Goal: Task Accomplishment & Management: Use online tool/utility

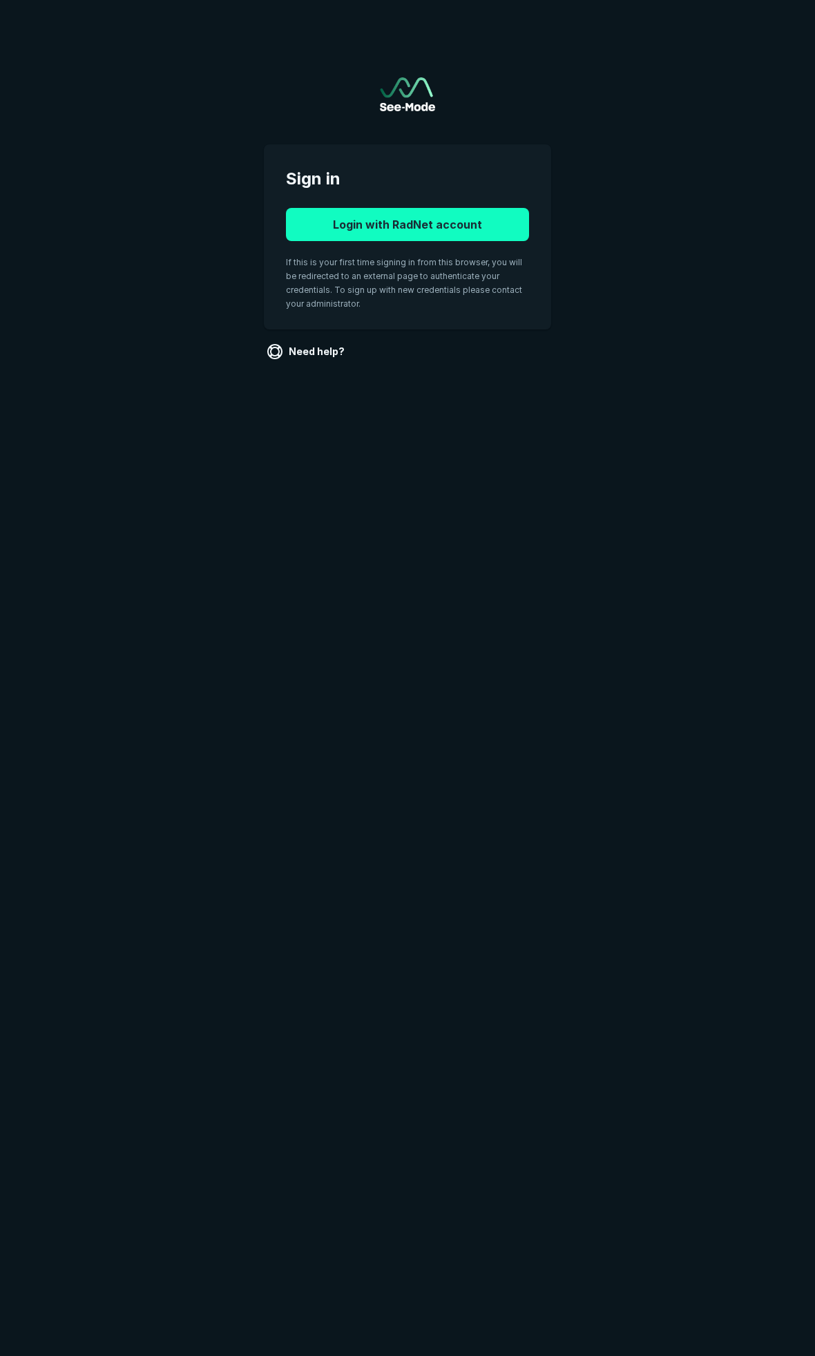
click at [421, 234] on button "Login with RadNet account" at bounding box center [407, 224] width 243 height 33
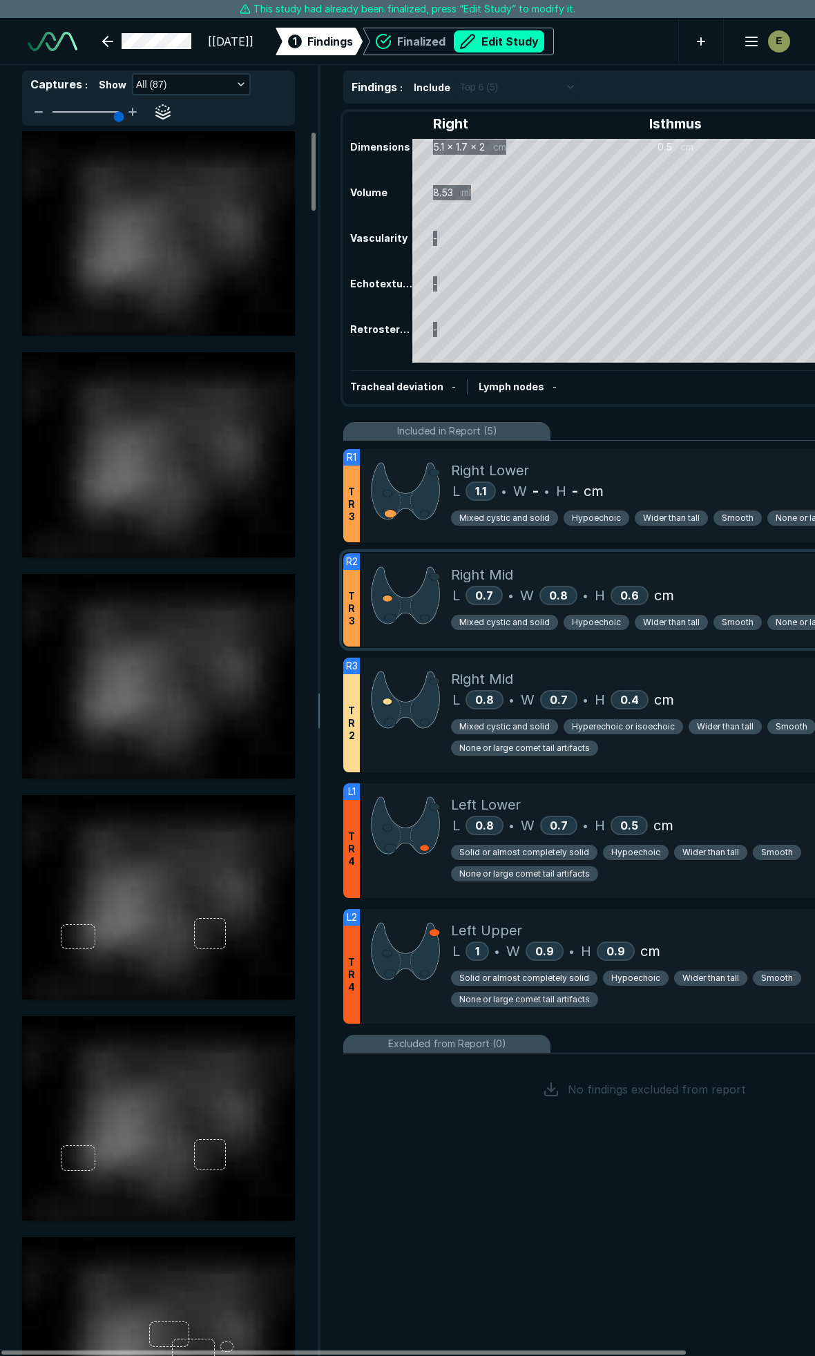
scroll to position [7557, 5444]
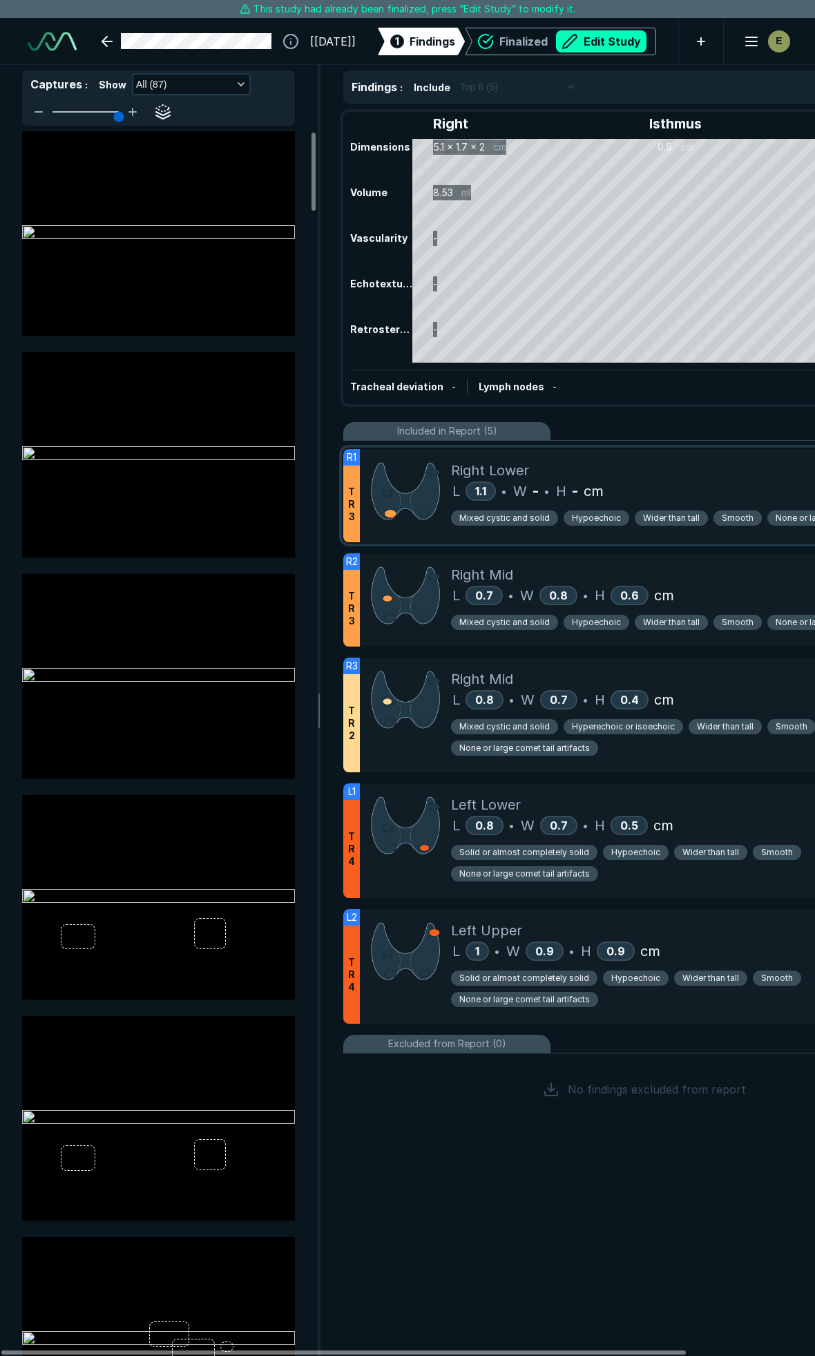
click at [661, 471] on div "Right Lower" at bounding box center [692, 470] width 483 height 21
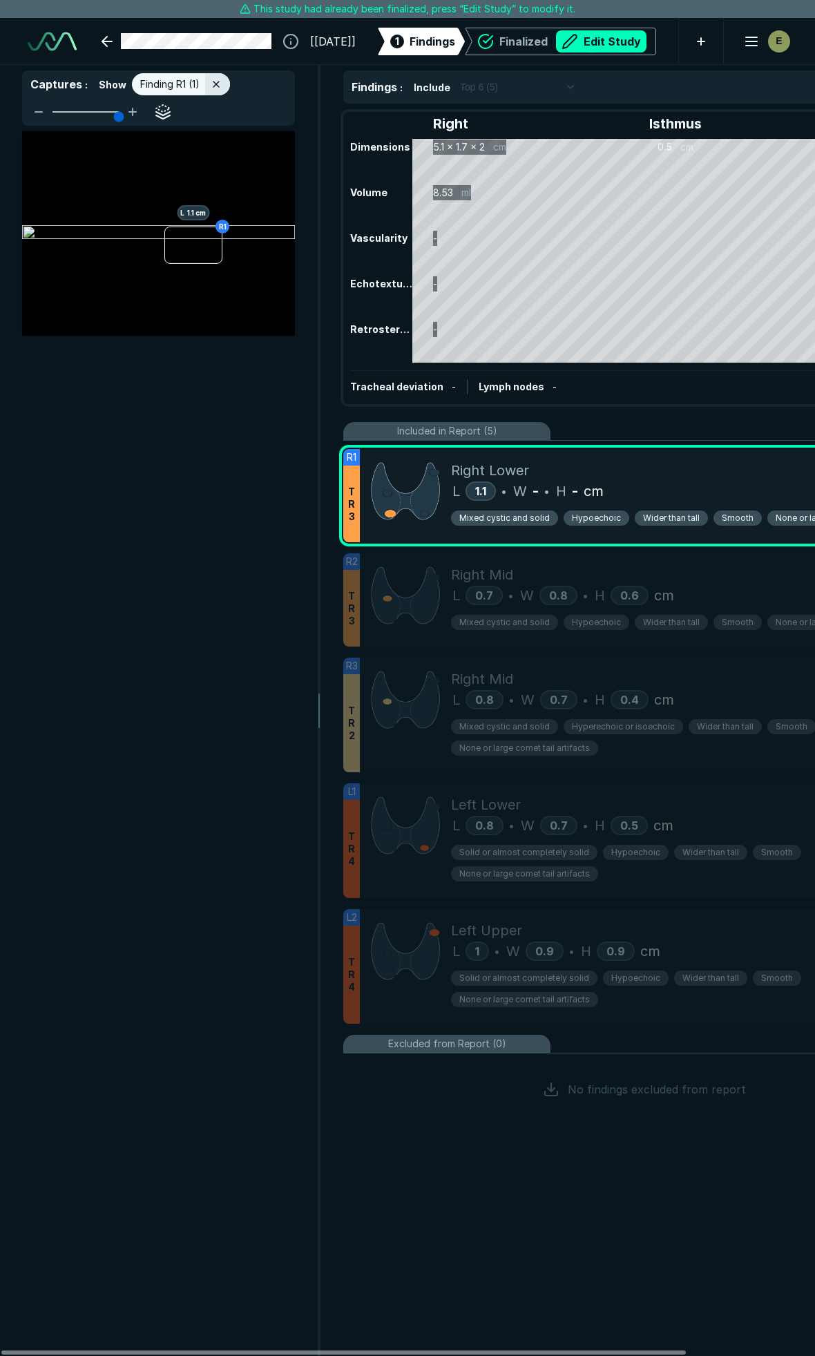
scroll to position [7138, 2981]
click at [158, 109] on button "button" at bounding box center [163, 112] width 22 height 22
click at [164, 108] on button "button" at bounding box center [163, 112] width 22 height 22
click at [213, 81] on icon at bounding box center [216, 84] width 11 height 11
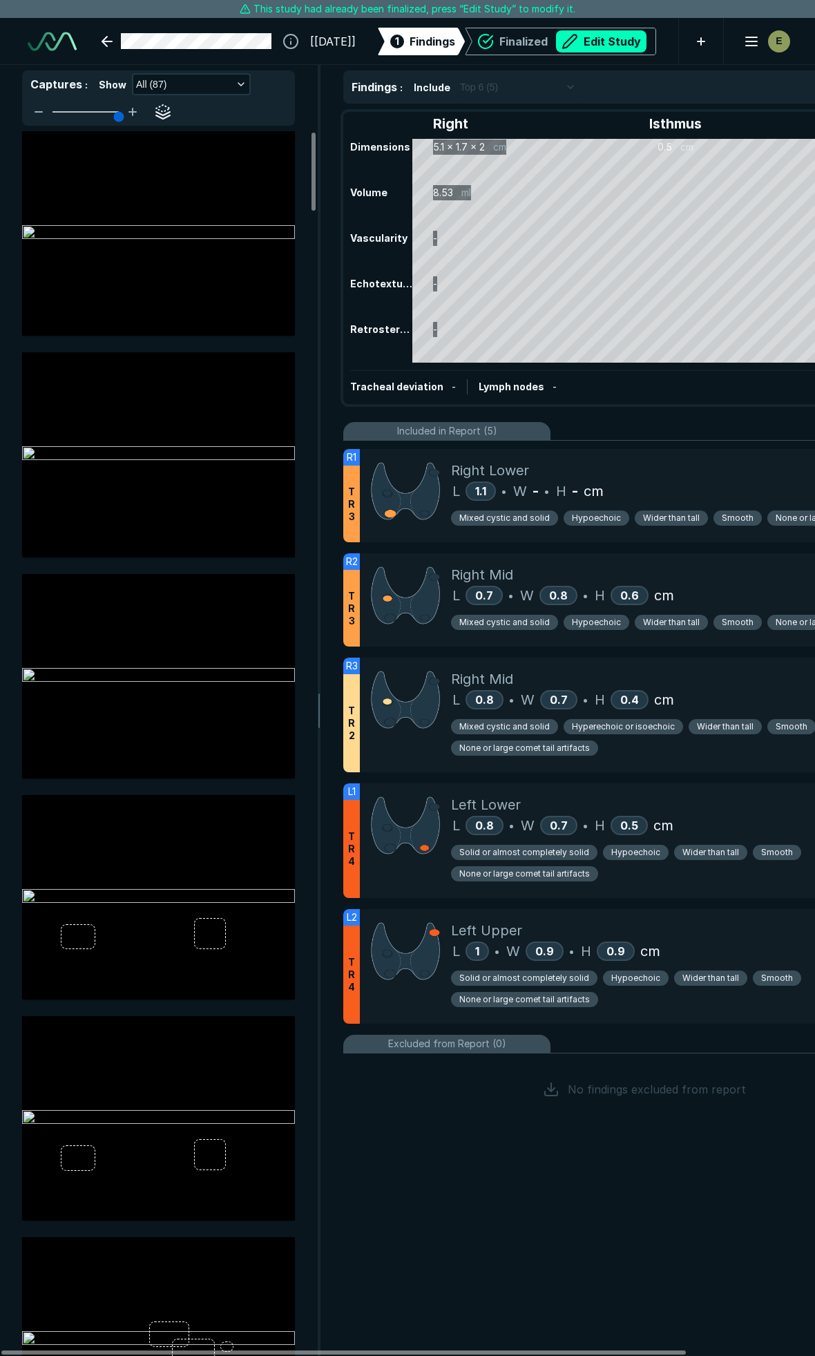
scroll to position [7138, 2981]
click at [685, 473] on div "Right Lower" at bounding box center [692, 470] width 483 height 21
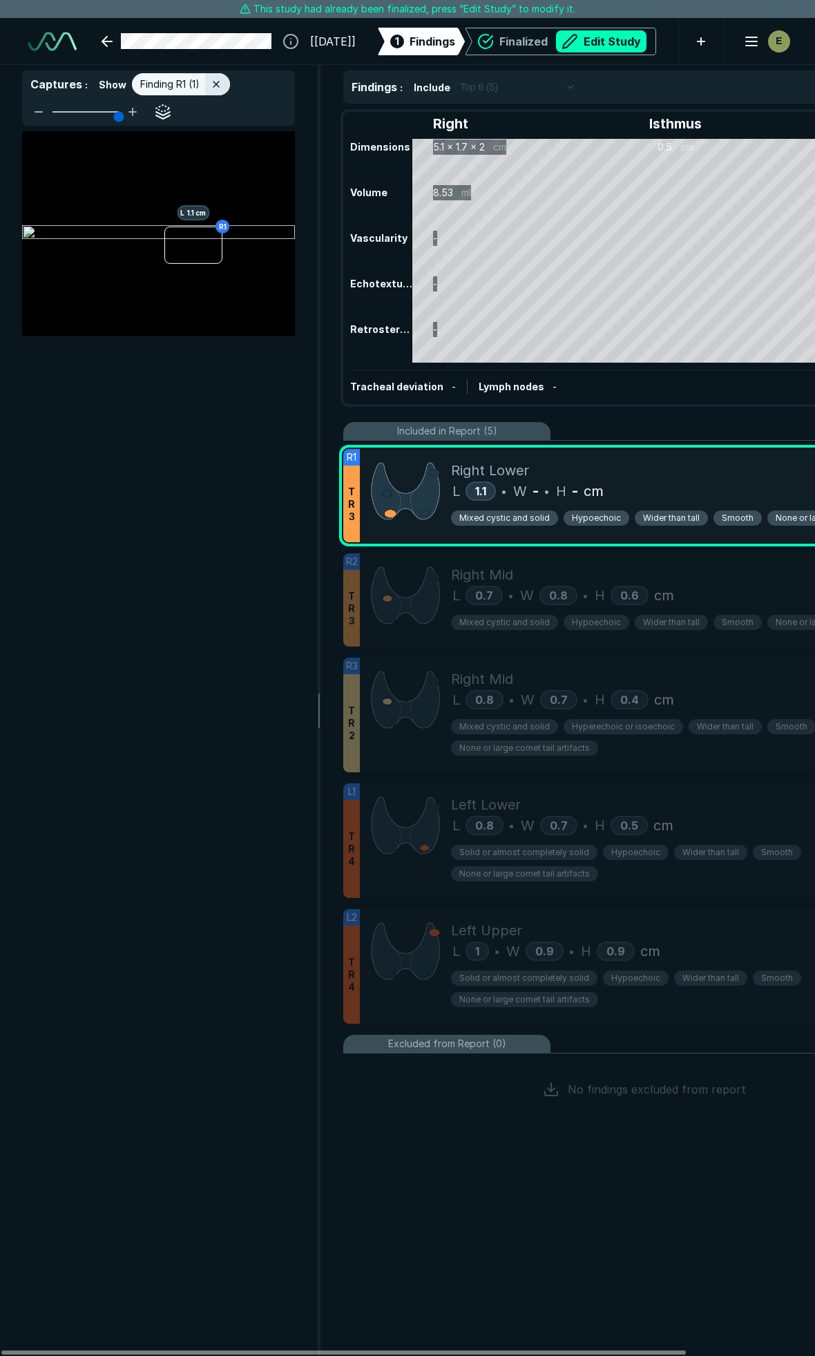
scroll to position [7138, 2981]
drag, startPoint x: 197, startPoint y: 259, endPoint x: 95, endPoint y: 439, distance: 207.3
click at [95, 439] on div "R1 L 1.1 cm" at bounding box center [158, 743] width 317 height 1225
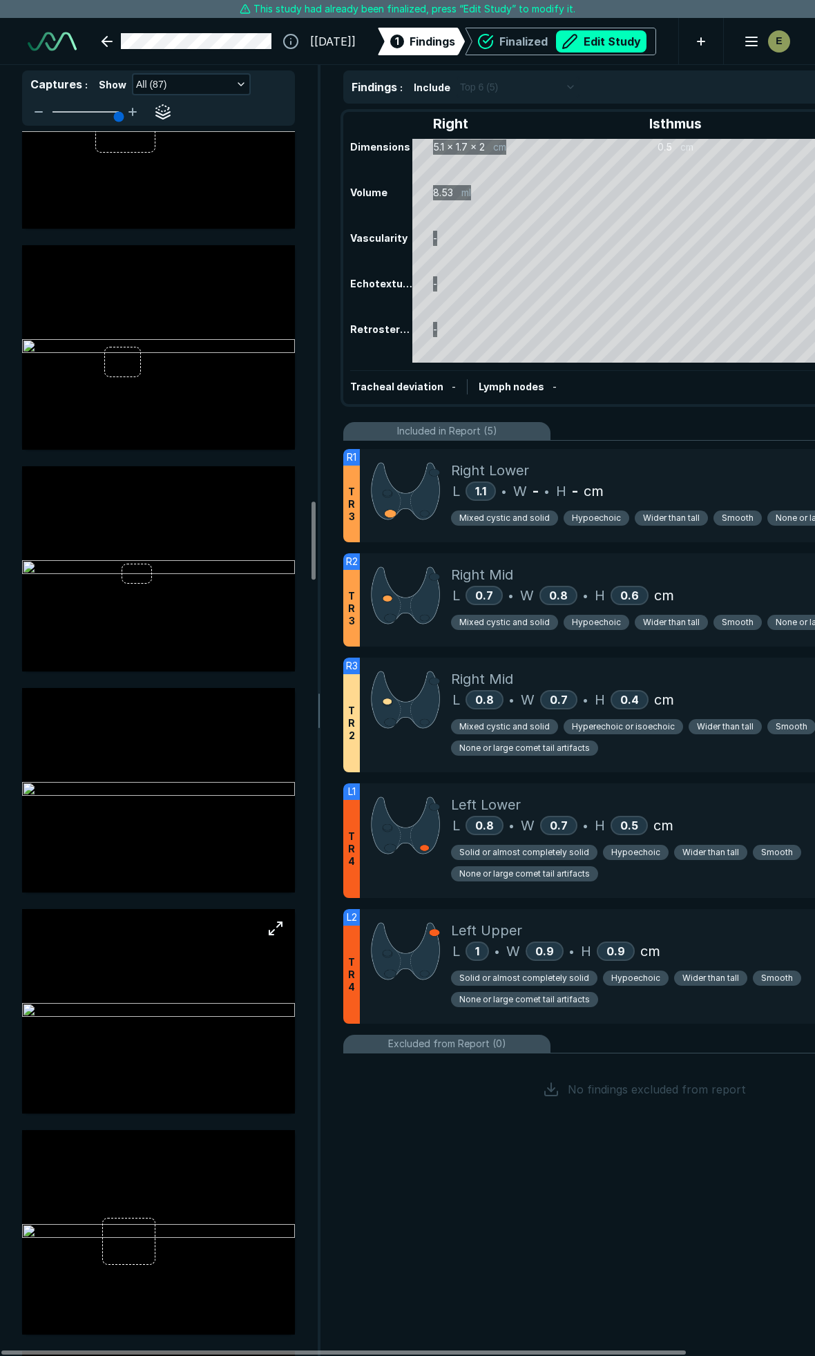
scroll to position [5834, 0]
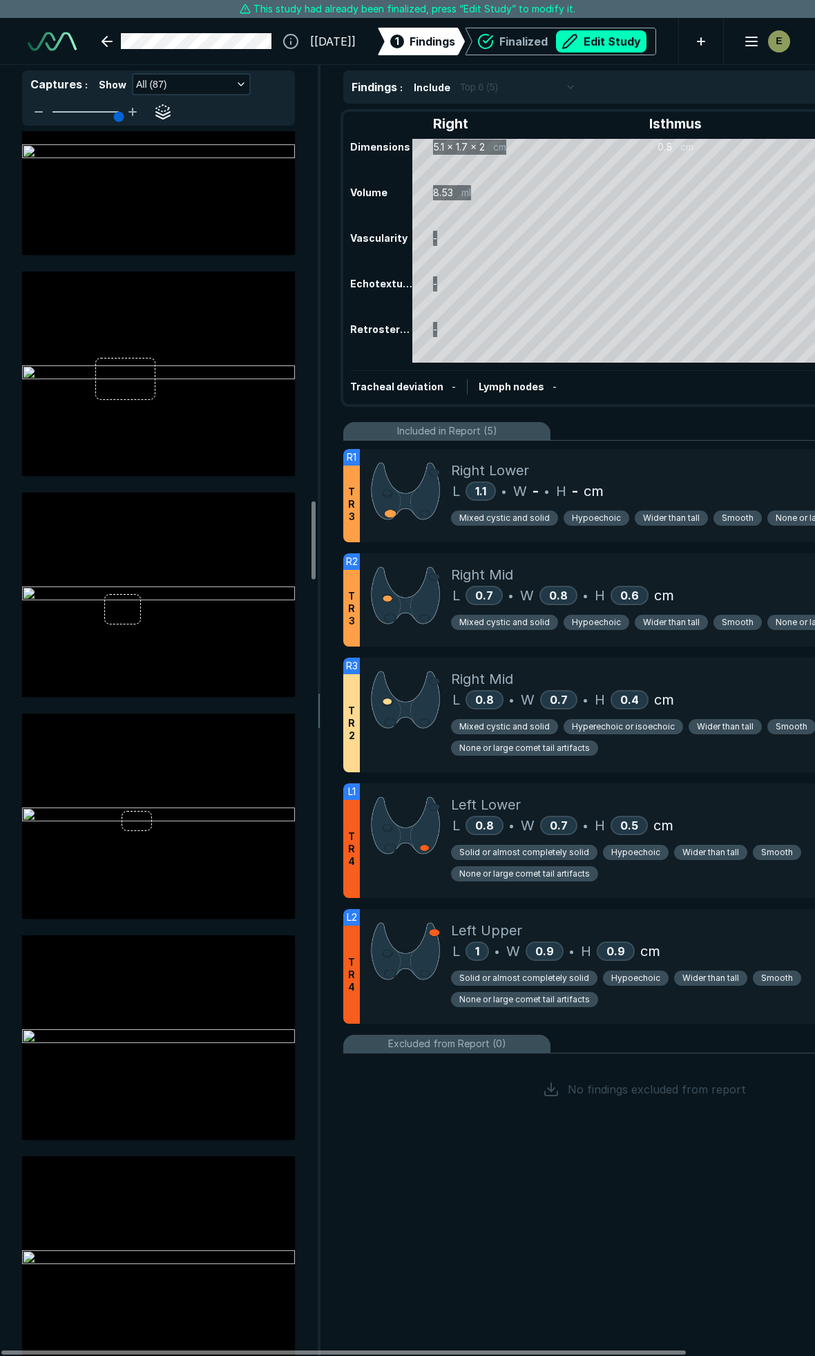
drag, startPoint x: 156, startPoint y: 772, endPoint x: 527, endPoint y: 1145, distance: 525.7
click at [547, 1157] on div "Findings : Include Top 6 (5) Right Isthmus Left Dimensions 5.1 x 1.7 x 2 cm 0.5…" at bounding box center [644, 710] width 646 height 1291
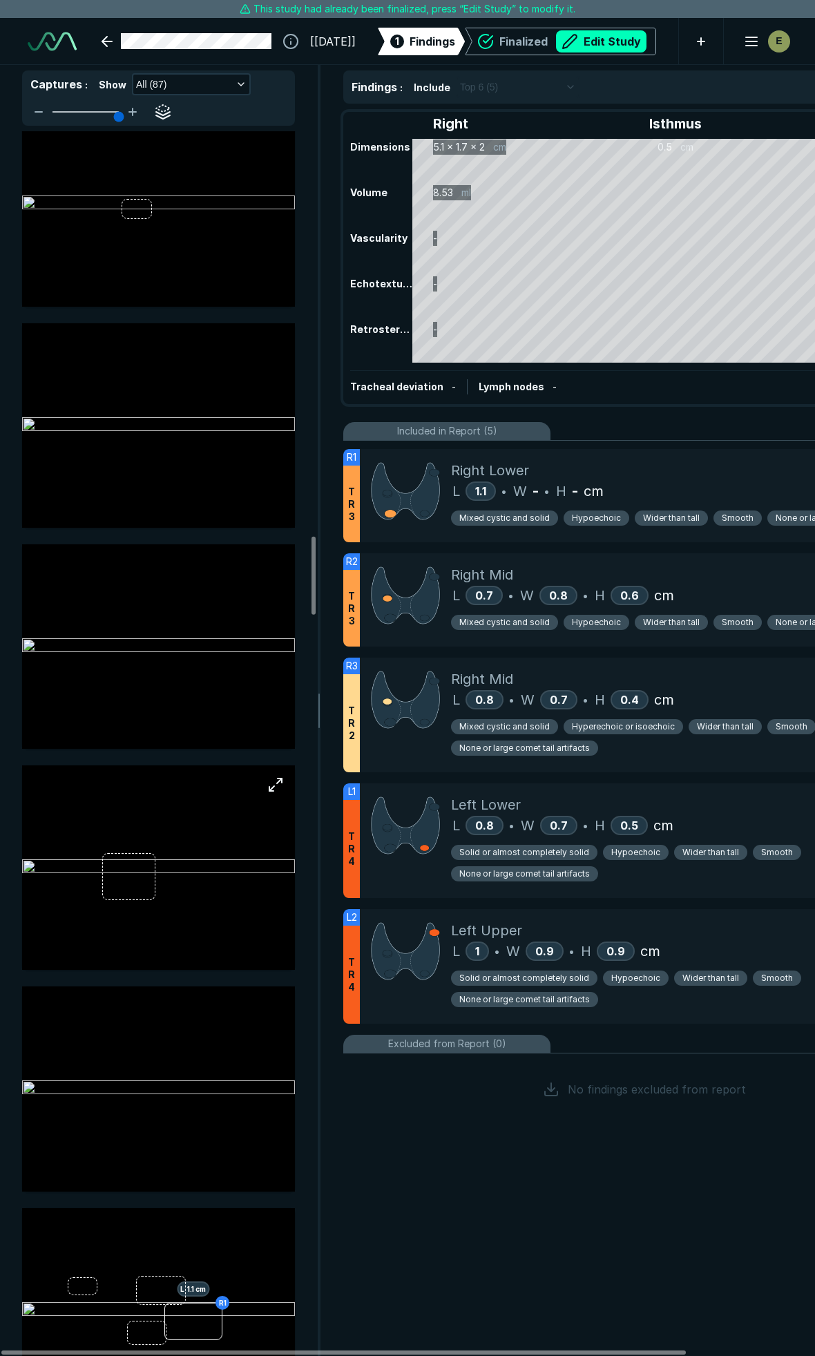
scroll to position [6448, 0]
drag, startPoint x: 137, startPoint y: 875, endPoint x: 117, endPoint y: 880, distance: 19.8
click at [117, 874] on img at bounding box center [158, 865] width 273 height 17
click at [119, 874] on img at bounding box center [158, 865] width 273 height 17
click at [124, 874] on img at bounding box center [158, 865] width 273 height 17
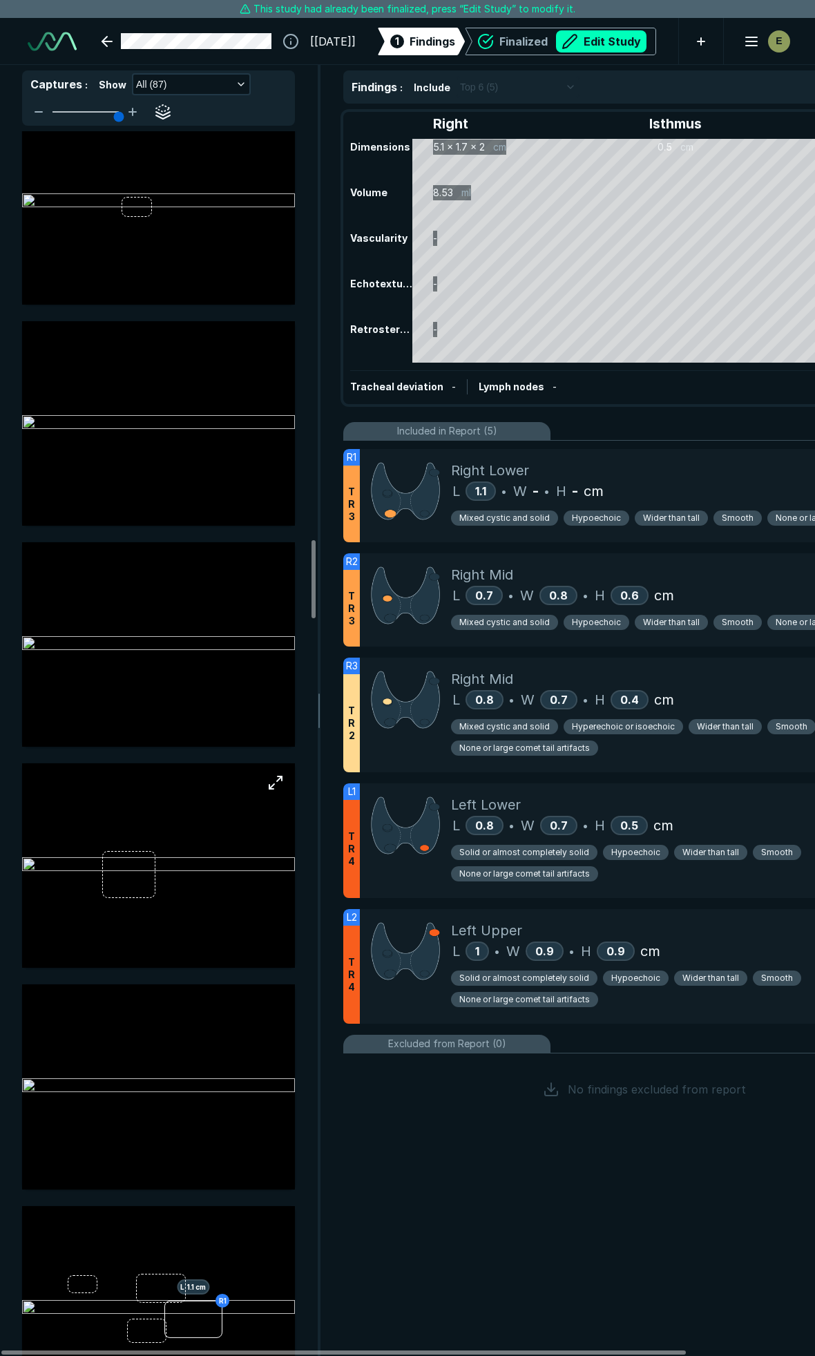
click at [124, 874] on img at bounding box center [158, 865] width 273 height 17
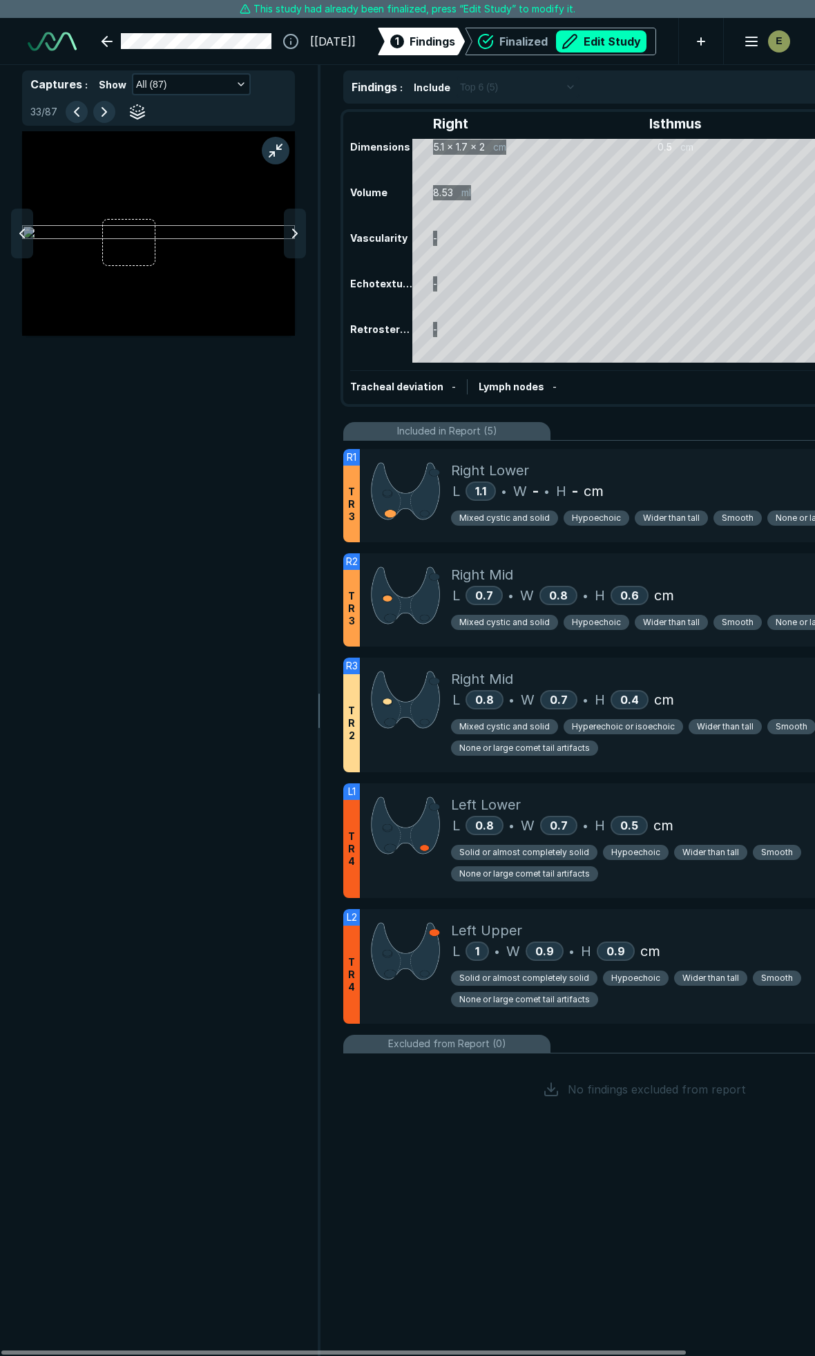
click at [124, 875] on div at bounding box center [158, 743] width 317 height 1225
click at [137, 240] on img at bounding box center [158, 233] width 273 height 17
click at [694, 453] on div "Right Lower L 1.1 • W - • H - cm Mixed cystic and solid Hypoechoic Wider than t…" at bounding box center [692, 495] width 483 height 93
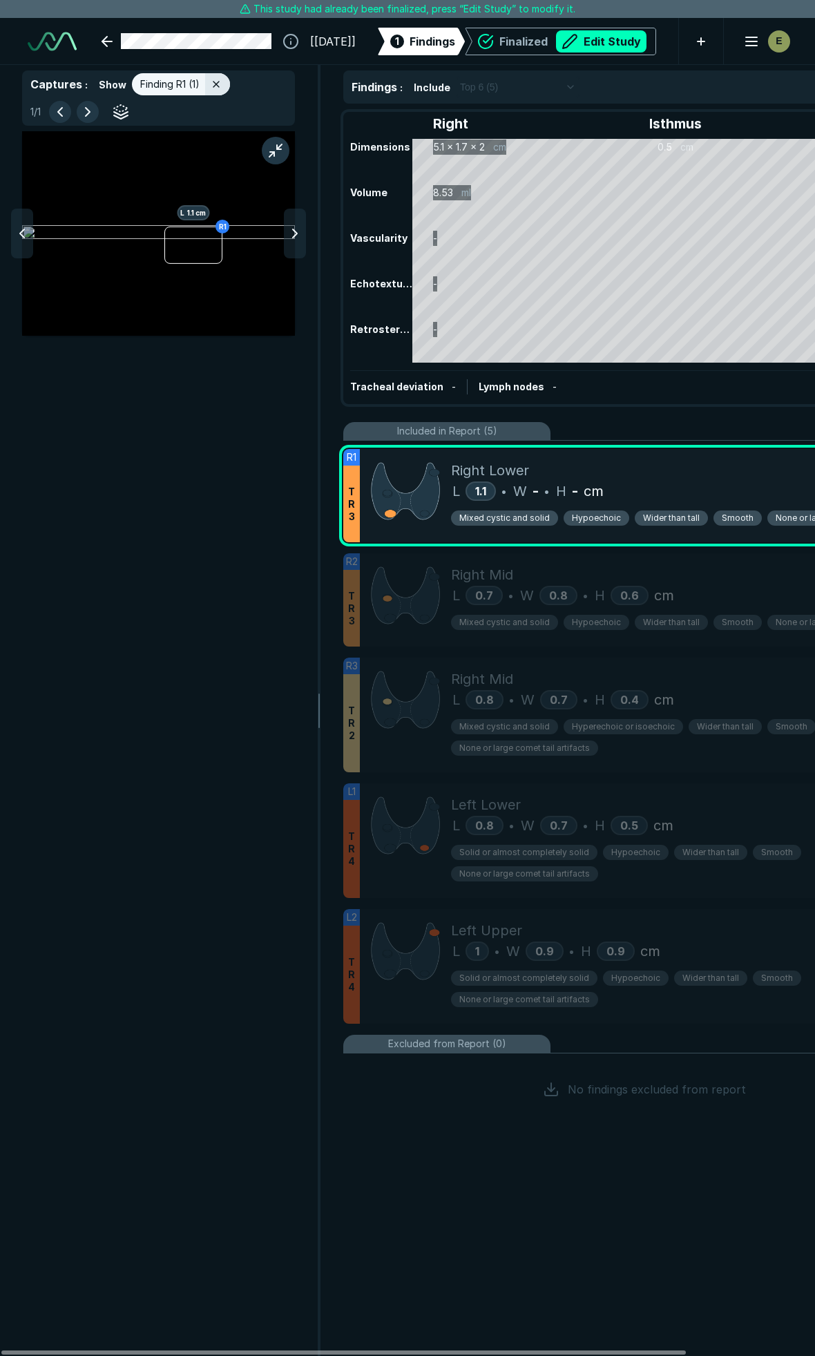
scroll to position [7138, 2981]
click at [189, 236] on img at bounding box center [158, 233] width 273 height 17
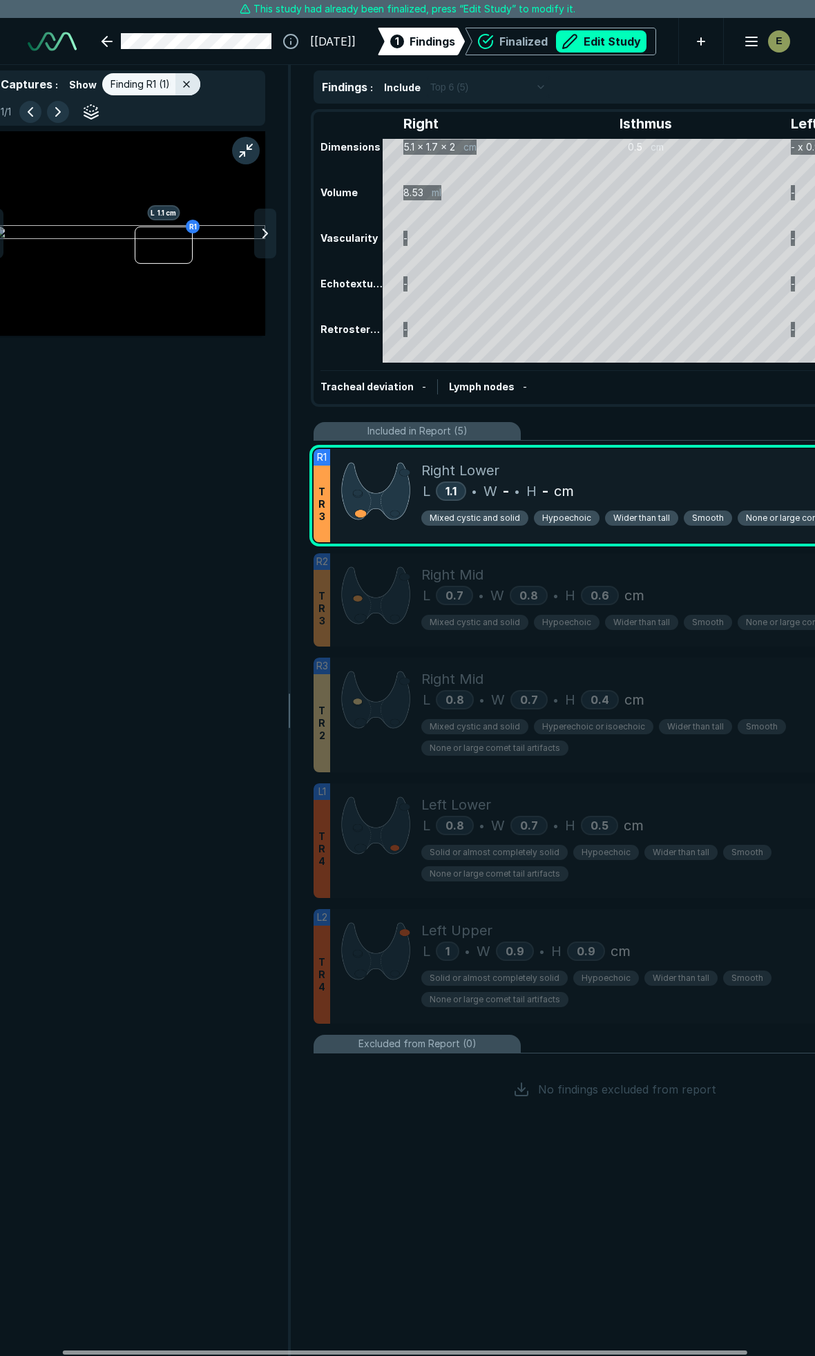
scroll to position [0, 0]
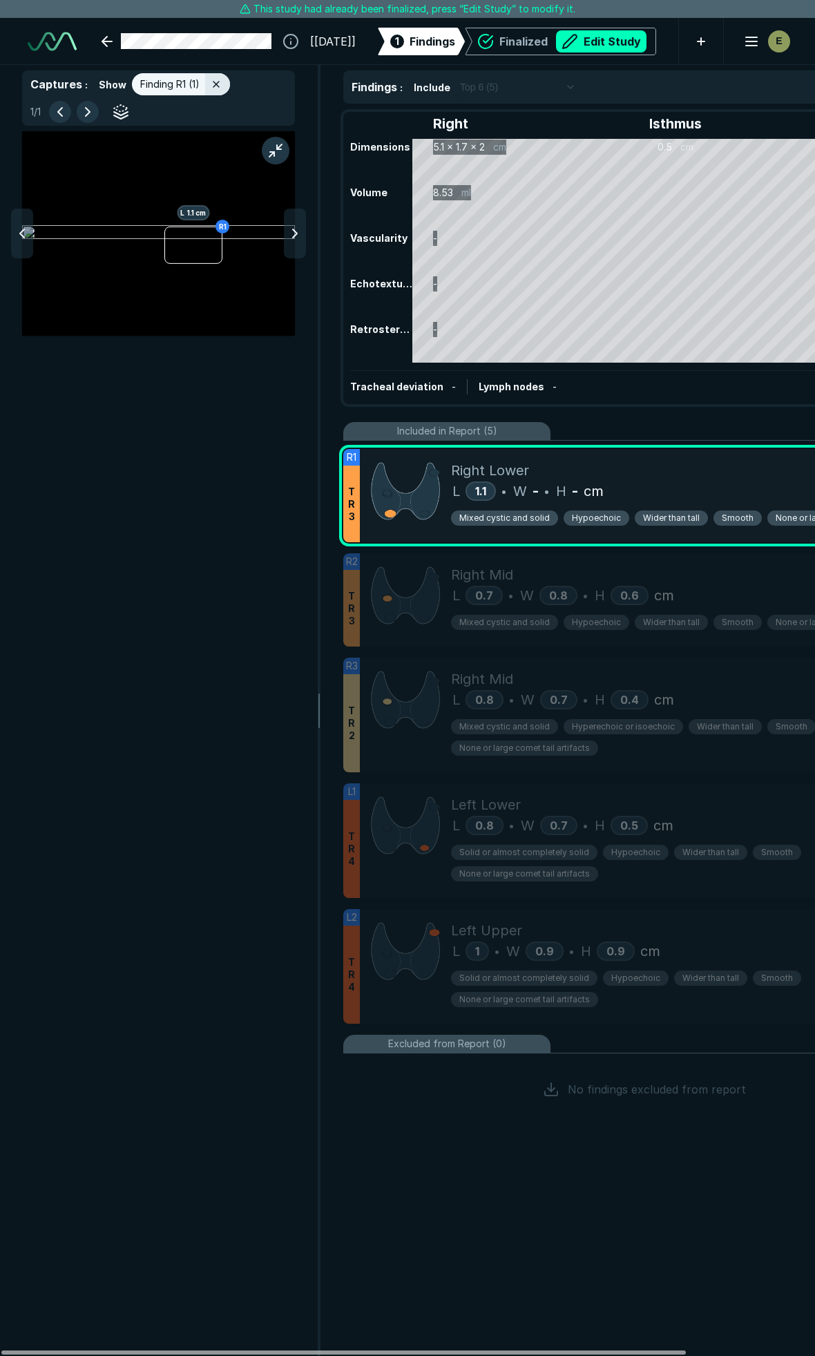
drag, startPoint x: 466, startPoint y: 1350, endPoint x: 447, endPoint y: 1336, distance: 23.2
click at [447, 1351] on div at bounding box center [343, 1353] width 685 height 4
click at [223, 225] on img at bounding box center [158, 233] width 273 height 17
click at [222, 225] on img at bounding box center [158, 233] width 273 height 17
drag, startPoint x: 222, startPoint y: 225, endPoint x: 188, endPoint y: 238, distance: 37.0
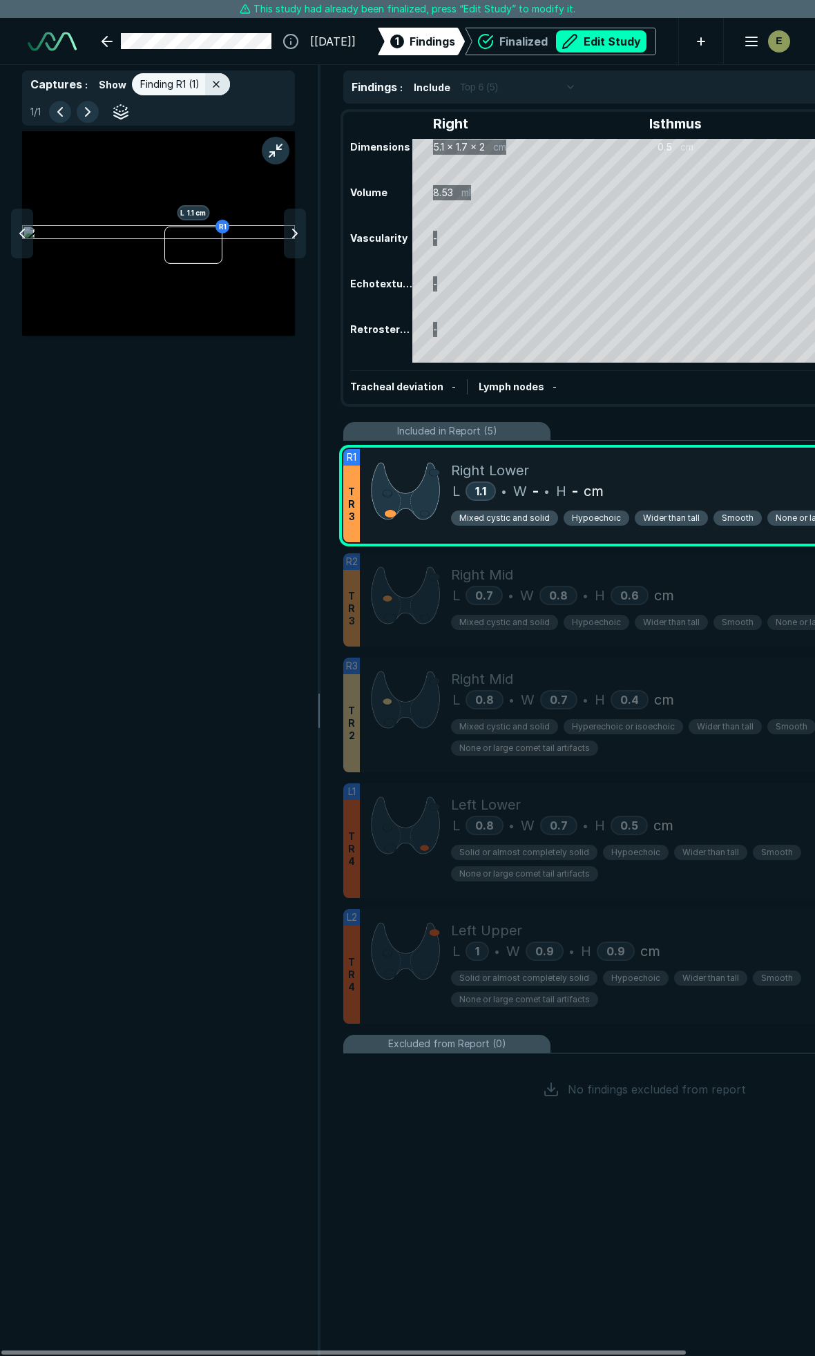
click at [188, 238] on img at bounding box center [158, 233] width 273 height 17
click at [183, 242] on img at bounding box center [158, 233] width 273 height 17
click at [679, 475] on div "Right Lower" at bounding box center [692, 470] width 483 height 21
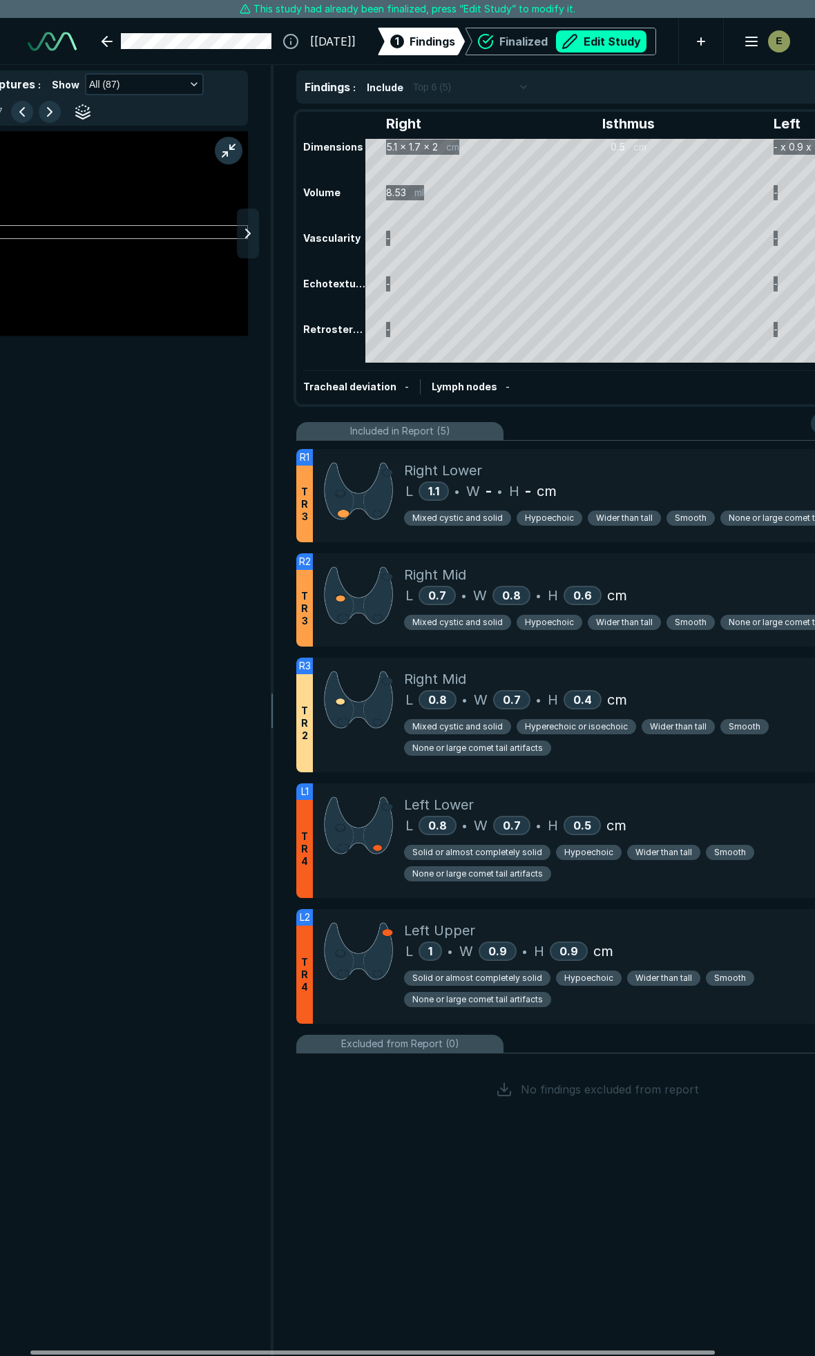
scroll to position [0, 152]
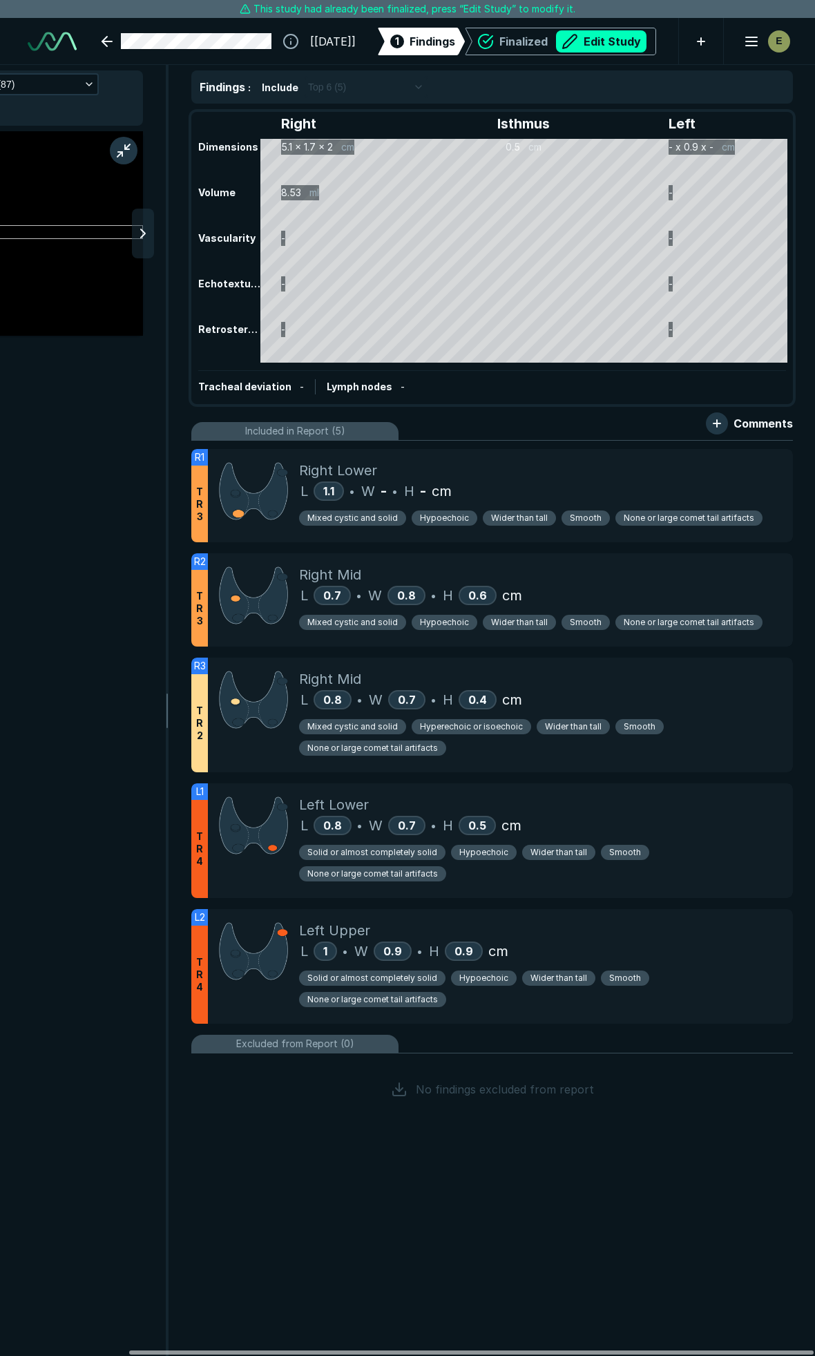
drag, startPoint x: 431, startPoint y: 1351, endPoint x: 662, endPoint y: 1353, distance: 230.8
click at [662, 1353] on div at bounding box center [471, 1353] width 685 height 4
click at [623, 470] on div "Right Lower" at bounding box center [540, 470] width 483 height 21
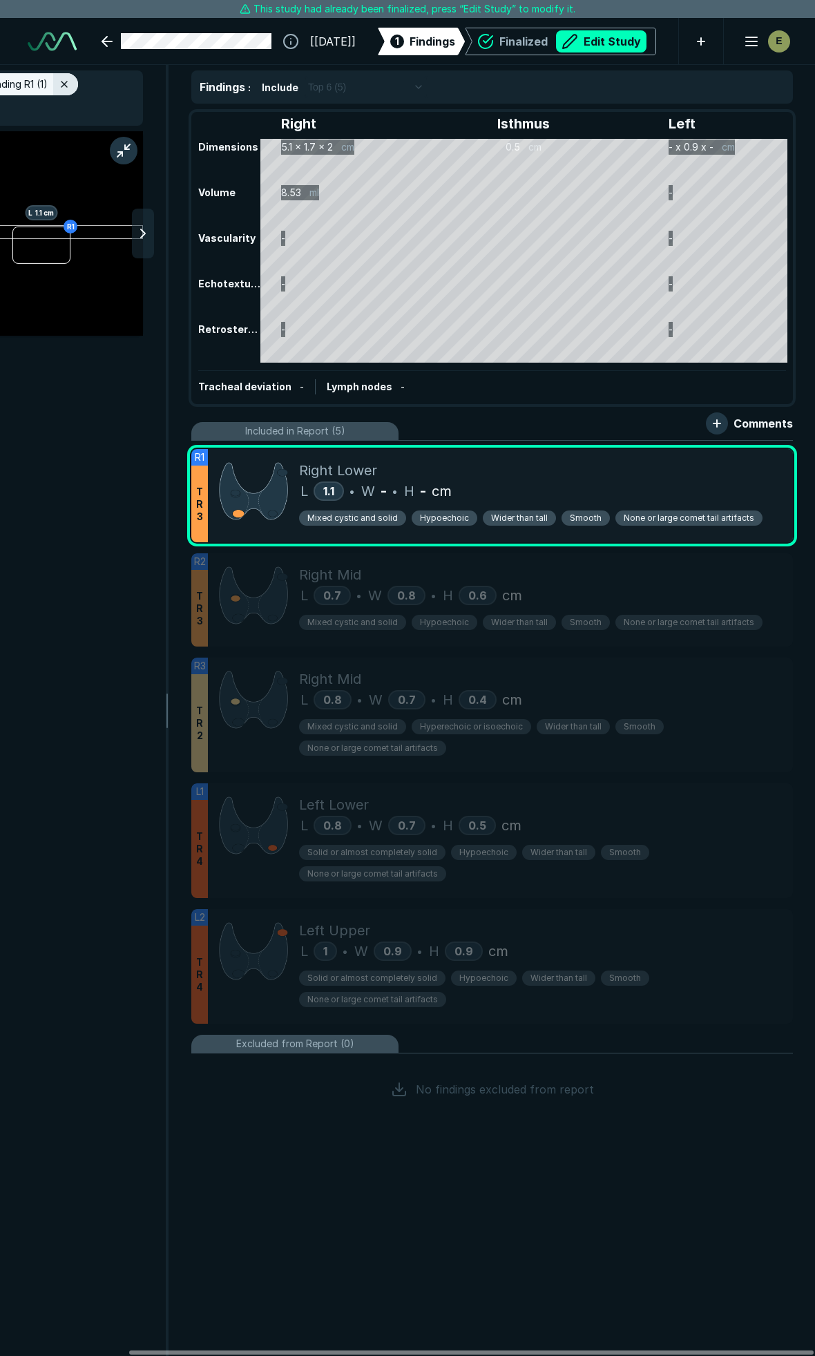
scroll to position [7138, 2981]
click at [610, 39] on button "Edit Study" at bounding box center [601, 41] width 91 height 22
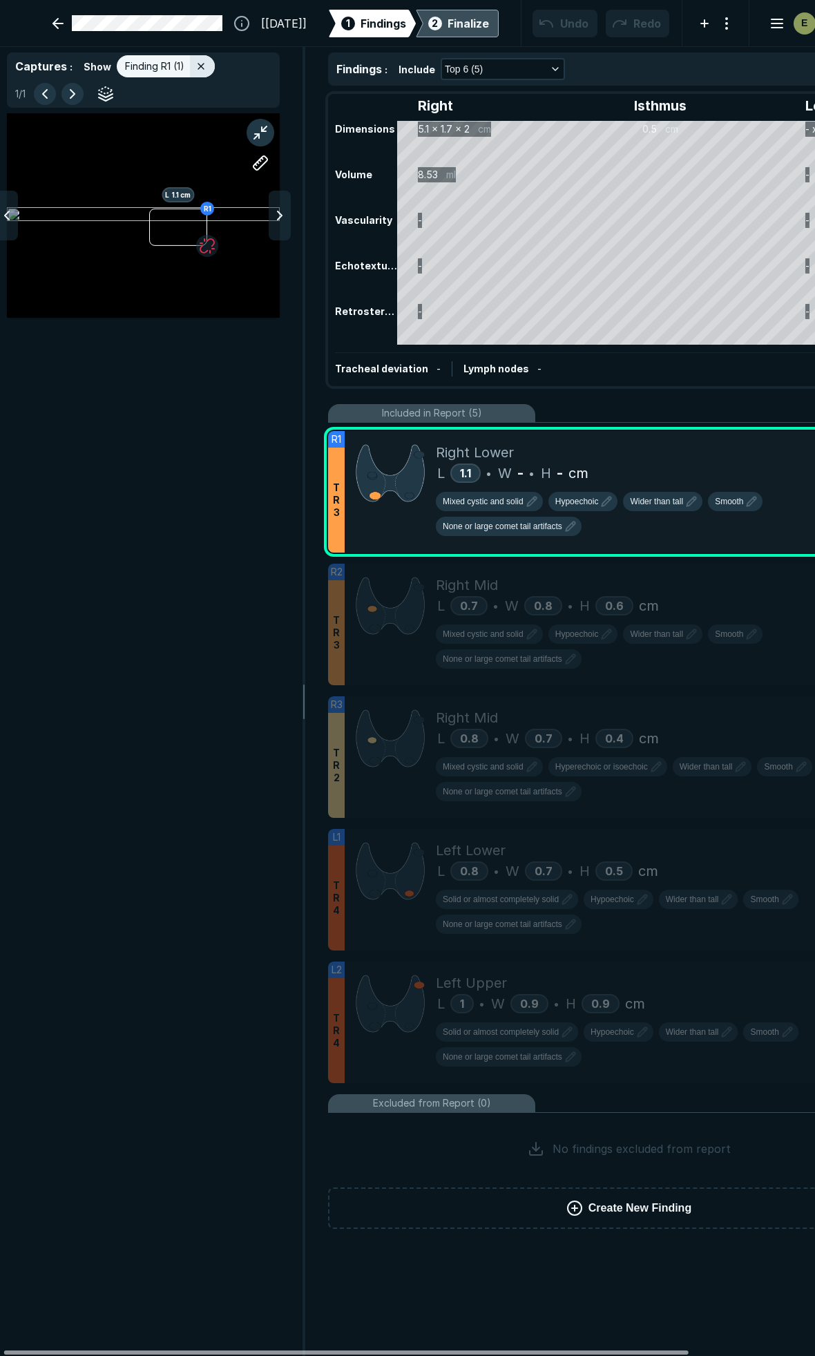
scroll to position [0, 0]
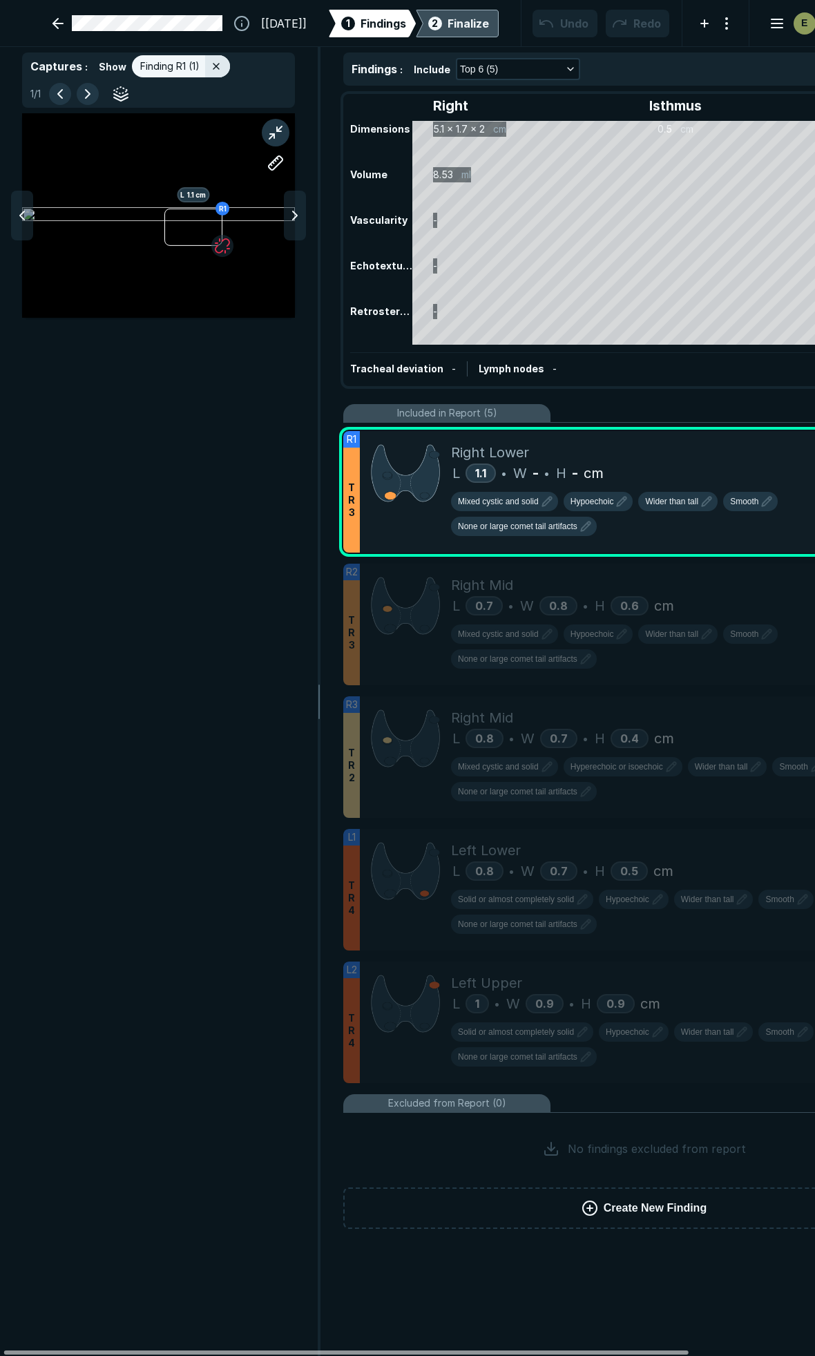
drag, startPoint x: 513, startPoint y: 1353, endPoint x: 318, endPoint y: 1356, distance: 194.9
click at [318, 1355] on div at bounding box center [346, 1353] width 685 height 4
click at [184, 221] on div at bounding box center [193, 226] width 58 height 37
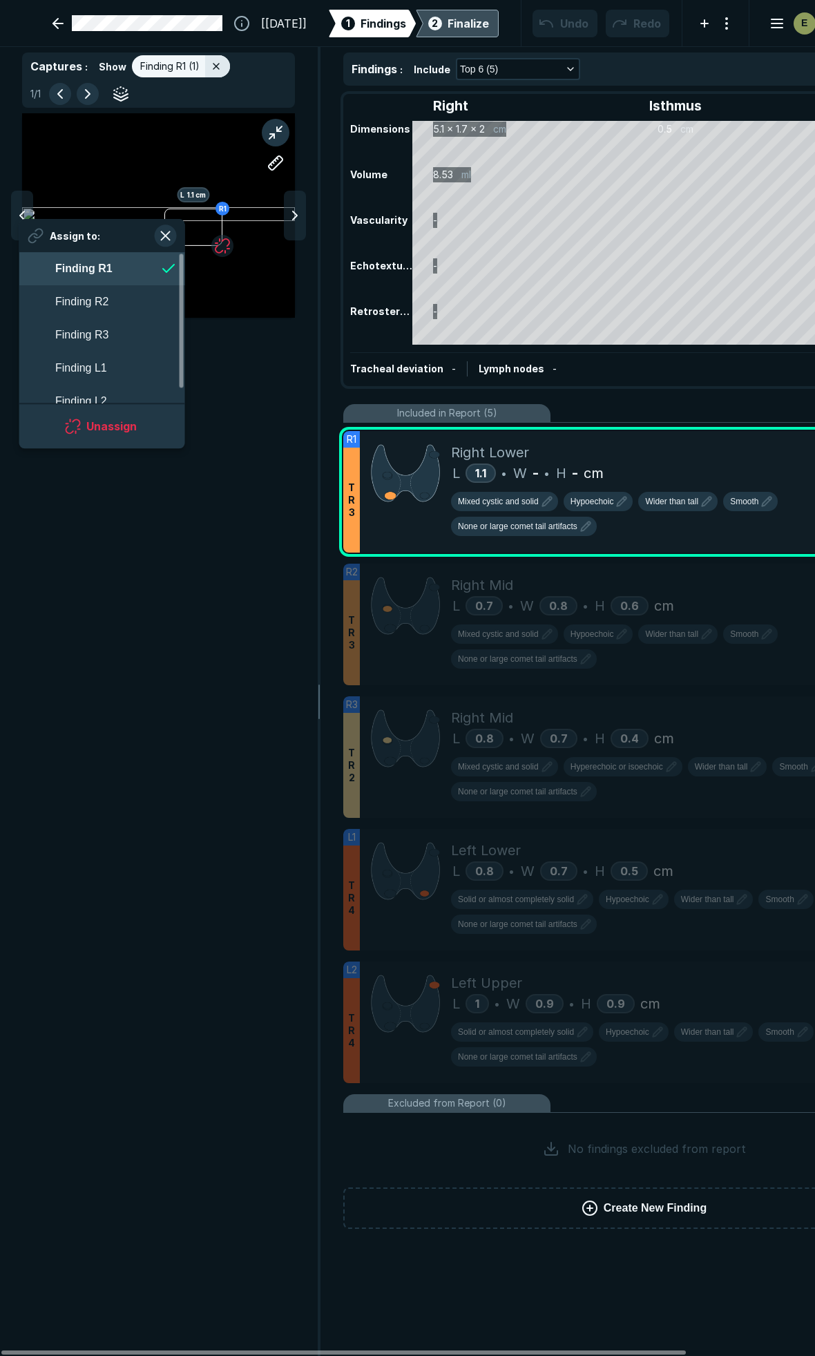
click at [102, 263] on strong "Finding R1" at bounding box center [83, 269] width 57 height 12
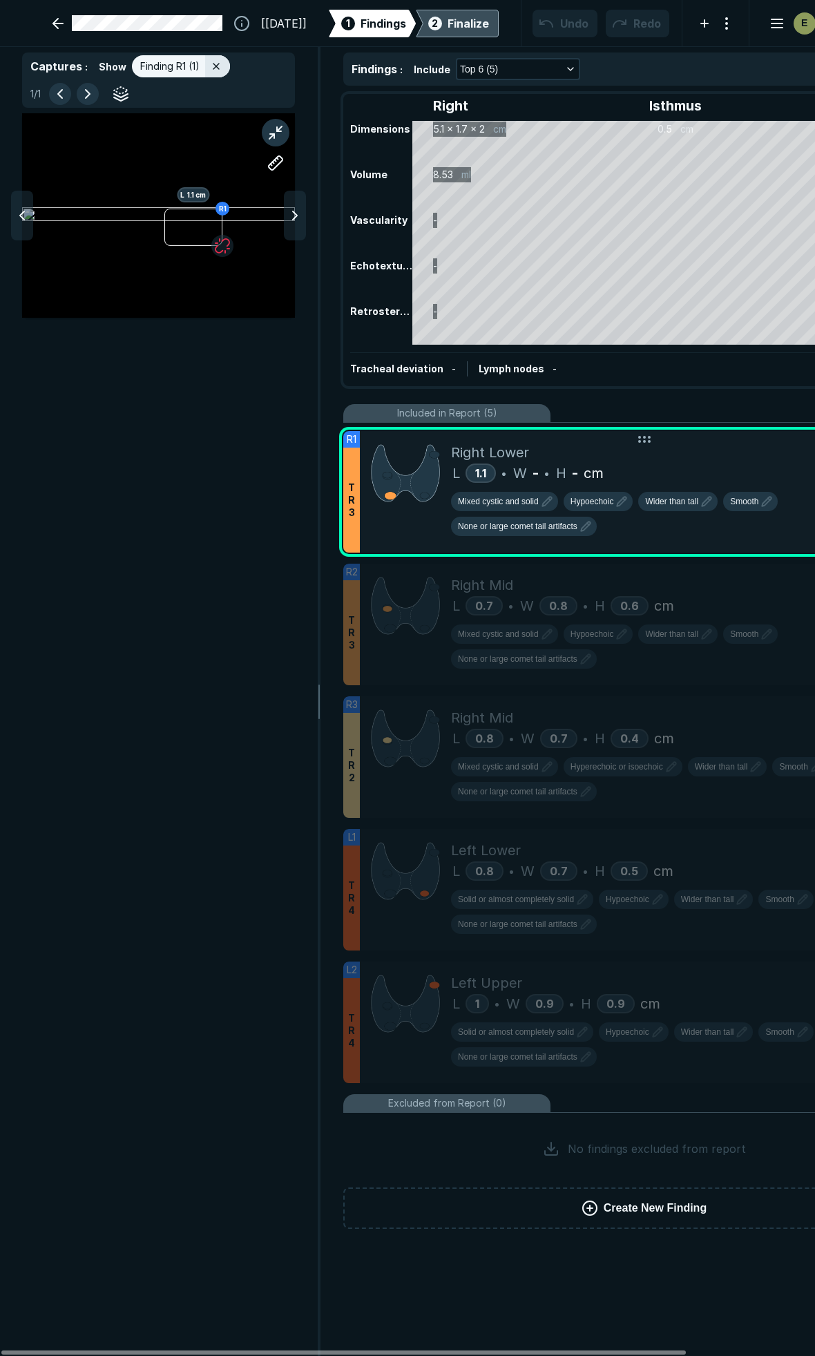
click at [636, 463] on div "L 1.1 • W - • H - cm" at bounding box center [692, 473] width 483 height 21
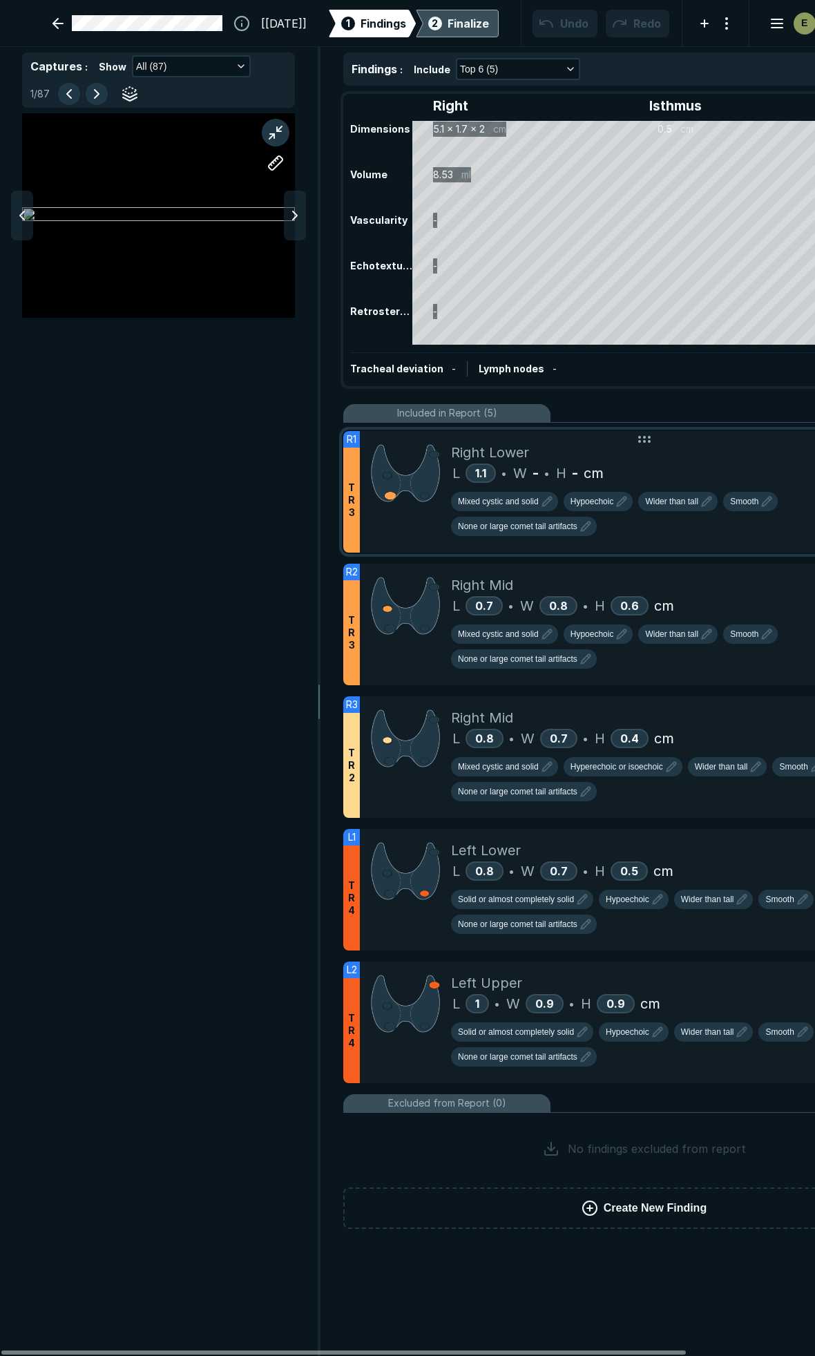
click at [644, 460] on div "Right Lower" at bounding box center [692, 452] width 483 height 21
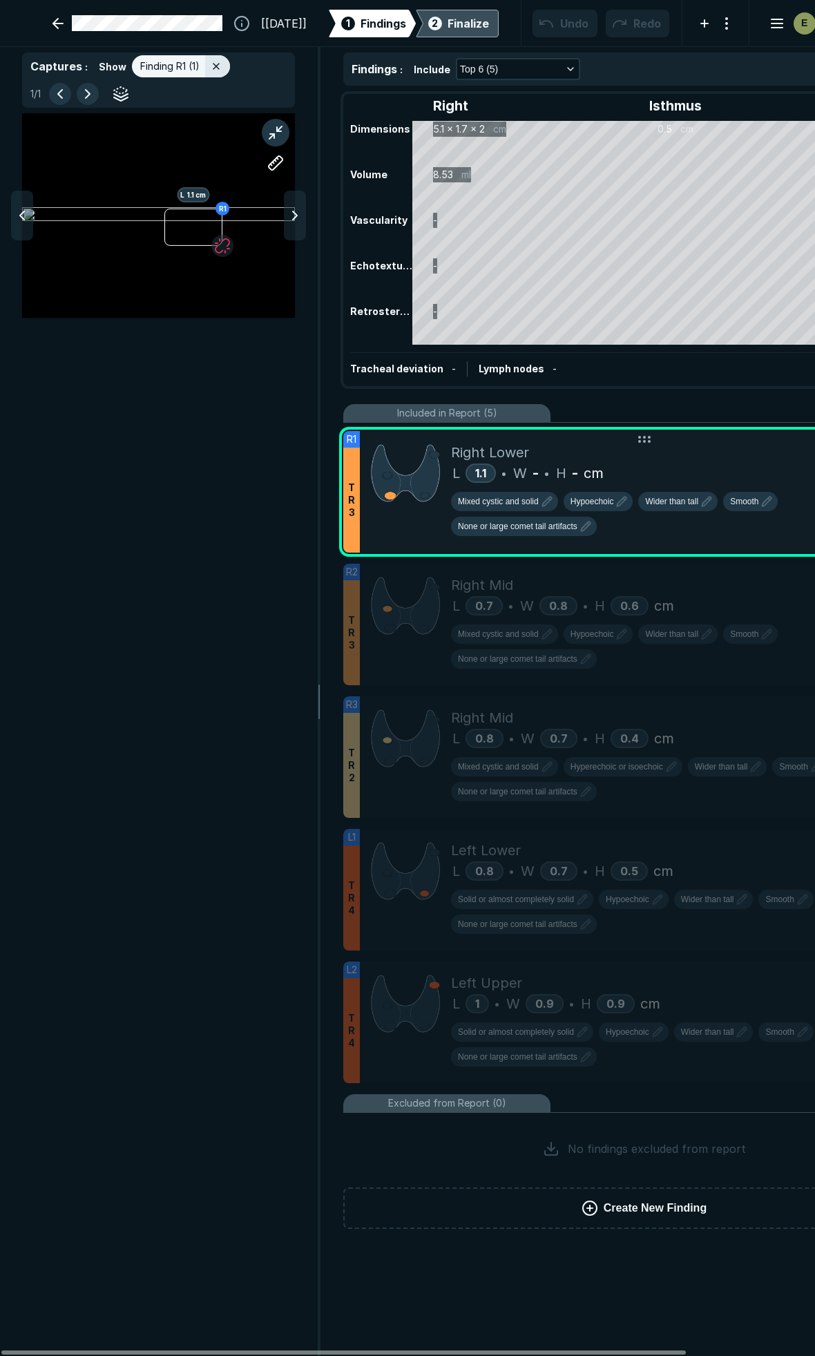
scroll to position [7218, 2981]
click at [272, 124] on button "button" at bounding box center [276, 133] width 28 height 28
click at [278, 122] on button "button" at bounding box center [276, 133] width 28 height 28
click at [173, 94] on button "button" at bounding box center [163, 94] width 22 height 22
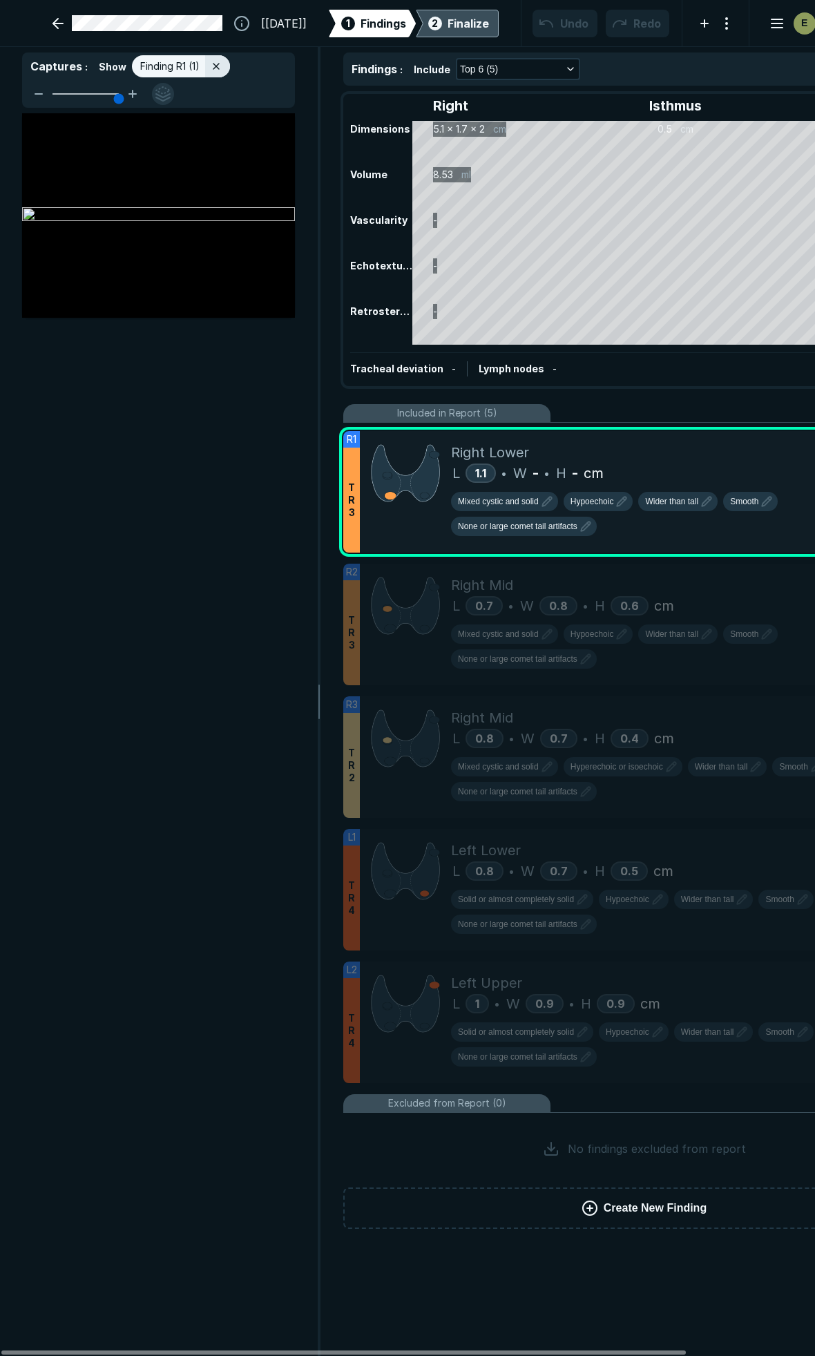
click at [171, 95] on button "button" at bounding box center [163, 94] width 22 height 22
click at [728, 454] on div "Right Lower" at bounding box center [692, 452] width 483 height 21
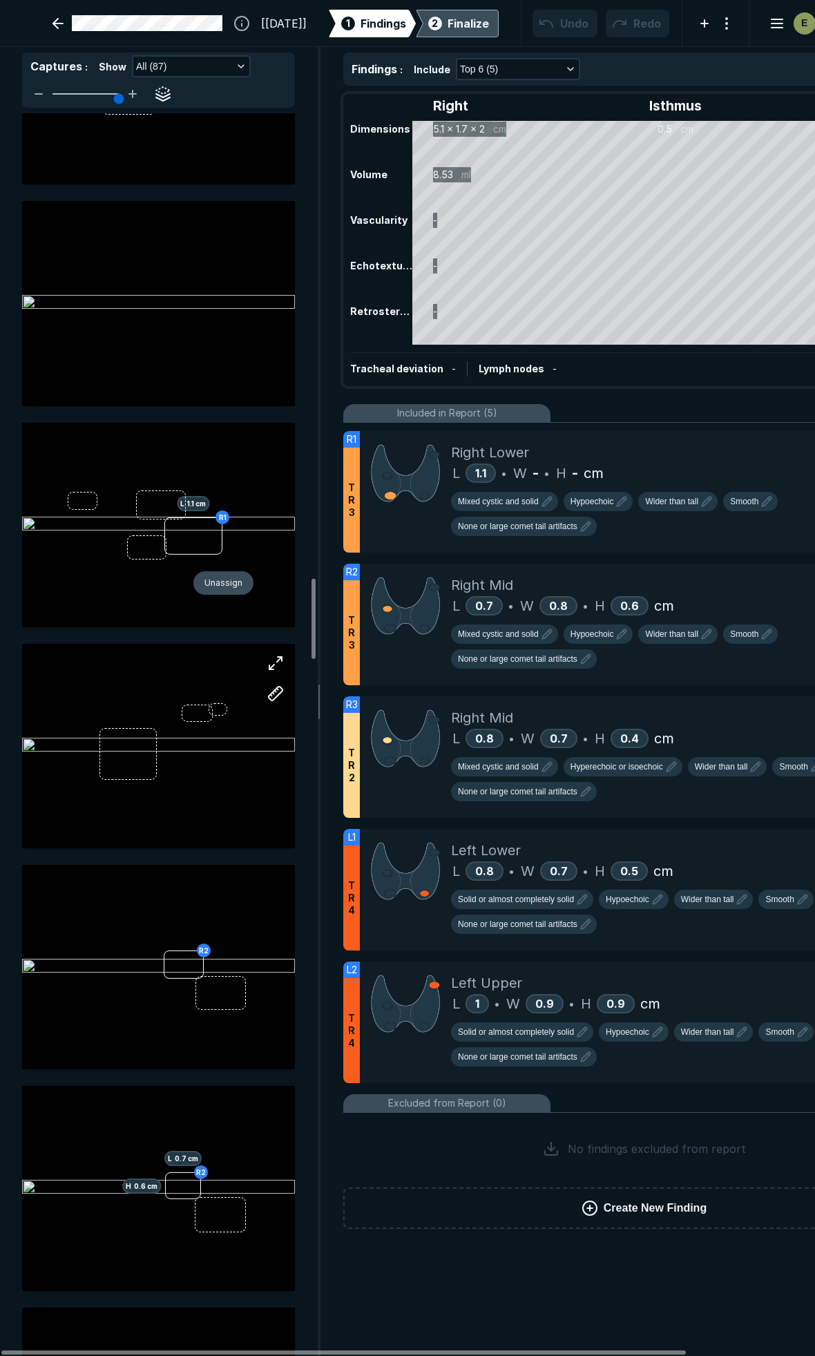
scroll to position [7216, 0]
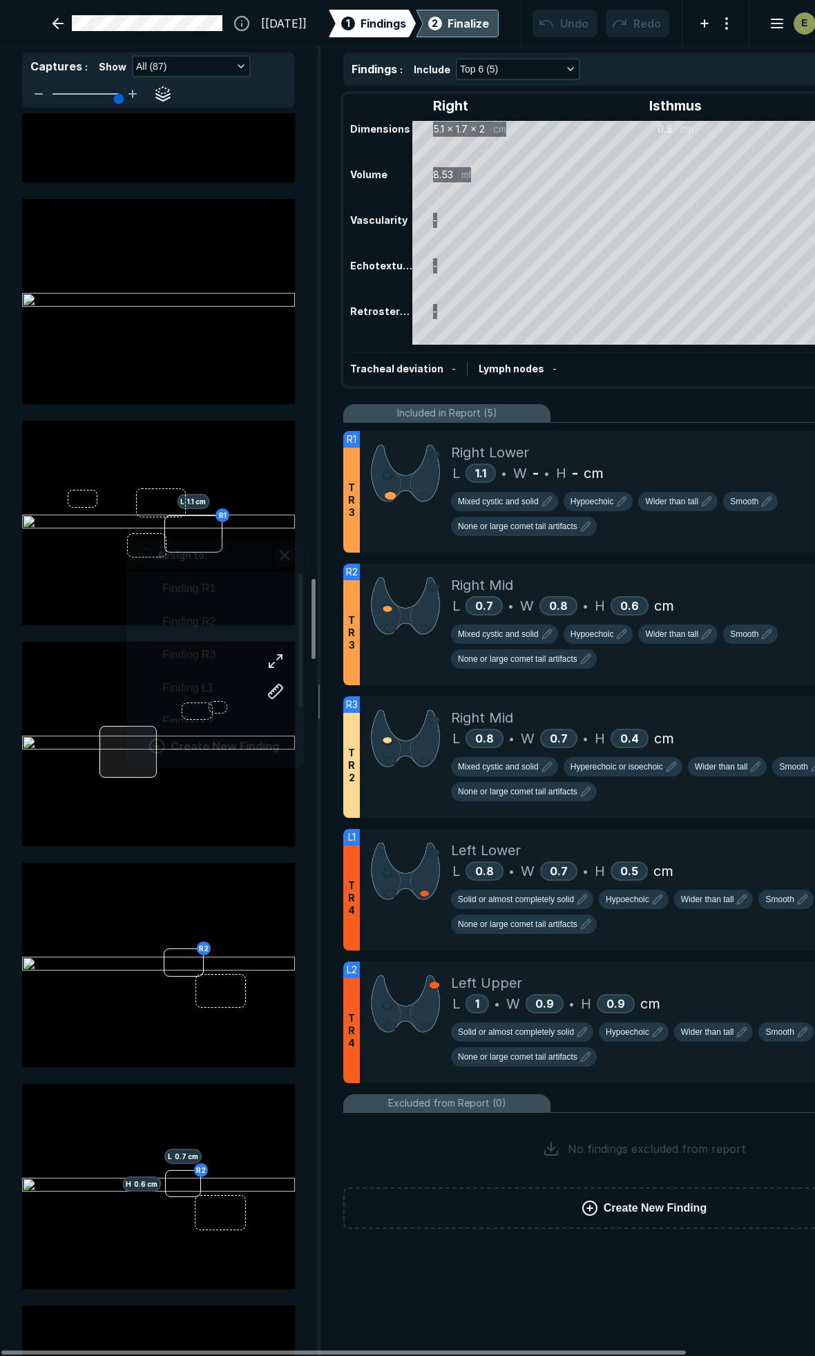
click at [127, 748] on div "Assign to: Finding R1 Finding R2 Finding R3 Finding L1 Finding L2 Create New Fi…" at bounding box center [158, 744] width 273 height 205
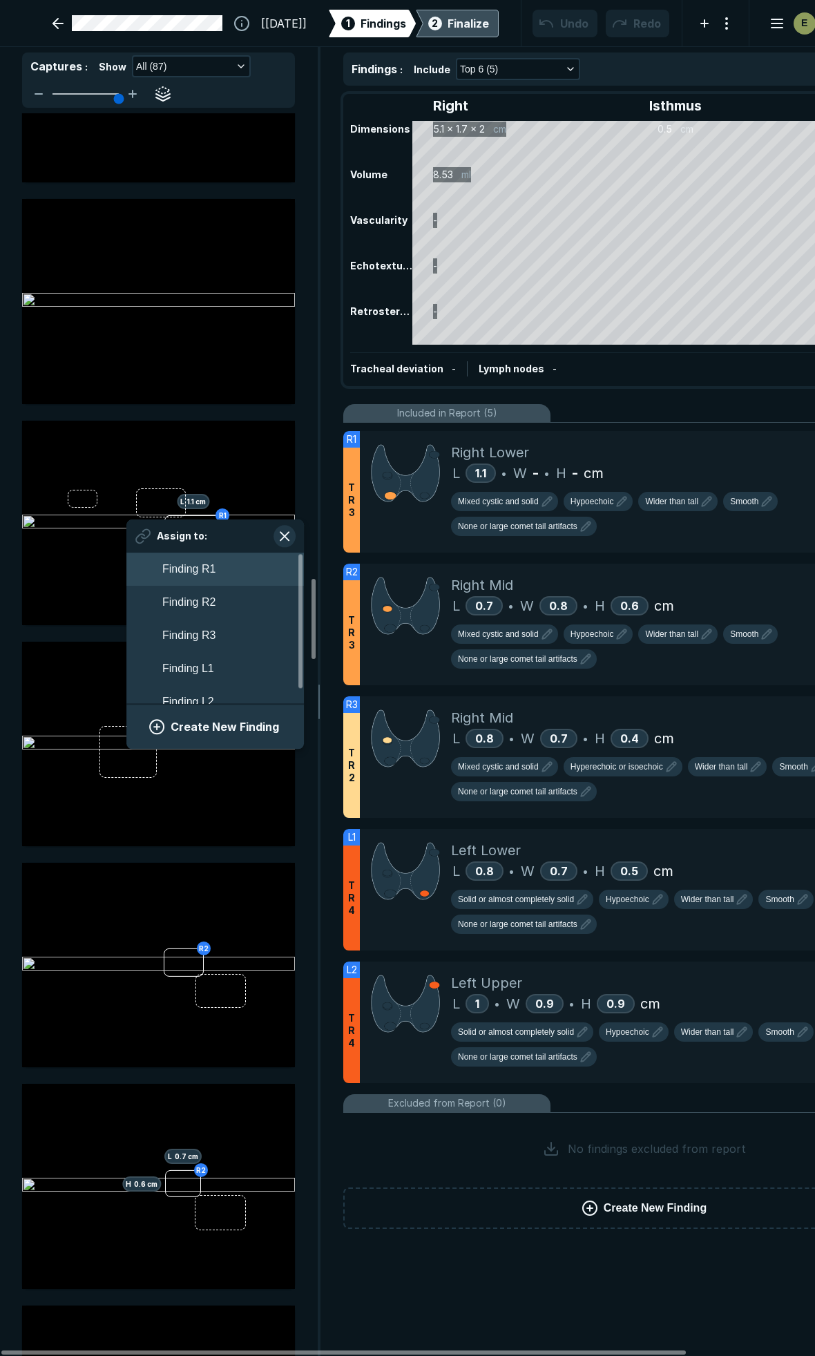
click at [187, 557] on button "Finding R1" at bounding box center [215, 569] width 178 height 33
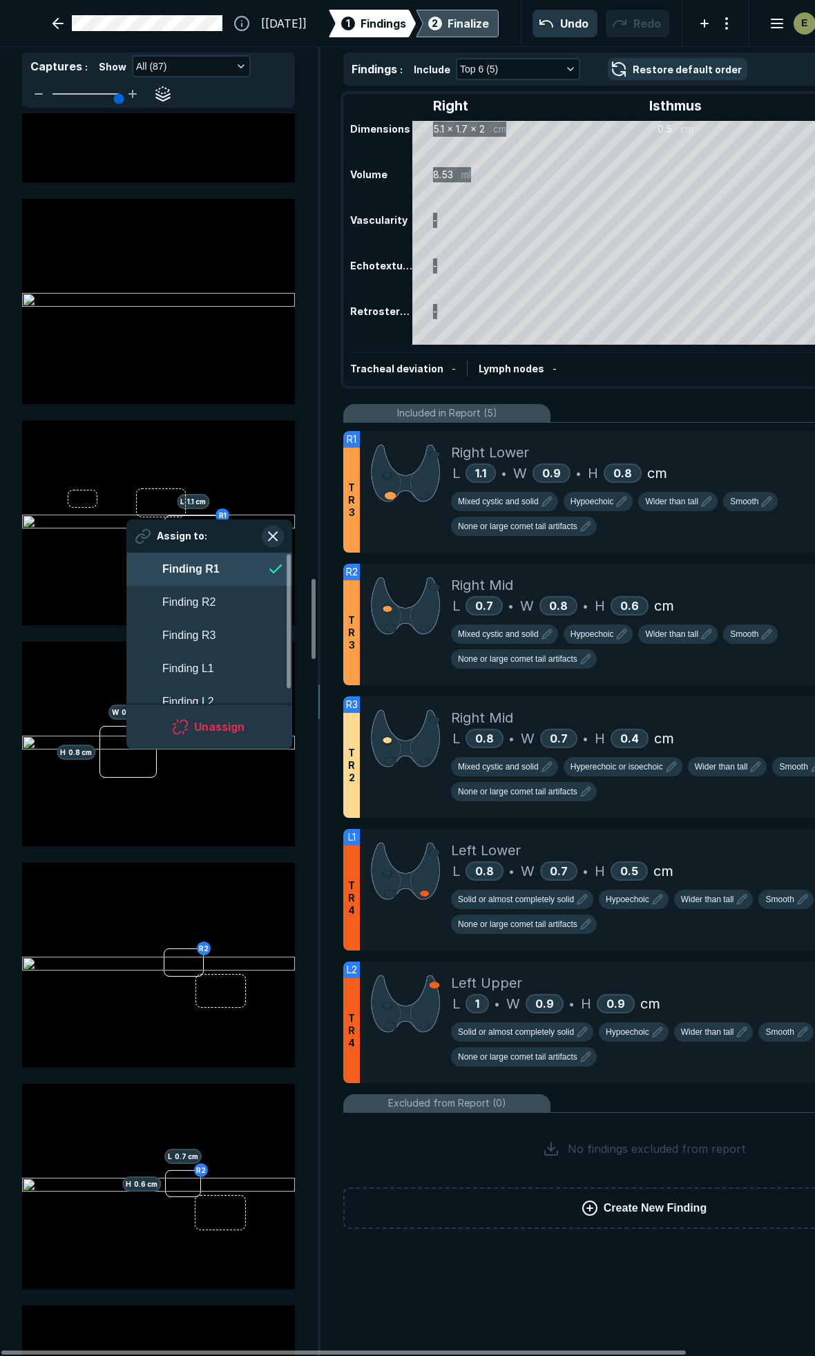
scroll to position [2422, 2522]
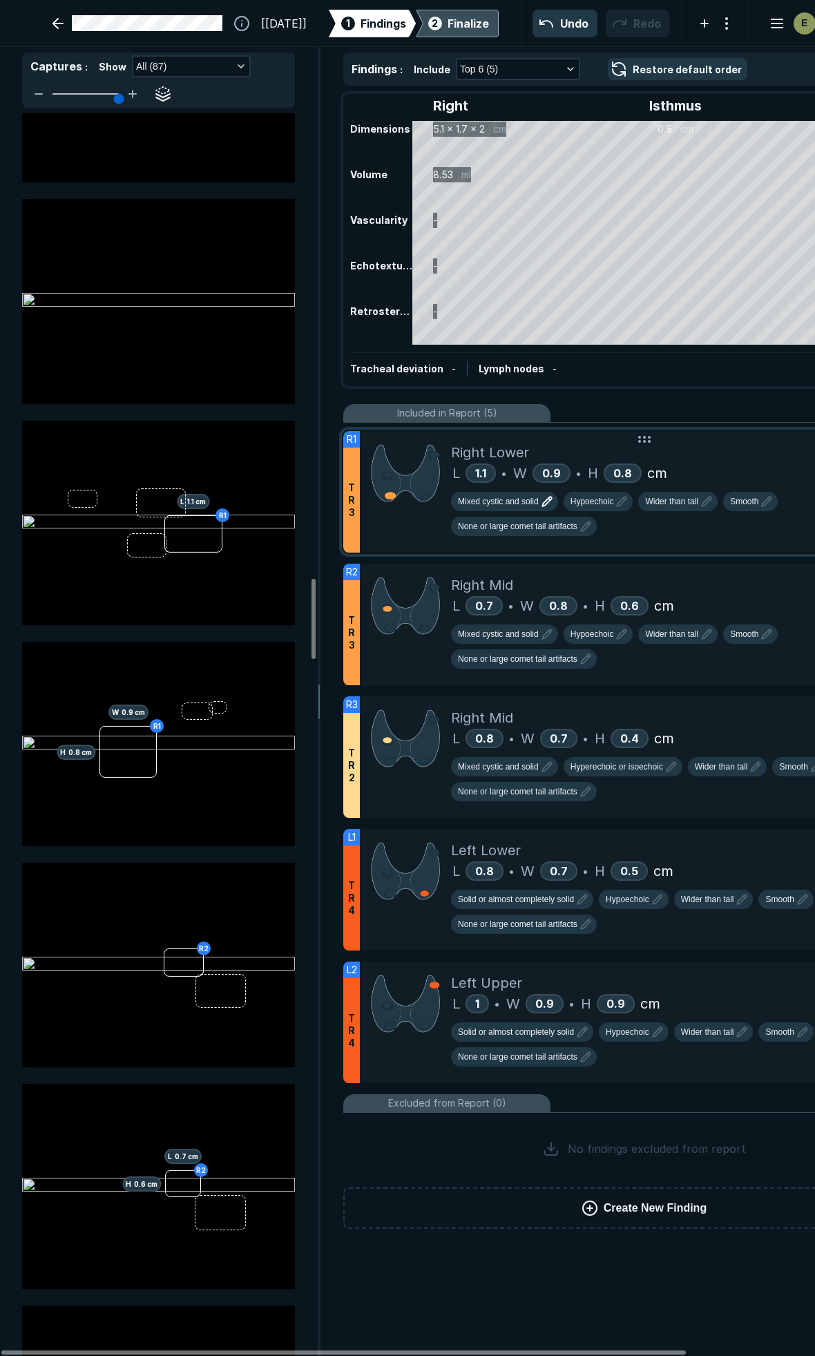
click at [519, 503] on span "Mixed cystic and solid" at bounding box center [498, 501] width 81 height 12
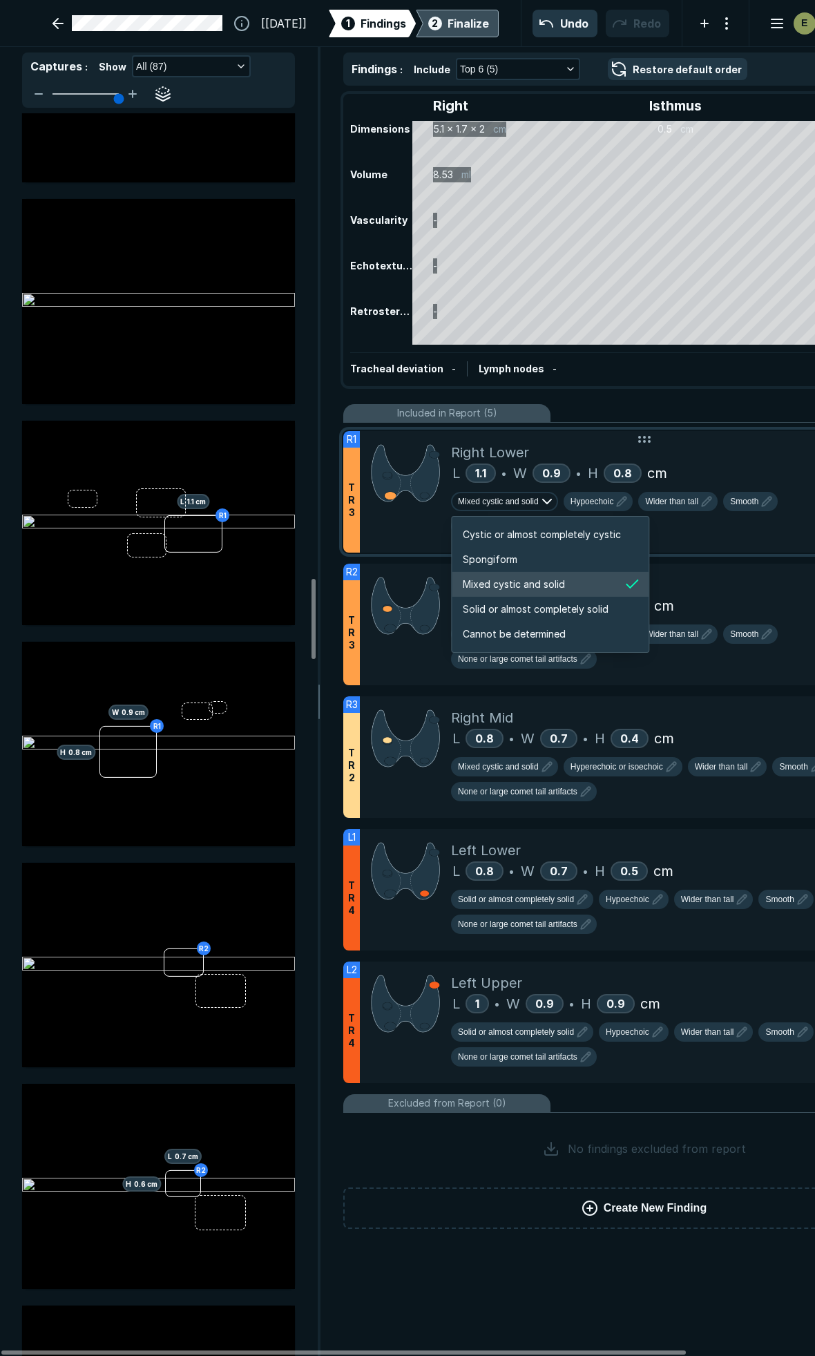
scroll to position [2305, 2653]
click at [517, 607] on span "Solid or almost completely solid" at bounding box center [536, 609] width 146 height 15
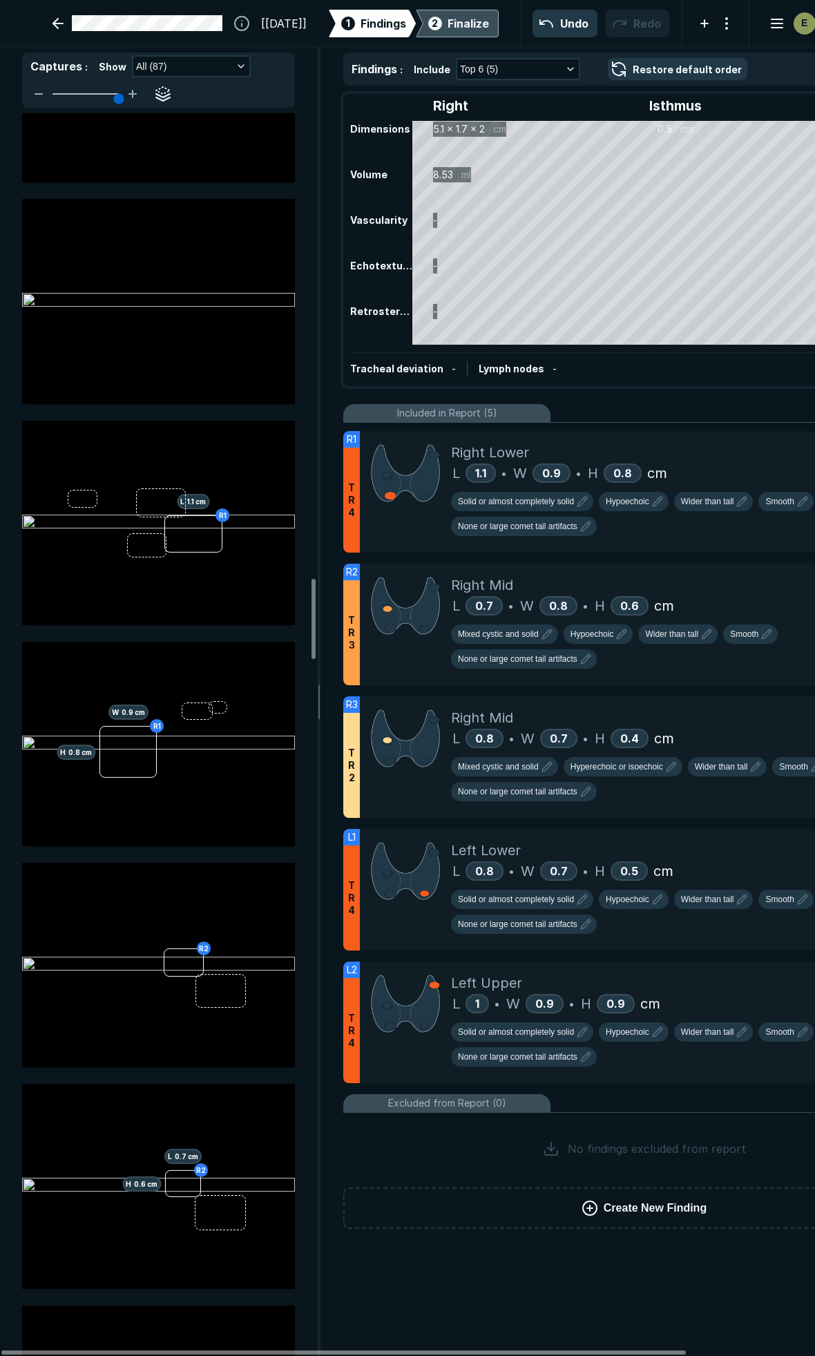
scroll to position [6787, 4461]
click at [710, 596] on div "L 0.7 • W 0.8 • H 0.6 cm" at bounding box center [692, 606] width 483 height 21
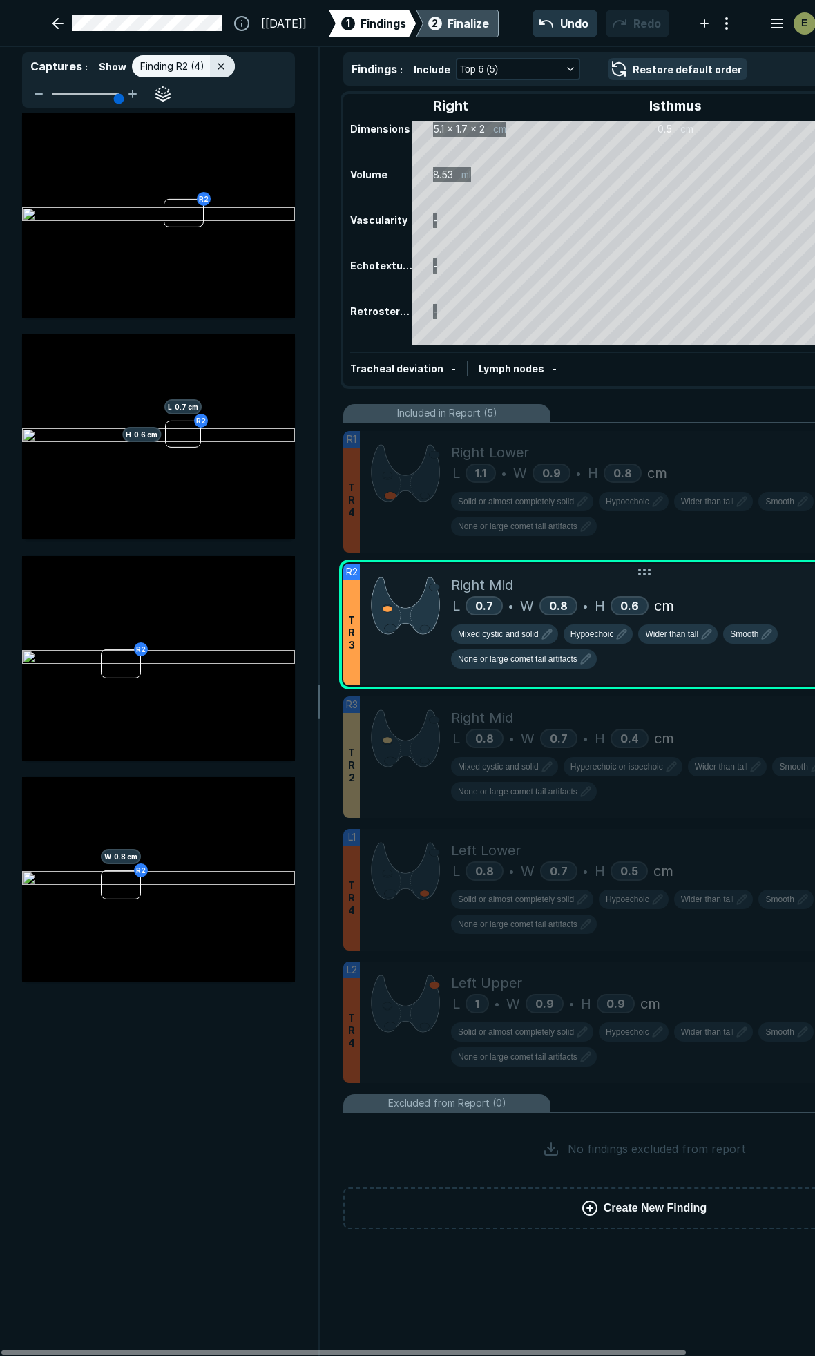
scroll to position [7218, 2981]
click at [529, 631] on span "Mixed cystic and solid" at bounding box center [498, 634] width 81 height 12
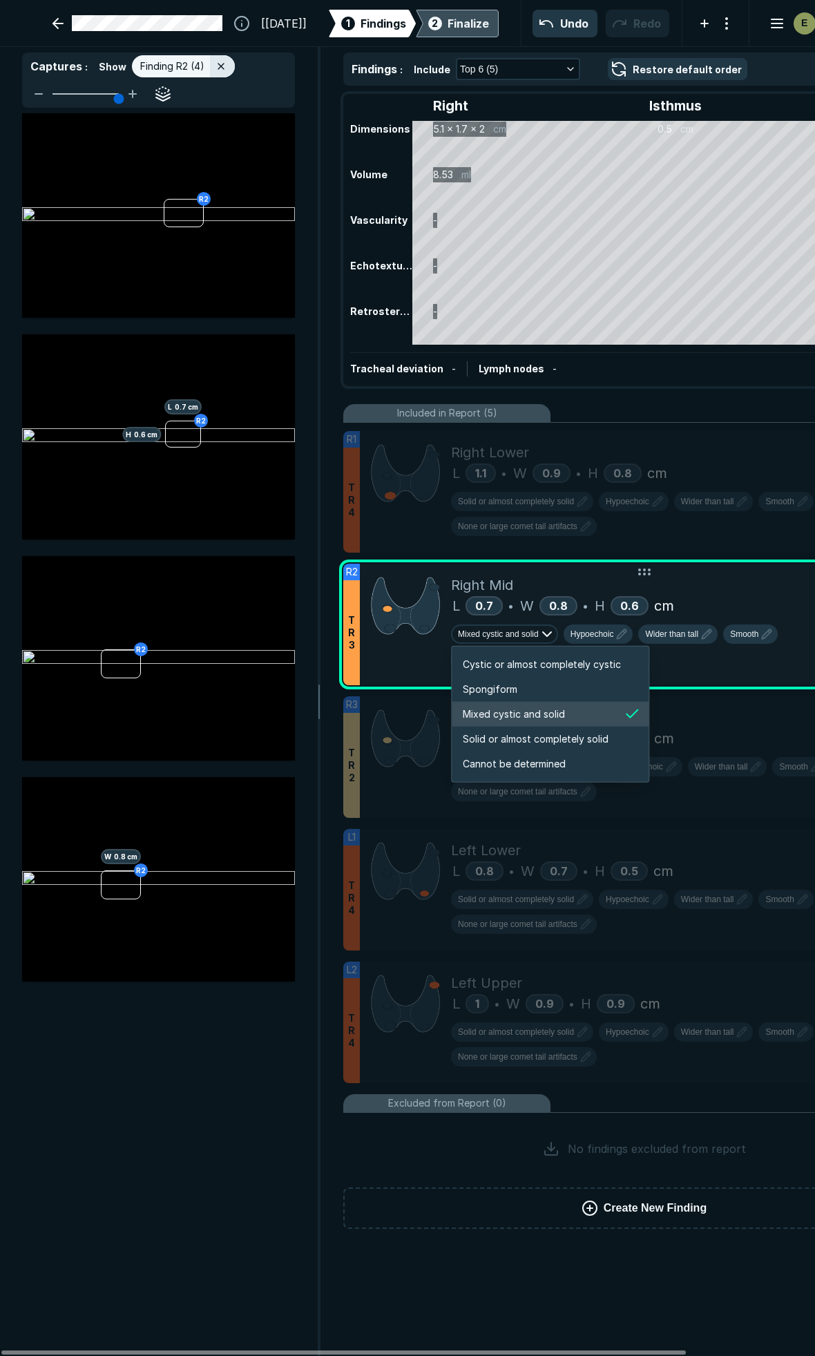
scroll to position [2305, 2653]
click at [517, 681] on li "Spongiform" at bounding box center [550, 689] width 197 height 25
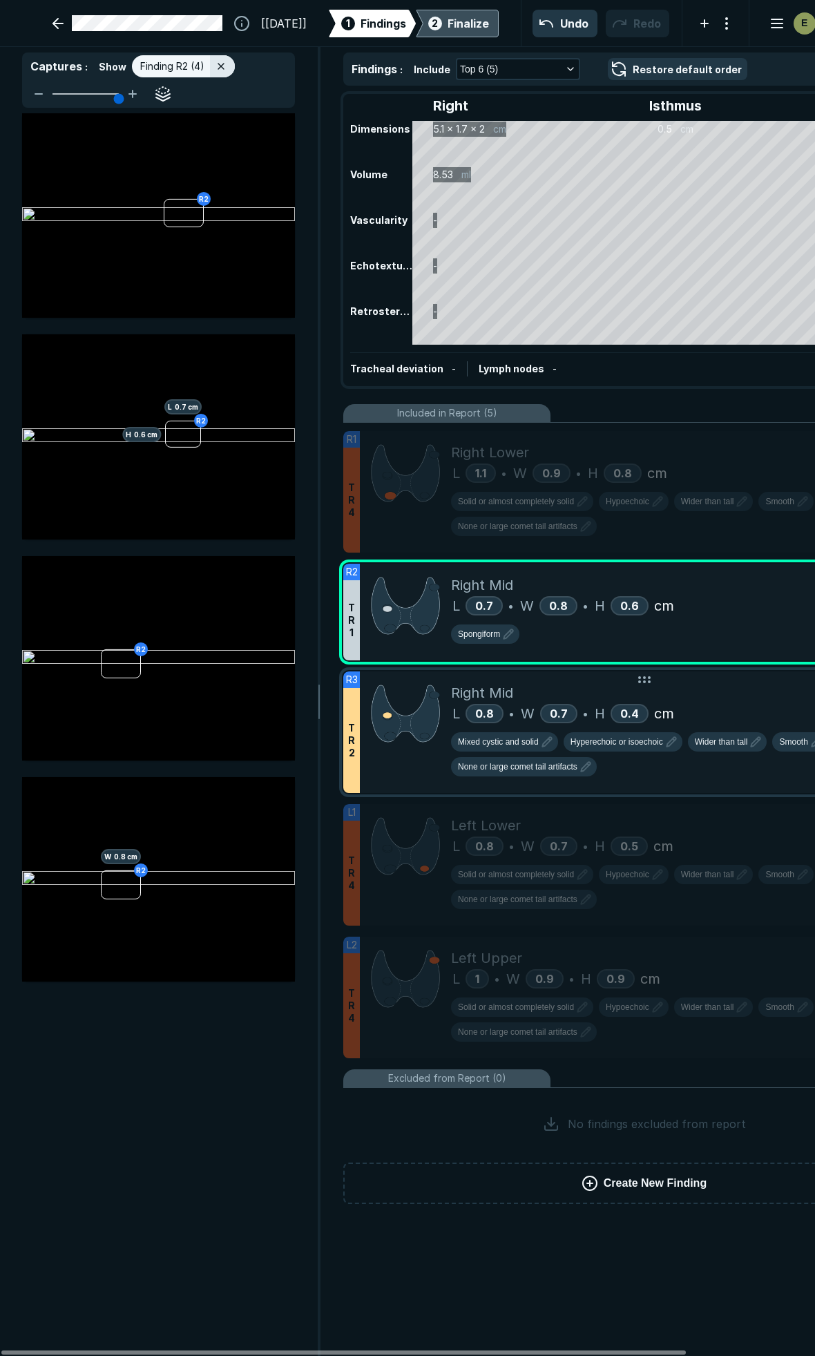
click at [732, 703] on div "L 0.8 • W 0.7 • H 0.4 cm" at bounding box center [692, 713] width 483 height 21
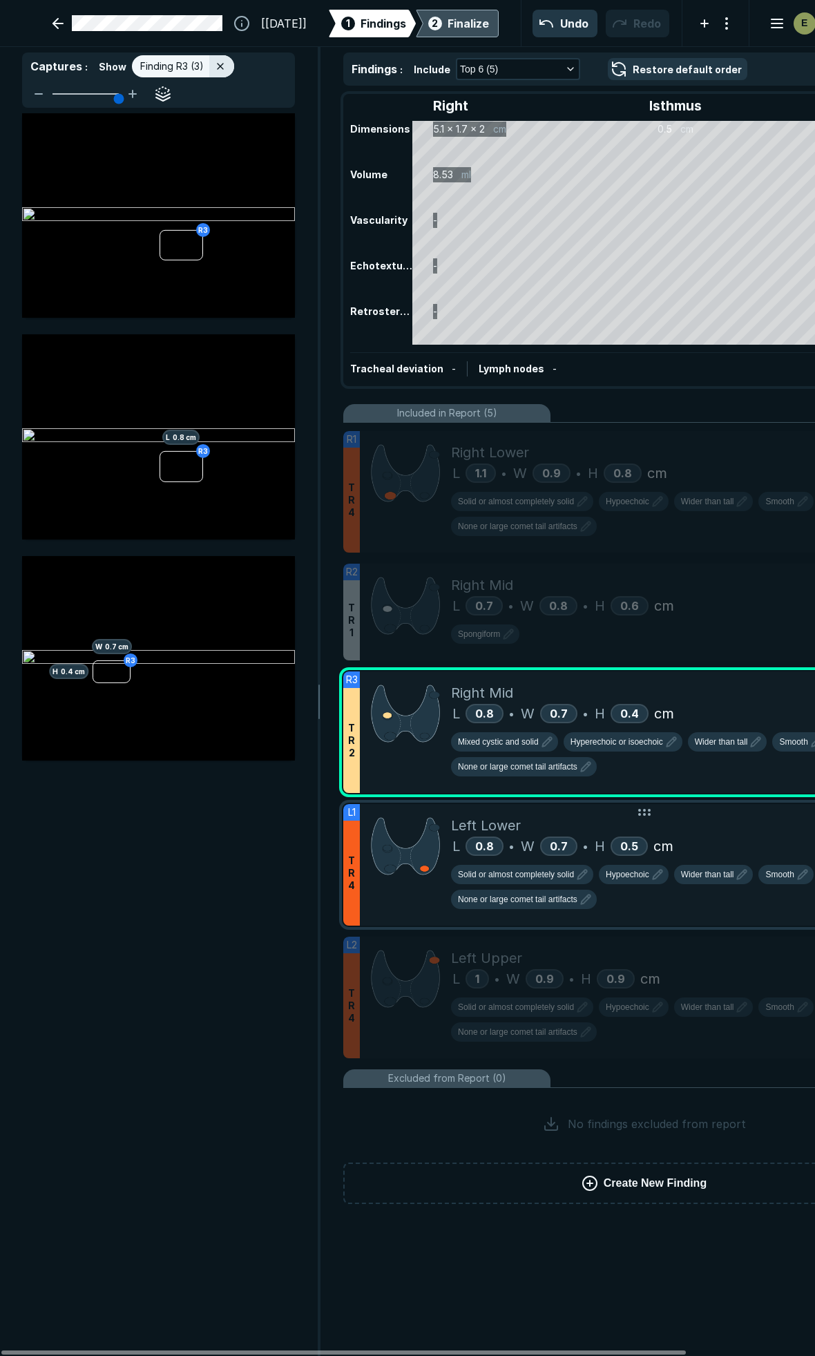
click at [752, 837] on div "L 0.8 • W 0.7 • H 0.5 cm" at bounding box center [692, 846] width 483 height 21
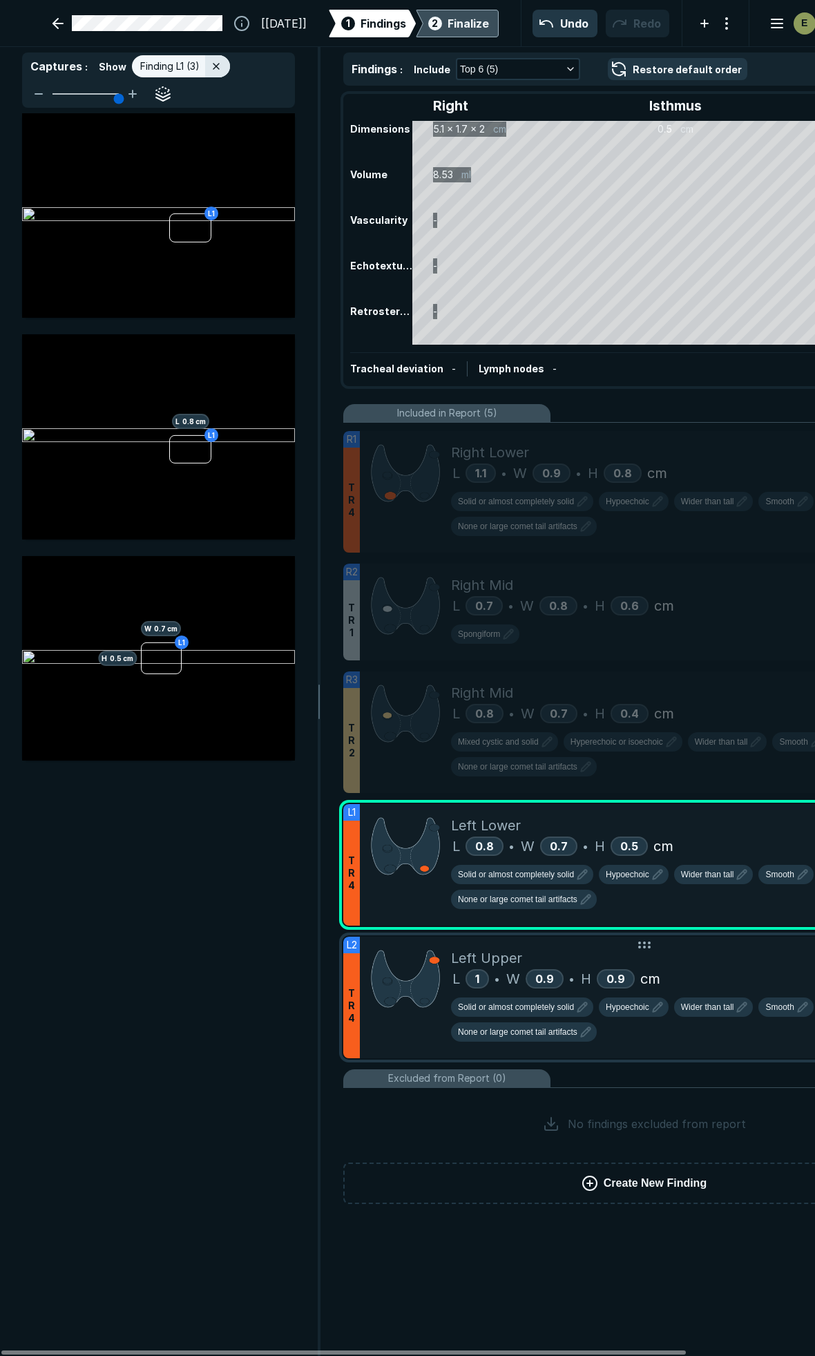
click at [729, 952] on div "Left Upper" at bounding box center [692, 958] width 483 height 21
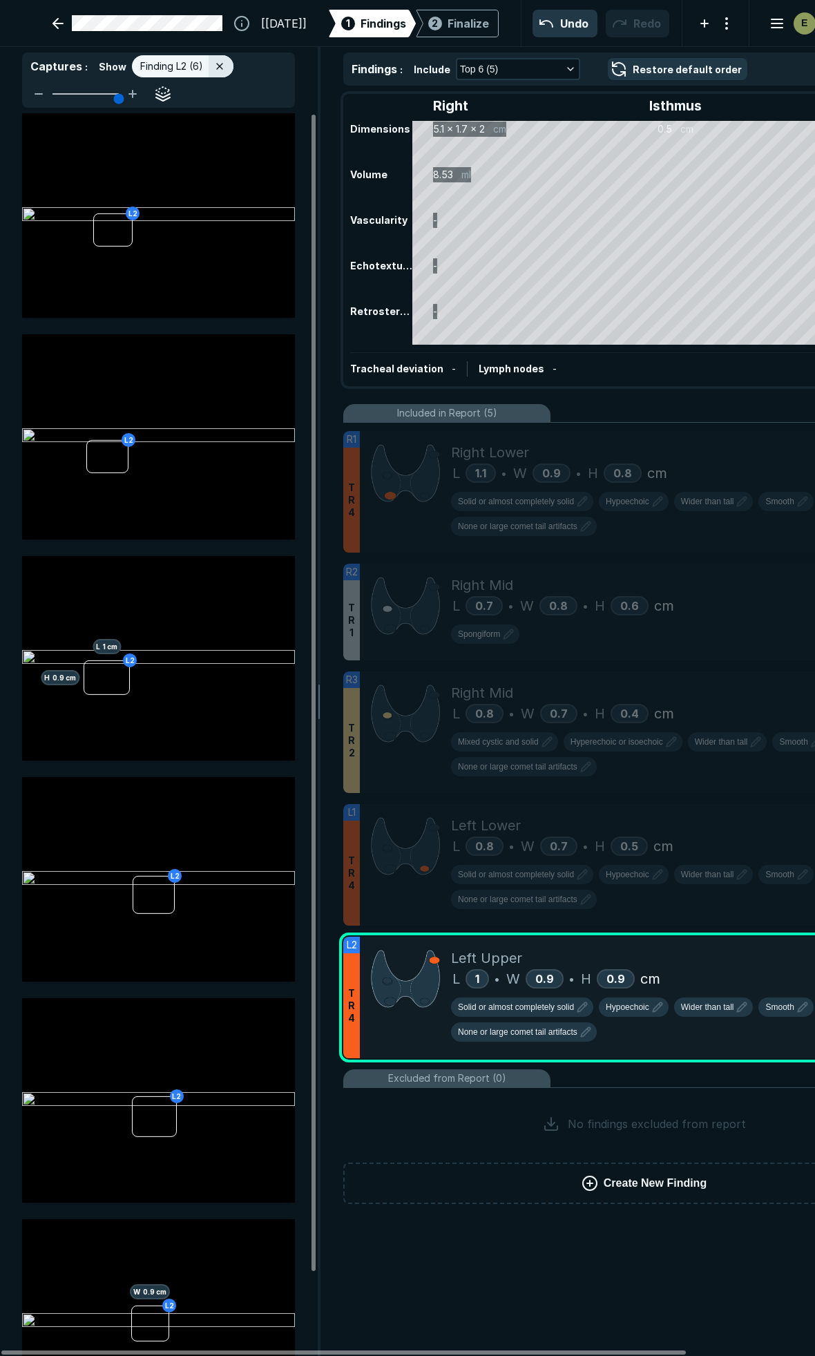
click at [455, 30] on div "2 Finalize" at bounding box center [458, 24] width 64 height 28
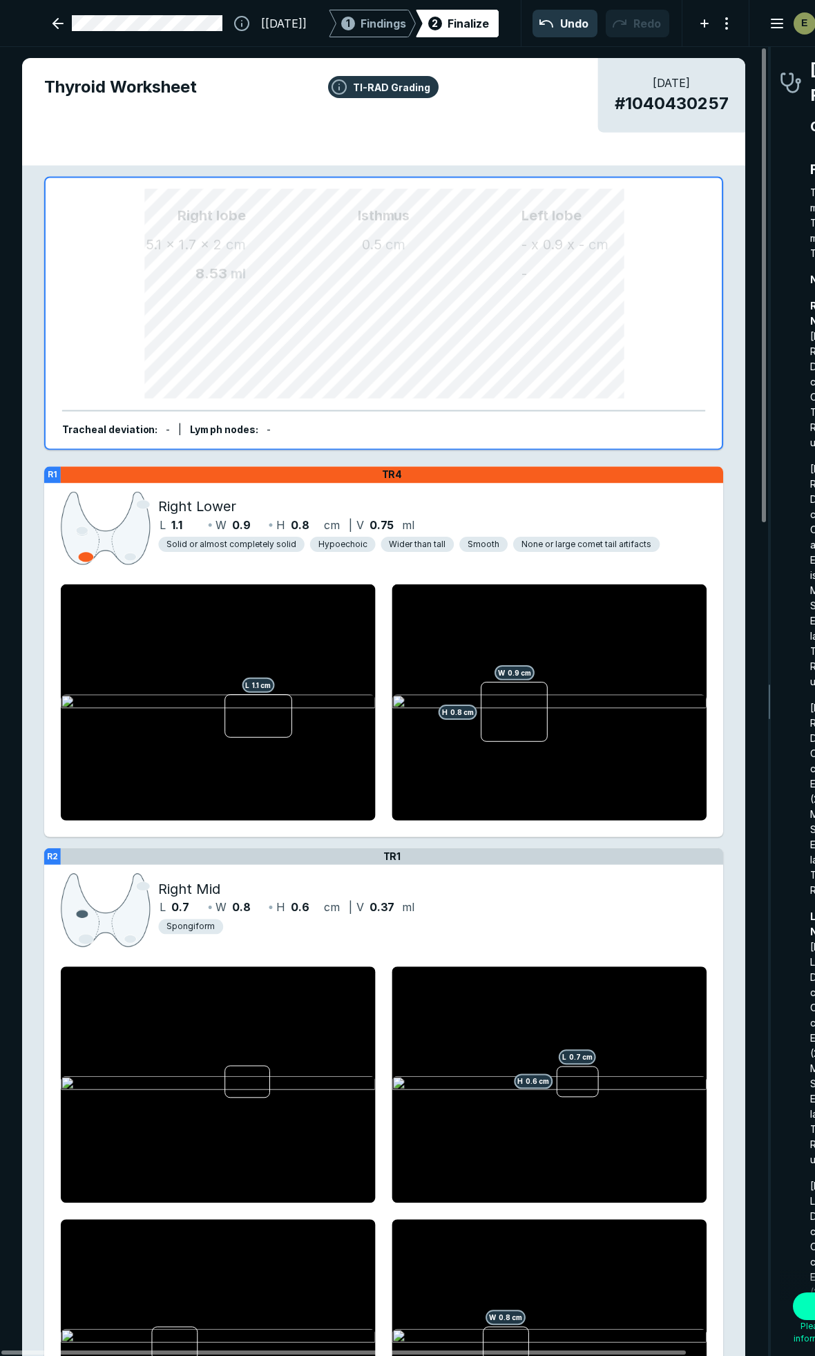
scroll to position [7589, 2496]
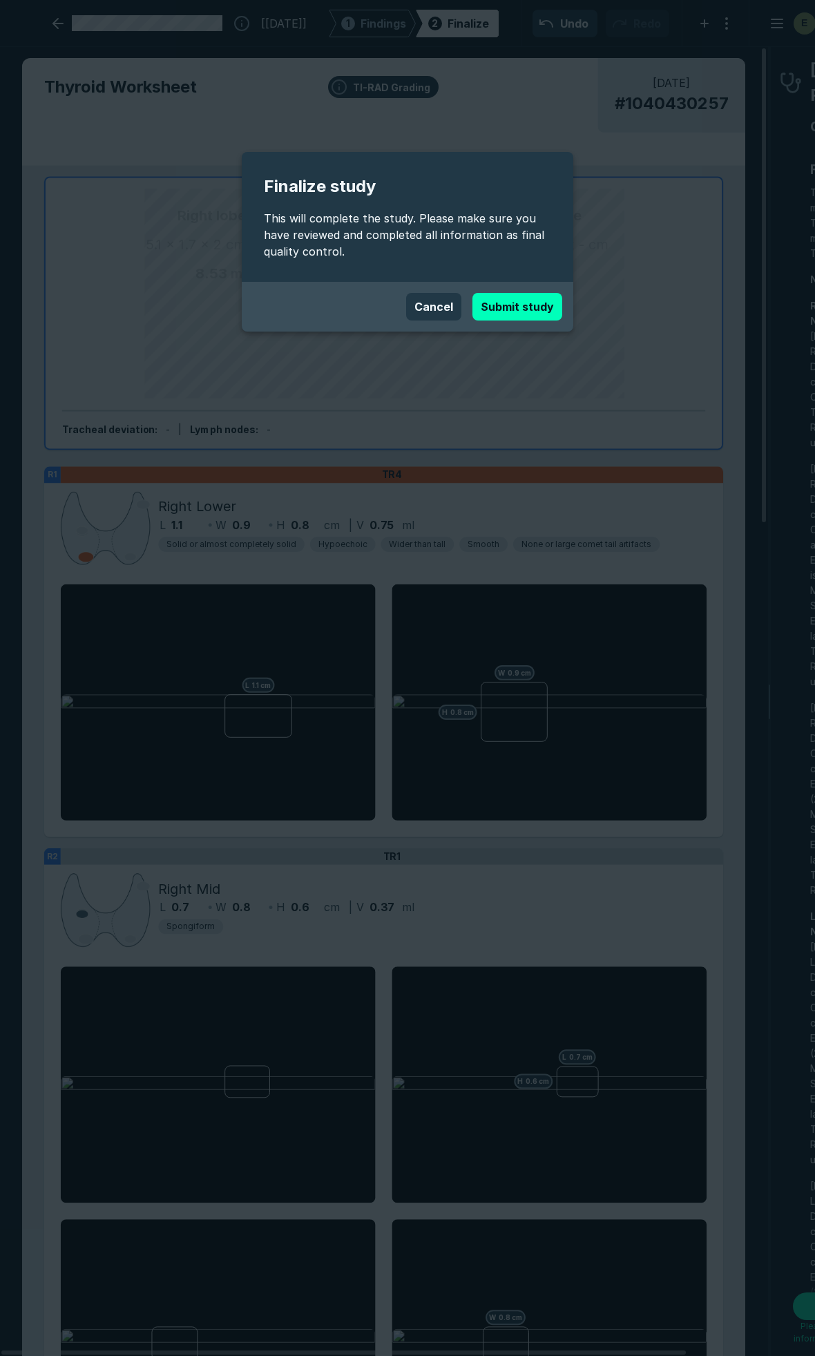
click at [493, 302] on button "Submit study" at bounding box center [518, 307] width 90 height 28
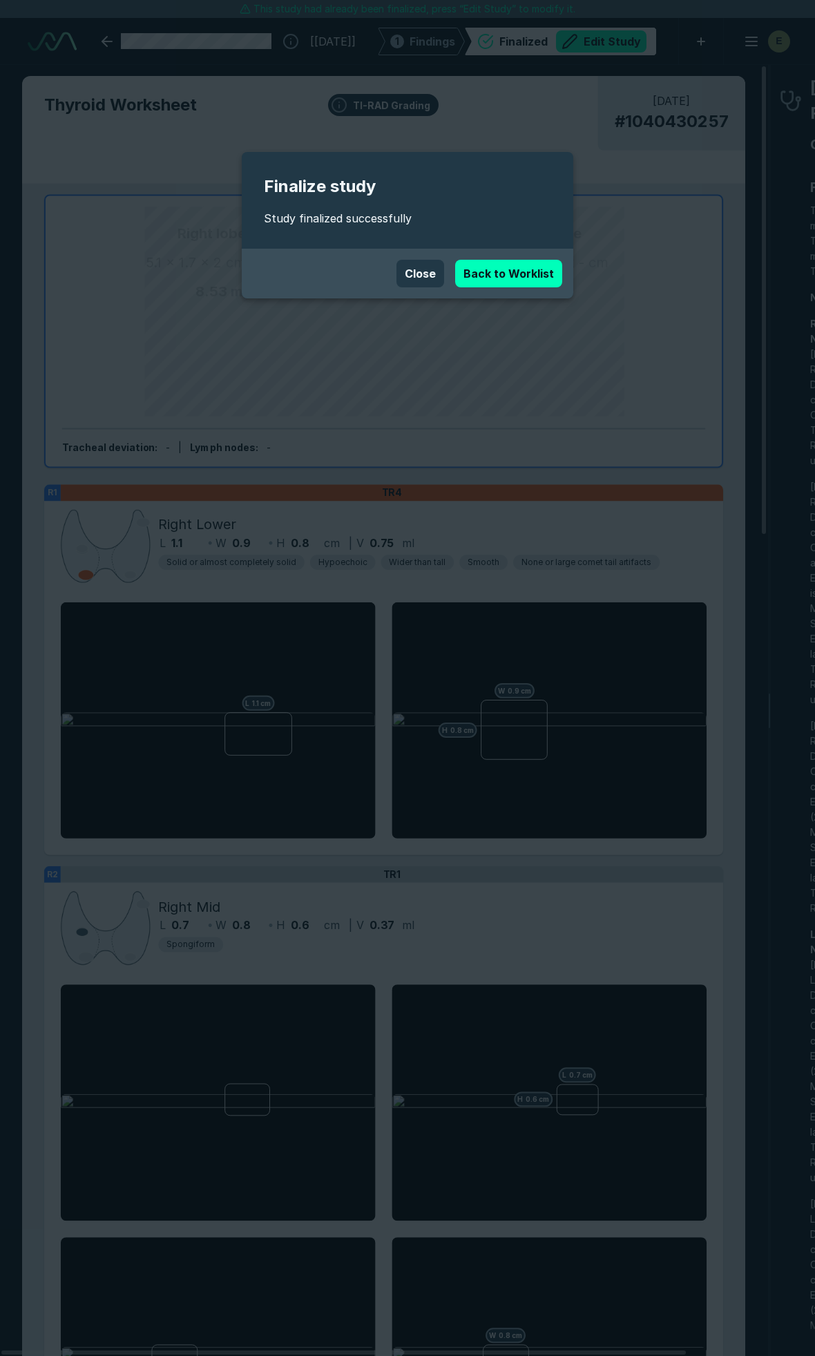
scroll to position [7557, 5444]
click at [500, 272] on link "Back to Worklist" at bounding box center [508, 274] width 107 height 28
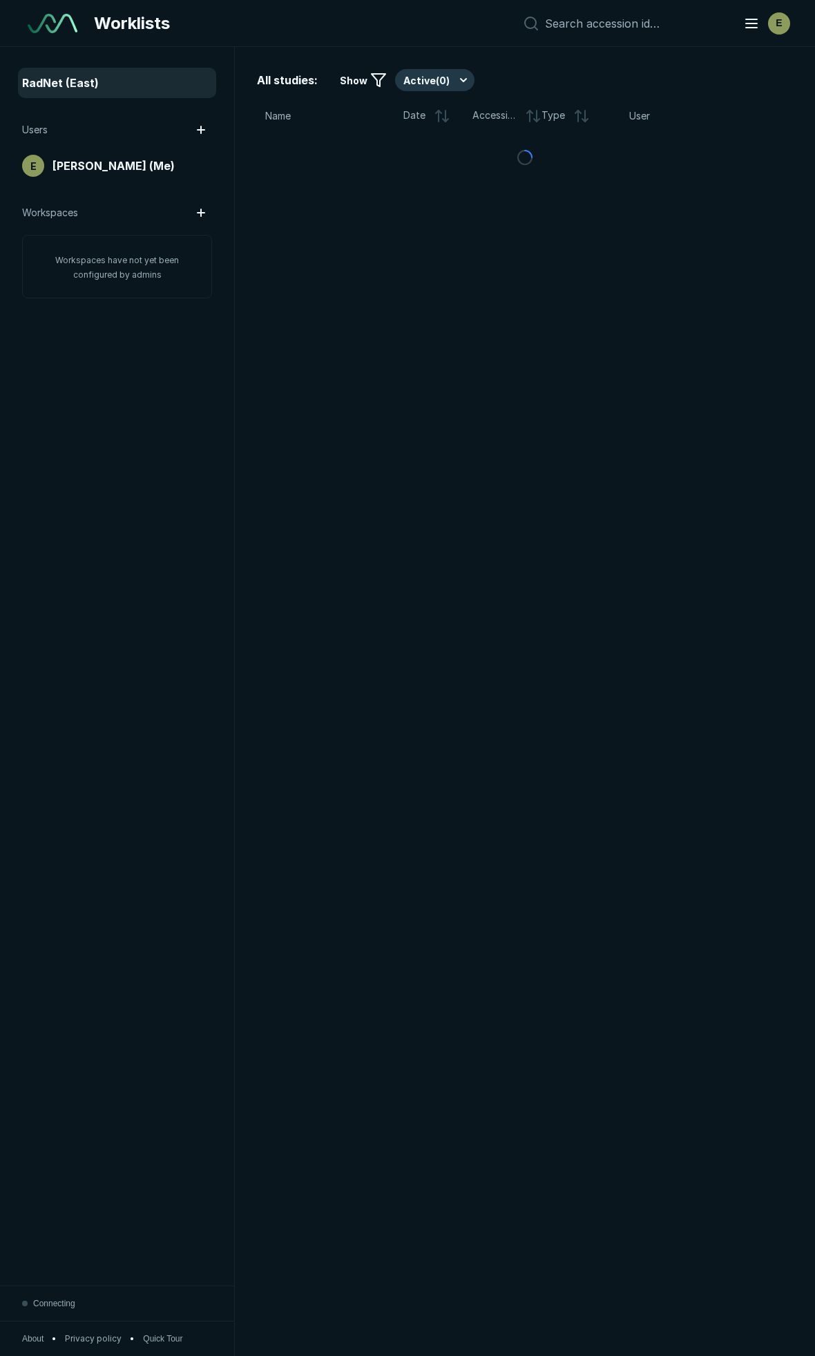
scroll to position [7417, 4166]
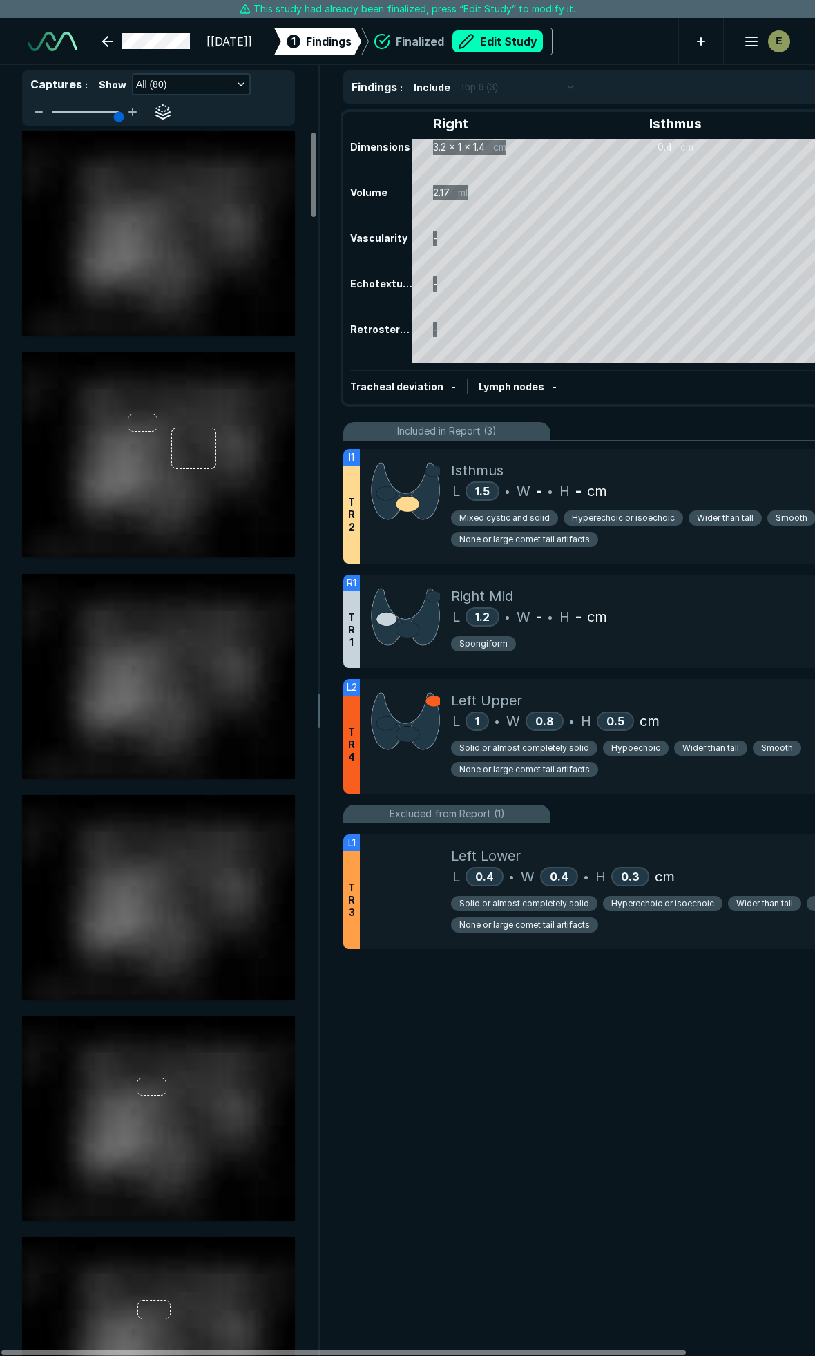
scroll to position [7557, 5444]
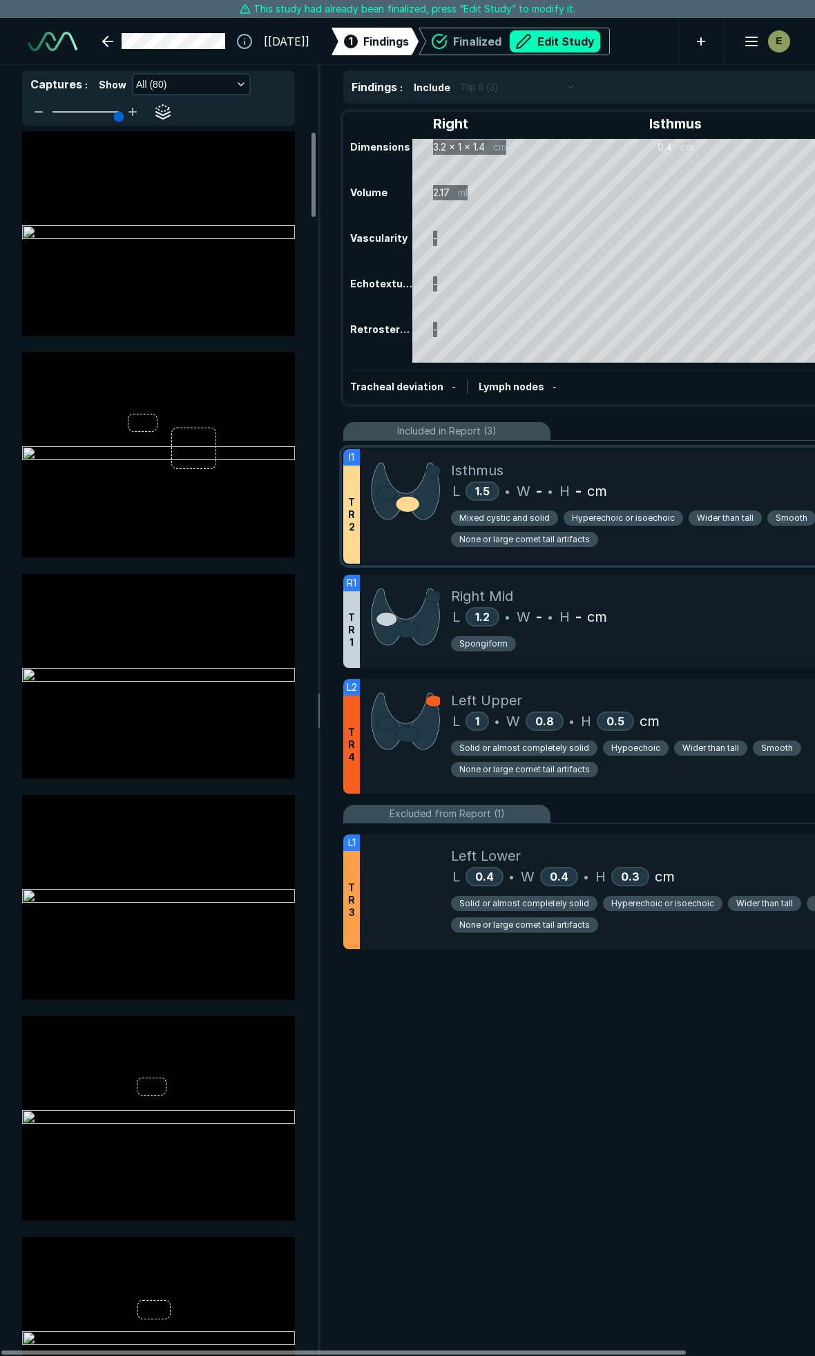
click at [740, 478] on div "Isthmus" at bounding box center [692, 470] width 483 height 21
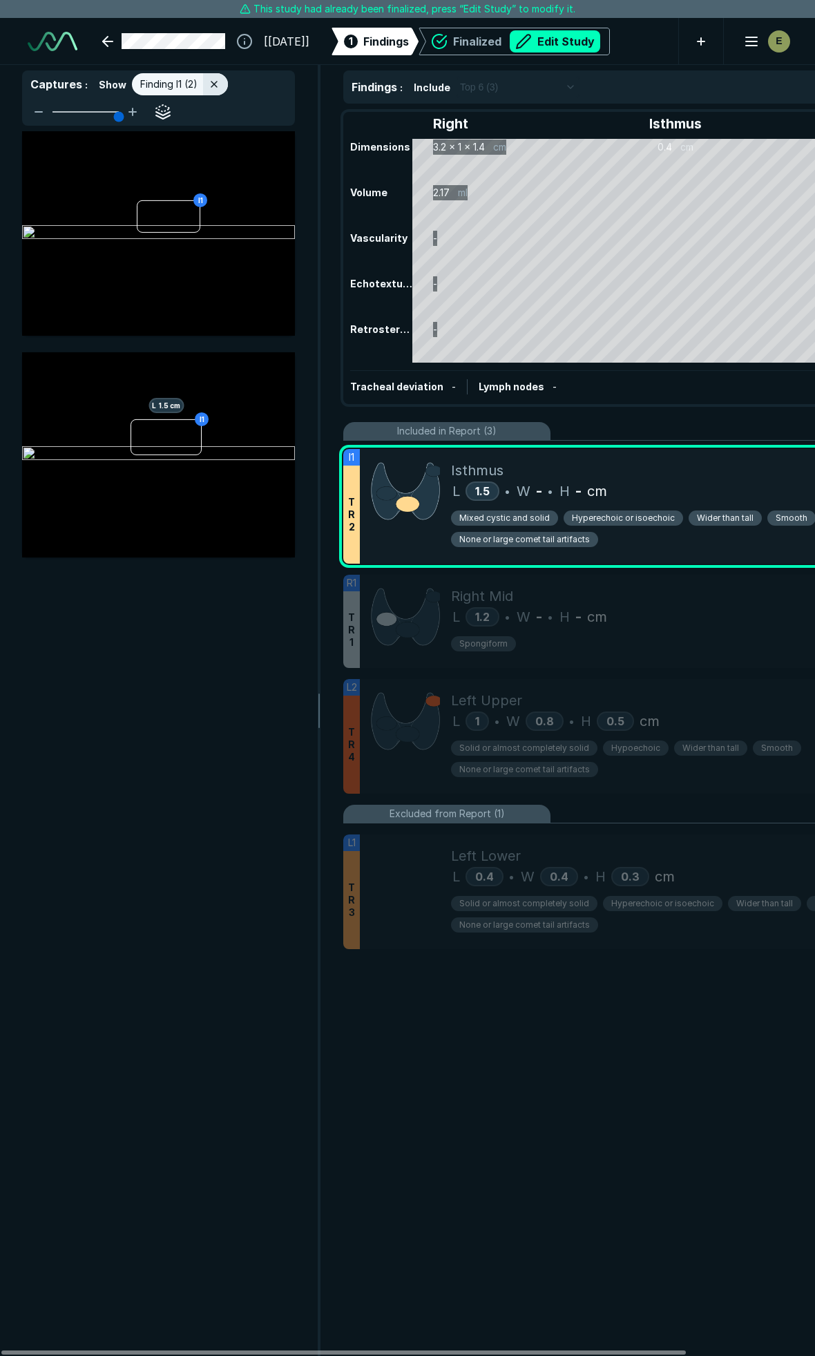
scroll to position [7138, 2981]
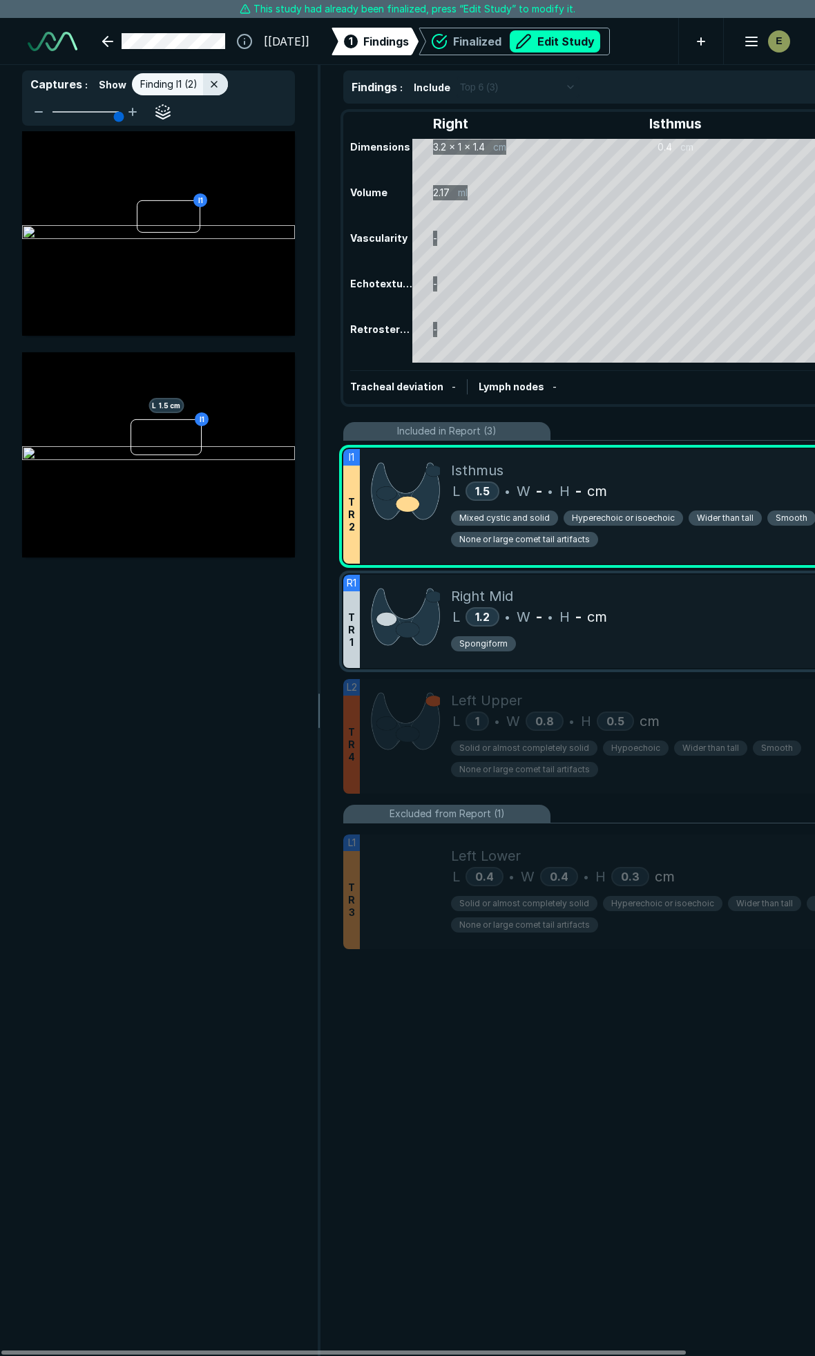
drag, startPoint x: 730, startPoint y: 602, endPoint x: 727, endPoint y: 591, distance: 10.9
click at [730, 602] on div "Right Mid" at bounding box center [692, 596] width 483 height 21
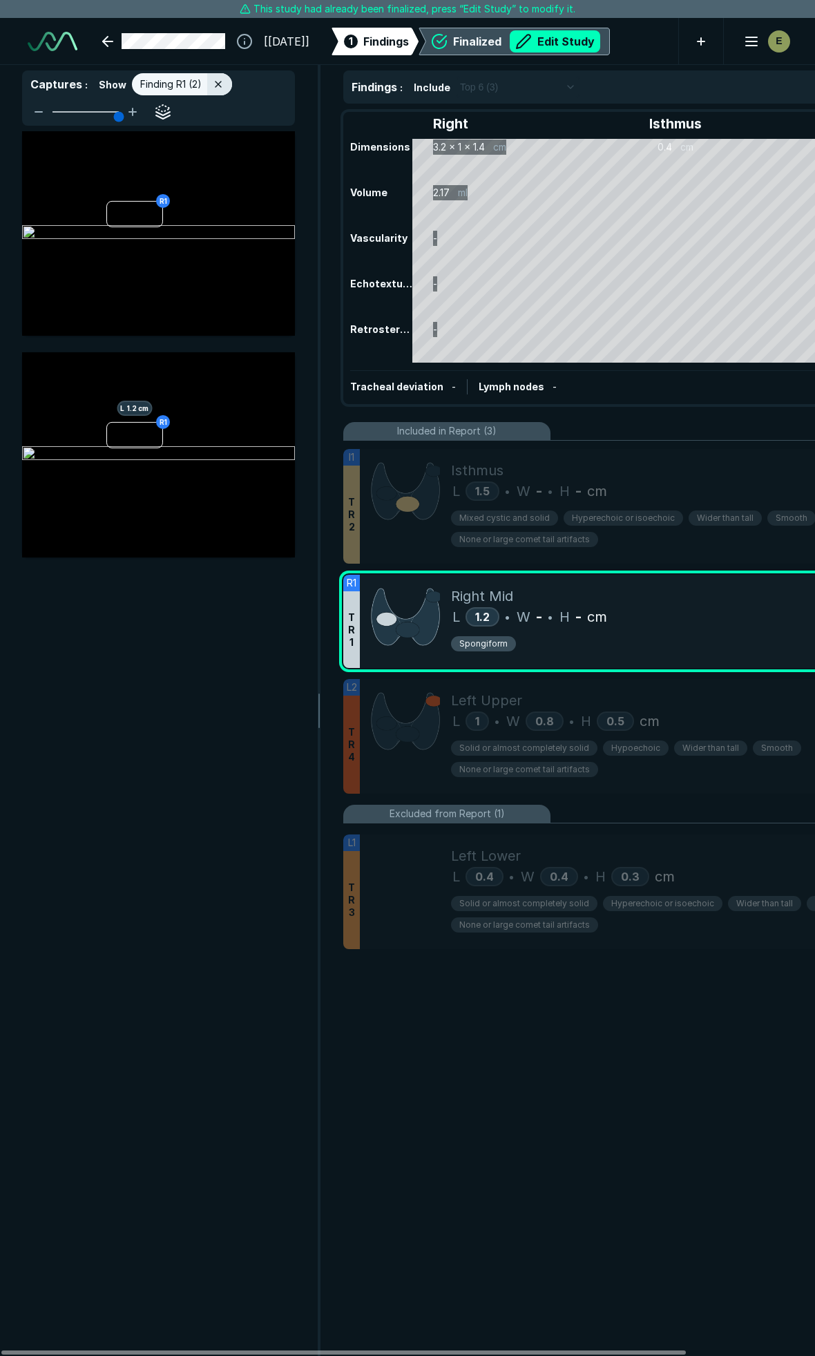
click at [562, 37] on button "Edit Study" at bounding box center [555, 41] width 91 height 22
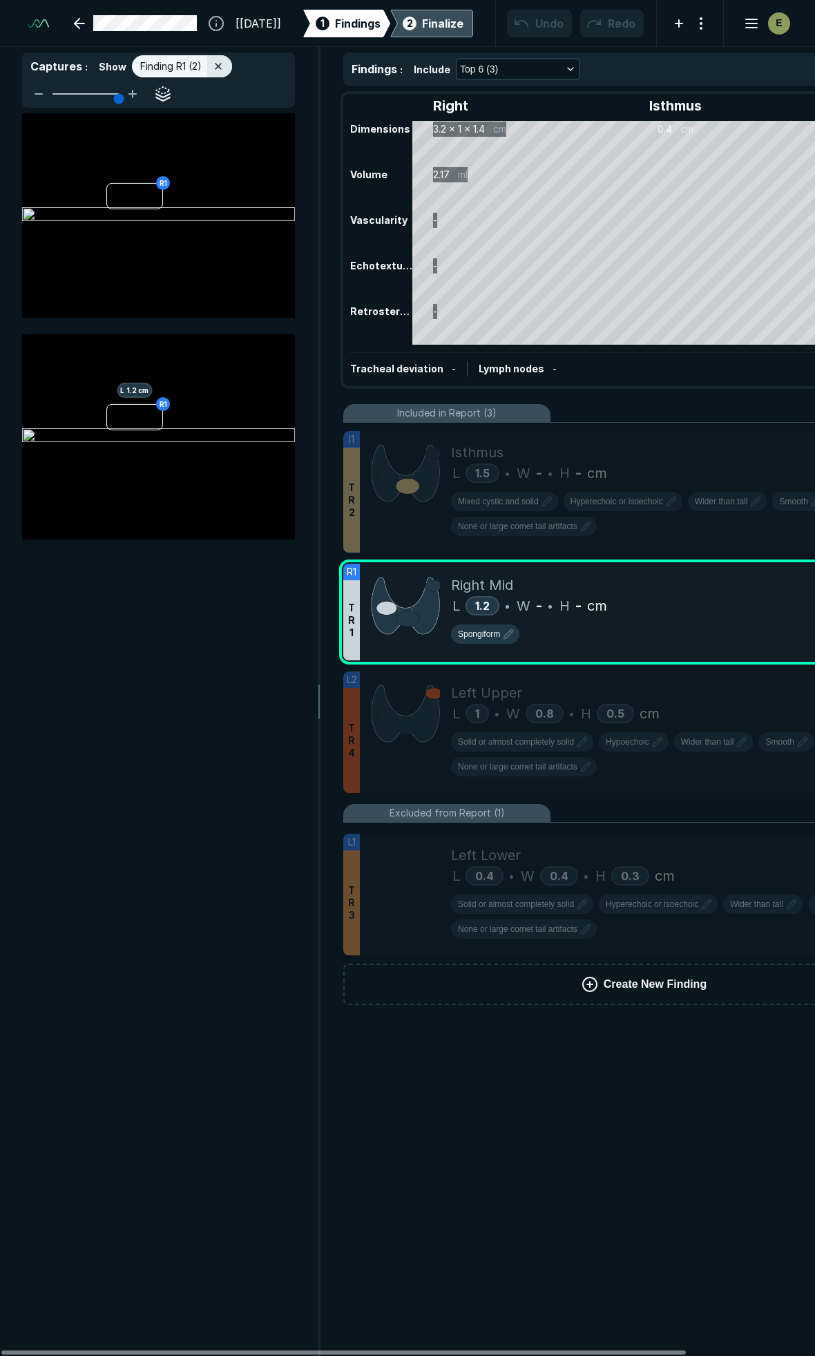
scroll to position [7638, 5444]
click at [702, 598] on div "L 1.2 • W - • H - cm" at bounding box center [692, 606] width 483 height 21
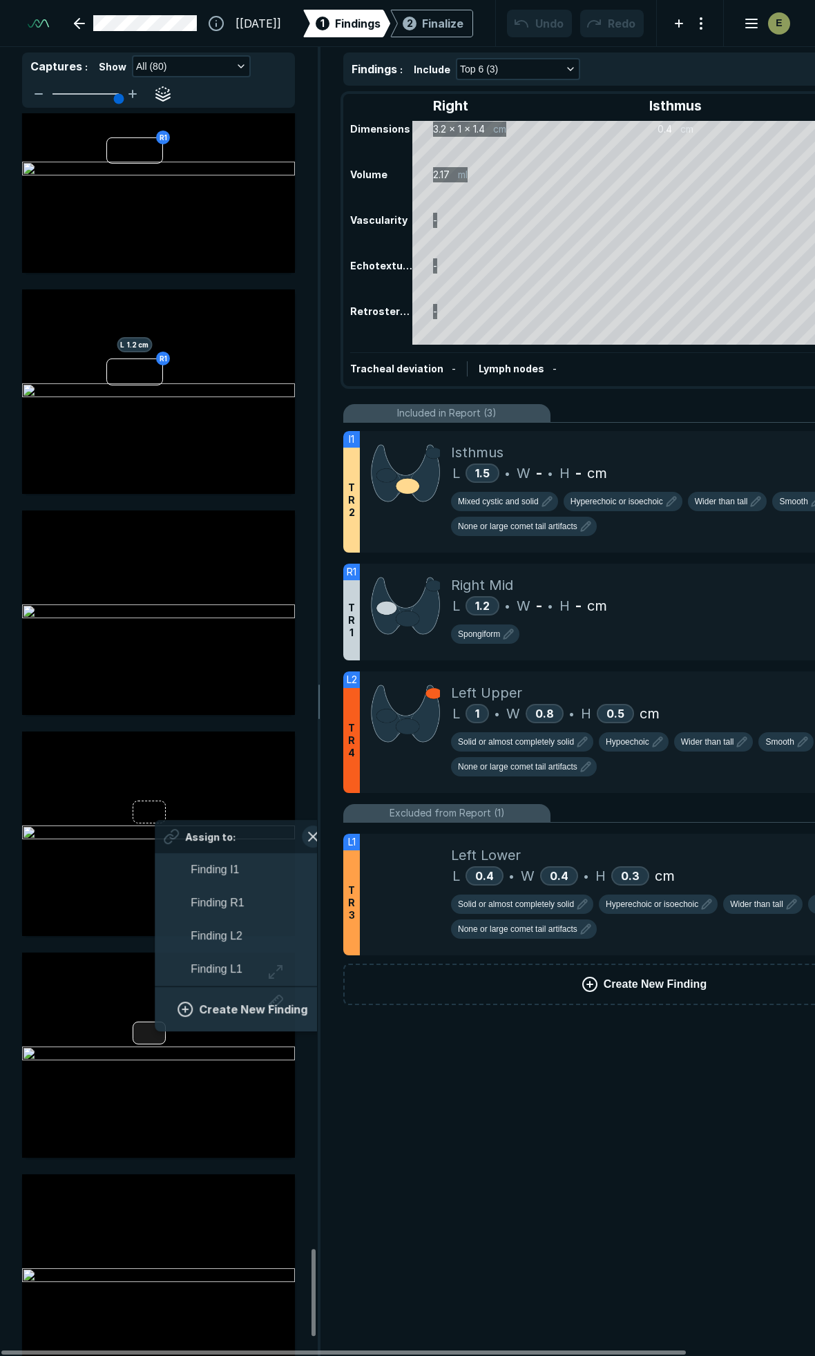
scroll to position [2343, 2562]
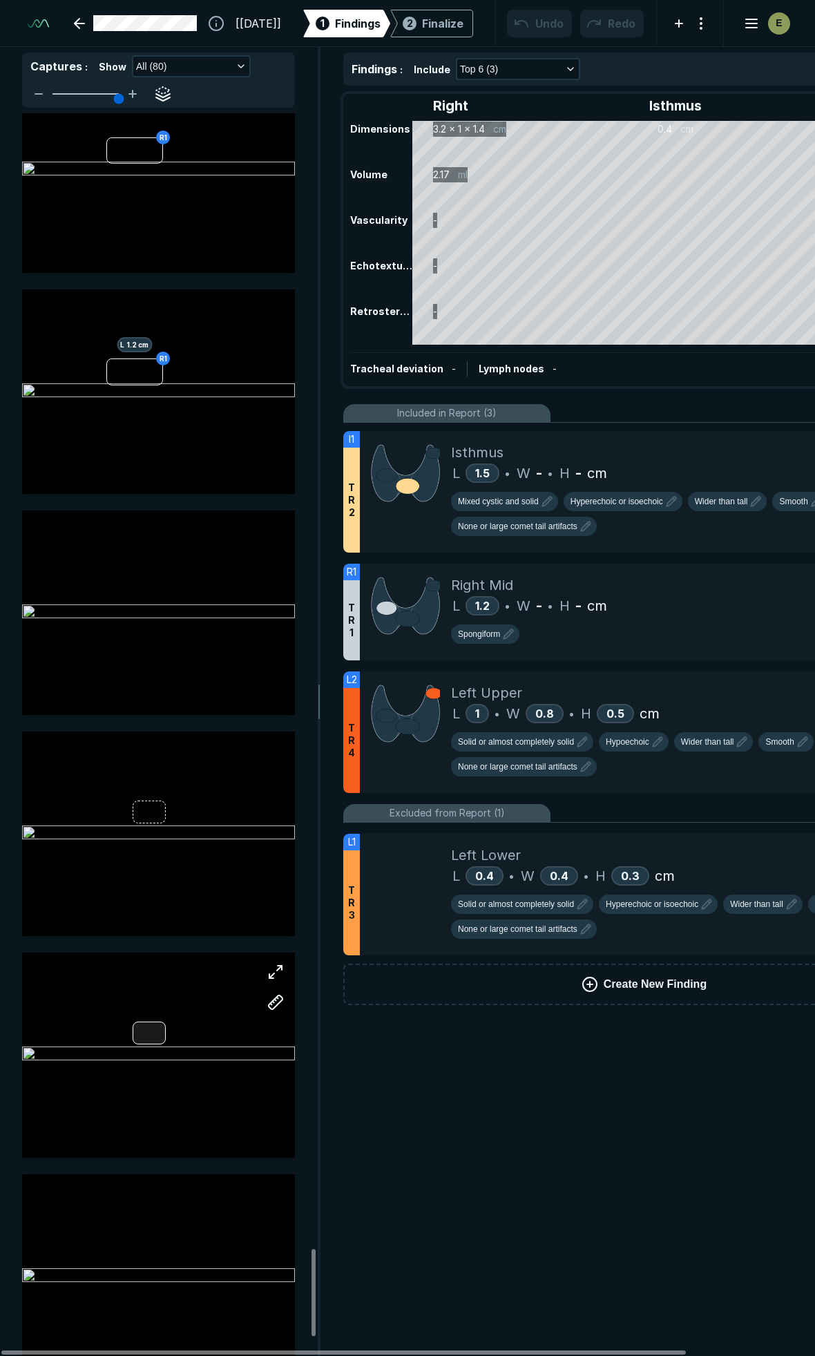
drag, startPoint x: 155, startPoint y: 1028, endPoint x: 143, endPoint y: 1039, distance: 16.6
click at [143, 1039] on div at bounding box center [149, 1033] width 33 height 23
click at [148, 1036] on div at bounding box center [158, 1055] width 273 height 205
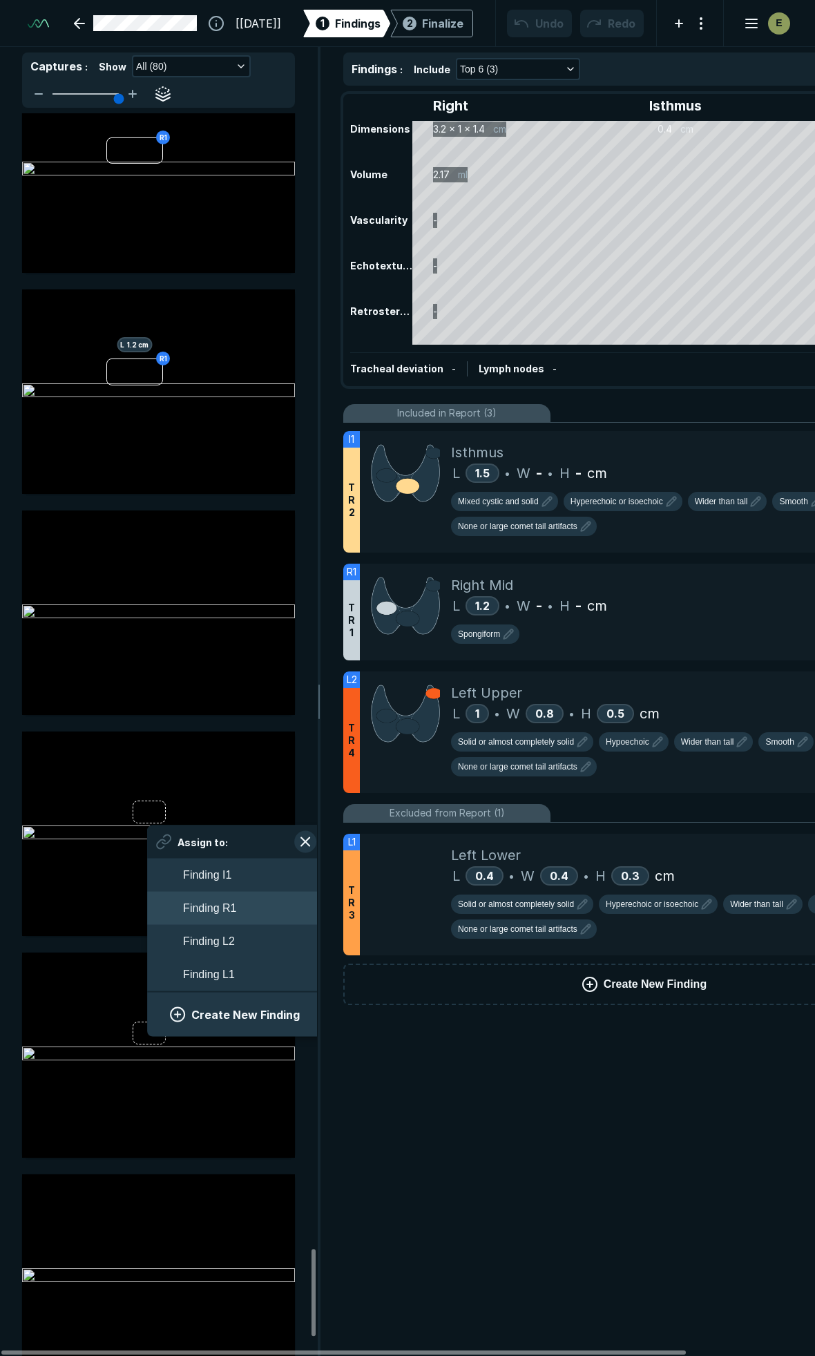
click at [258, 901] on button "Finding R1" at bounding box center [236, 908] width 178 height 33
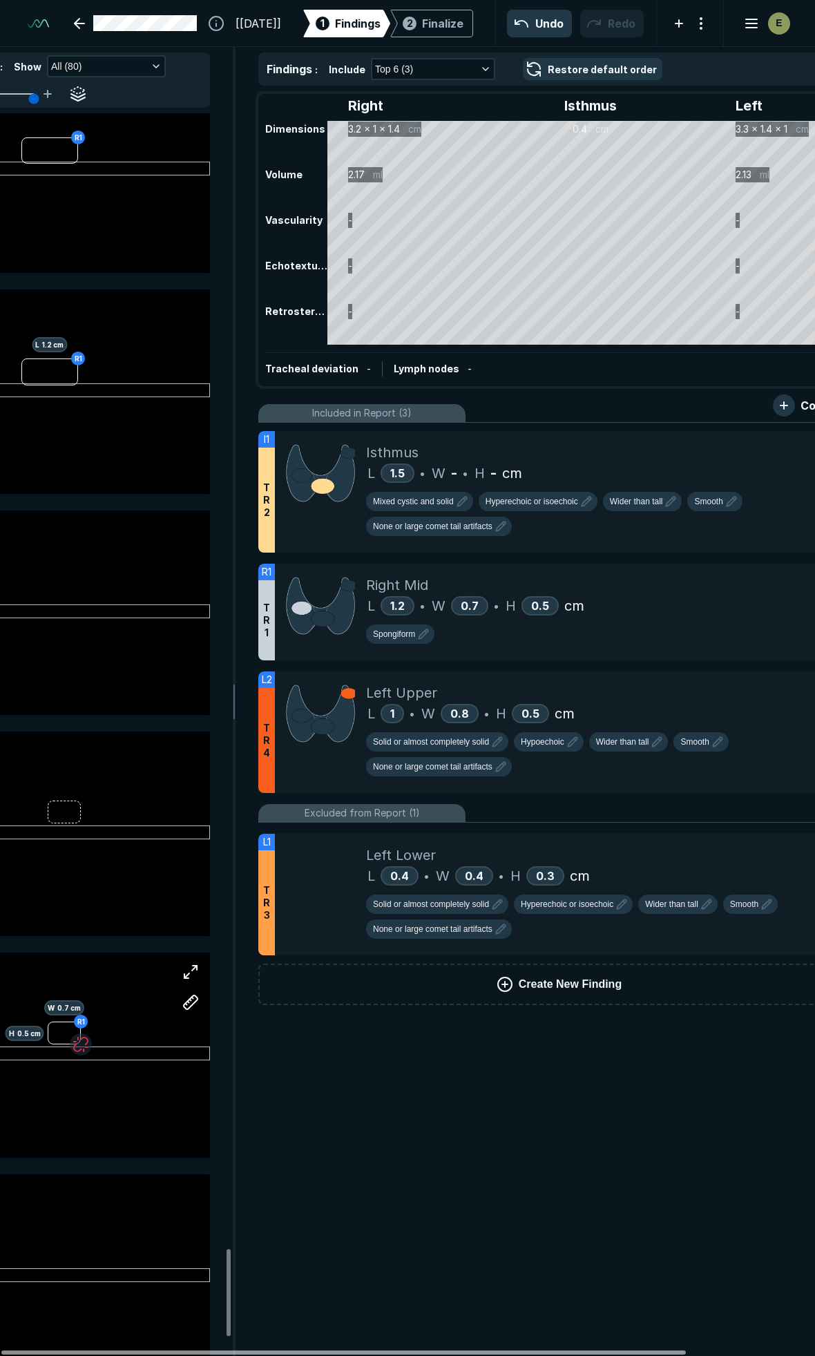
scroll to position [0, 152]
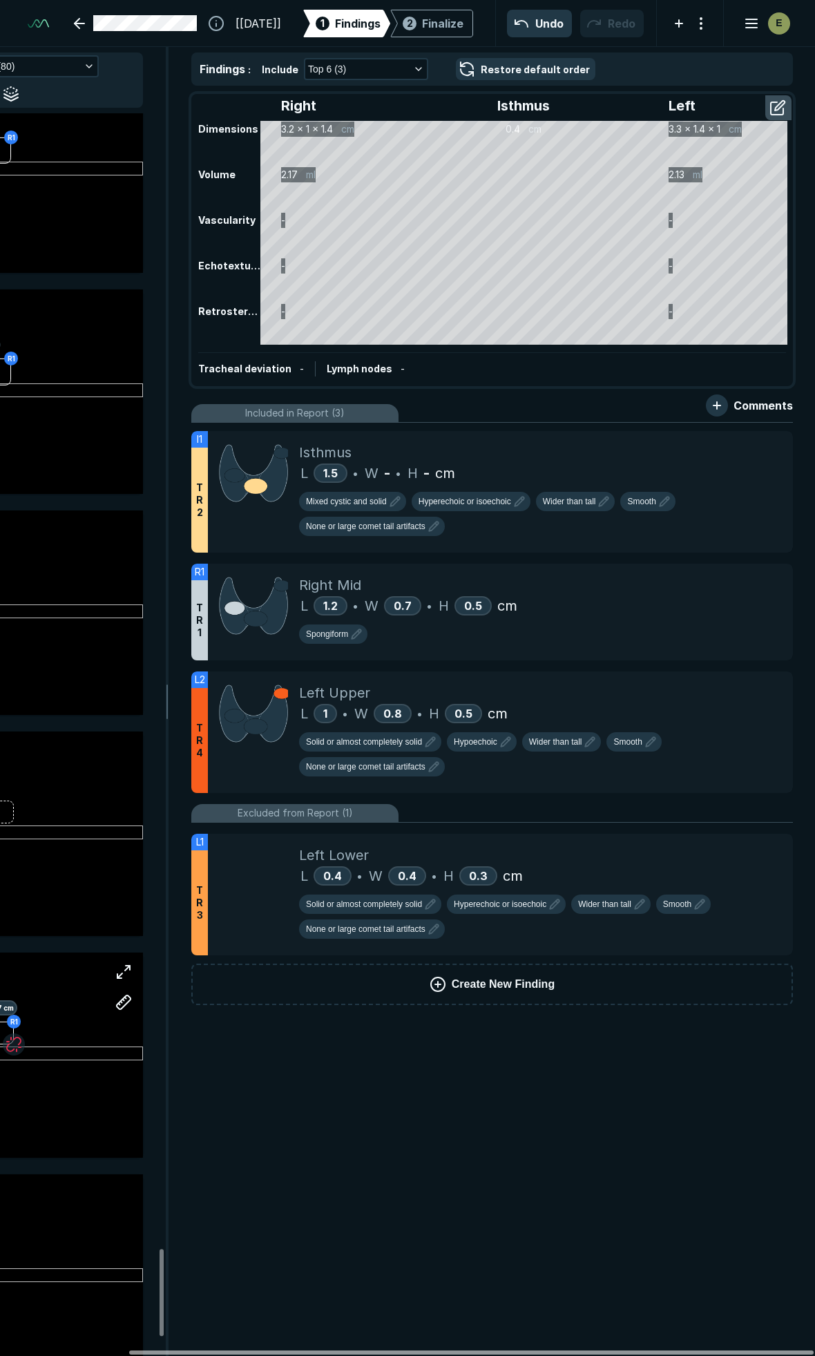
drag, startPoint x: 481, startPoint y: 1350, endPoint x: 736, endPoint y: 1336, distance: 255.4
click at [736, 1351] on div at bounding box center [471, 1353] width 685 height 4
click at [754, 576] on icon at bounding box center [751, 577] width 17 height 17
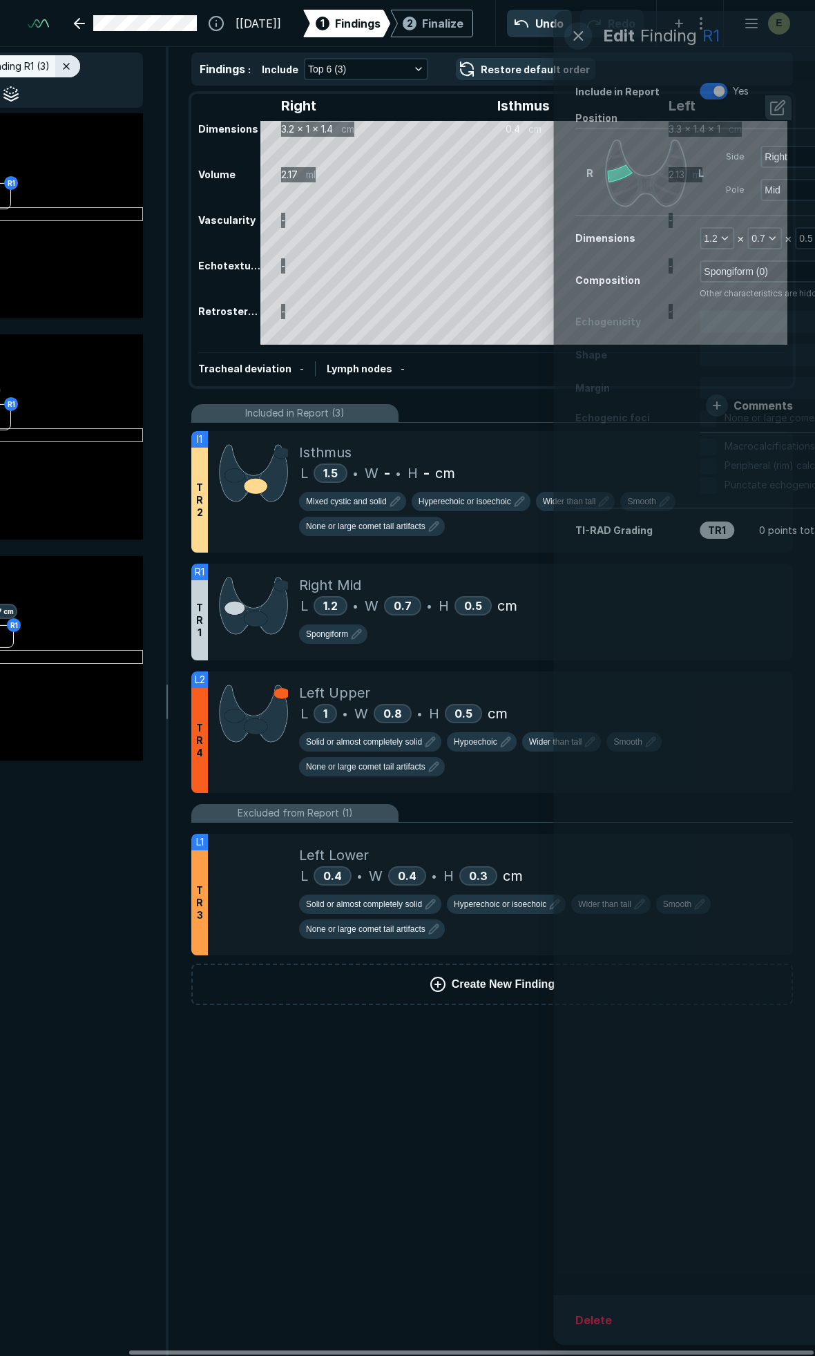
scroll to position [7218, 2981]
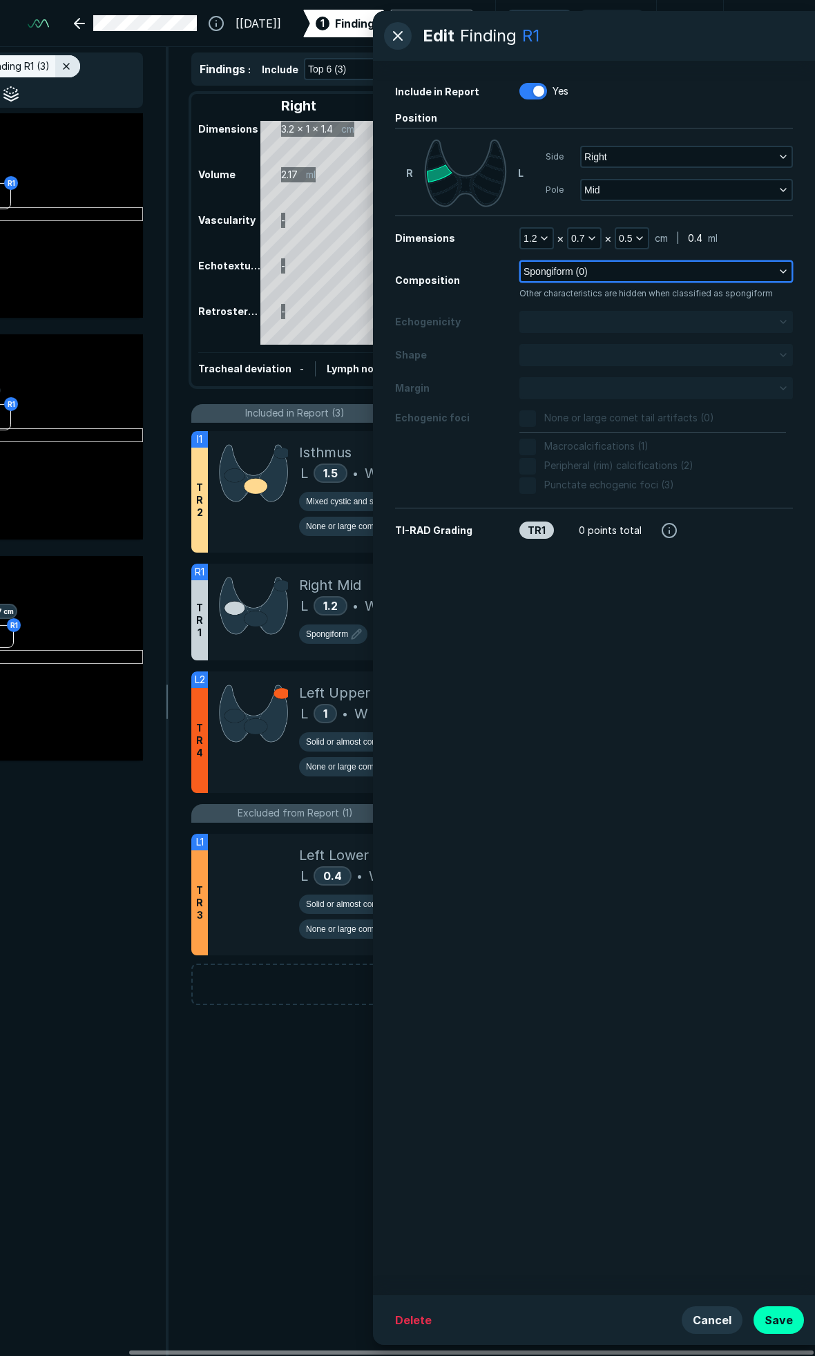
click at [584, 276] on span "Spongiform (0)" at bounding box center [556, 271] width 64 height 15
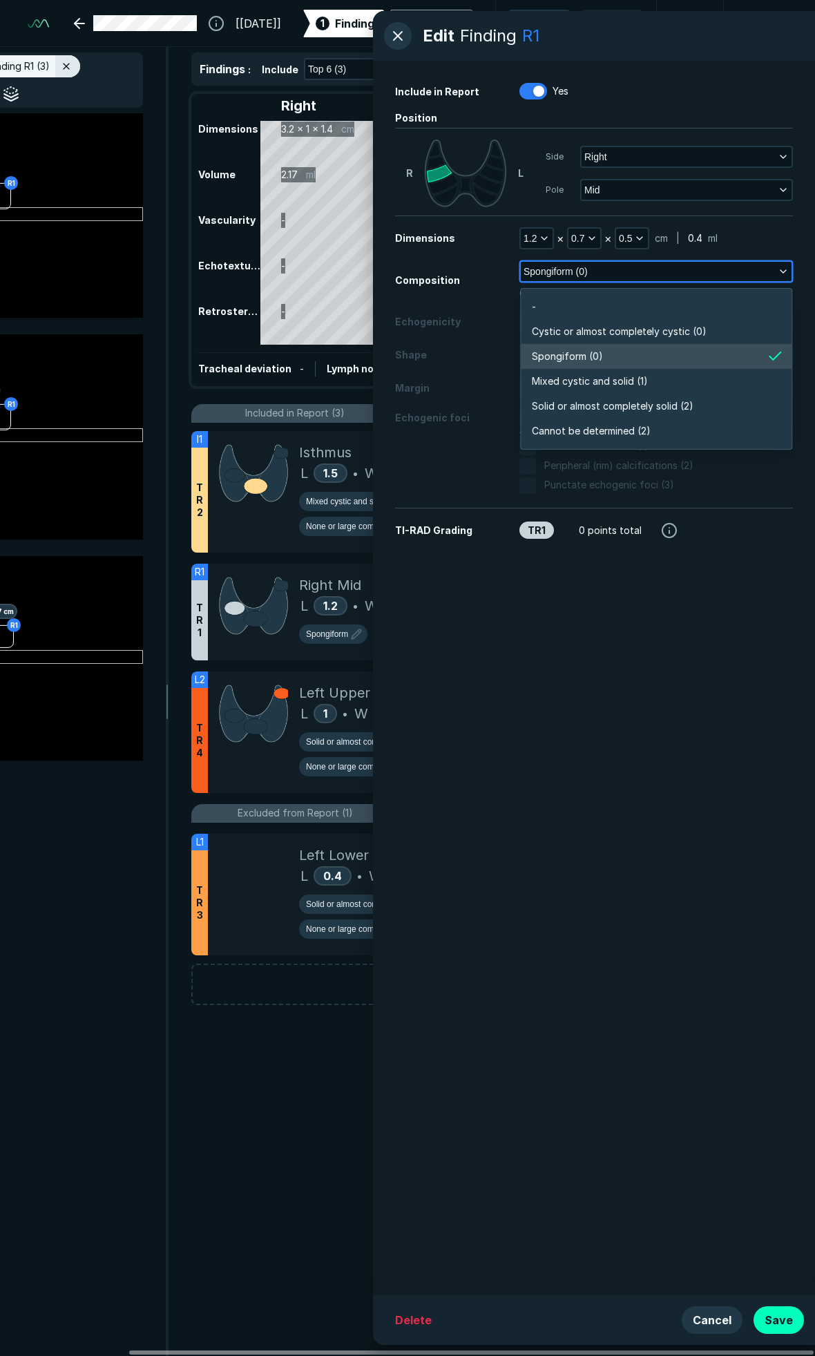
scroll to position [2416, 2992]
click at [562, 406] on span "Solid or almost completely solid (2)" at bounding box center [613, 406] width 162 height 15
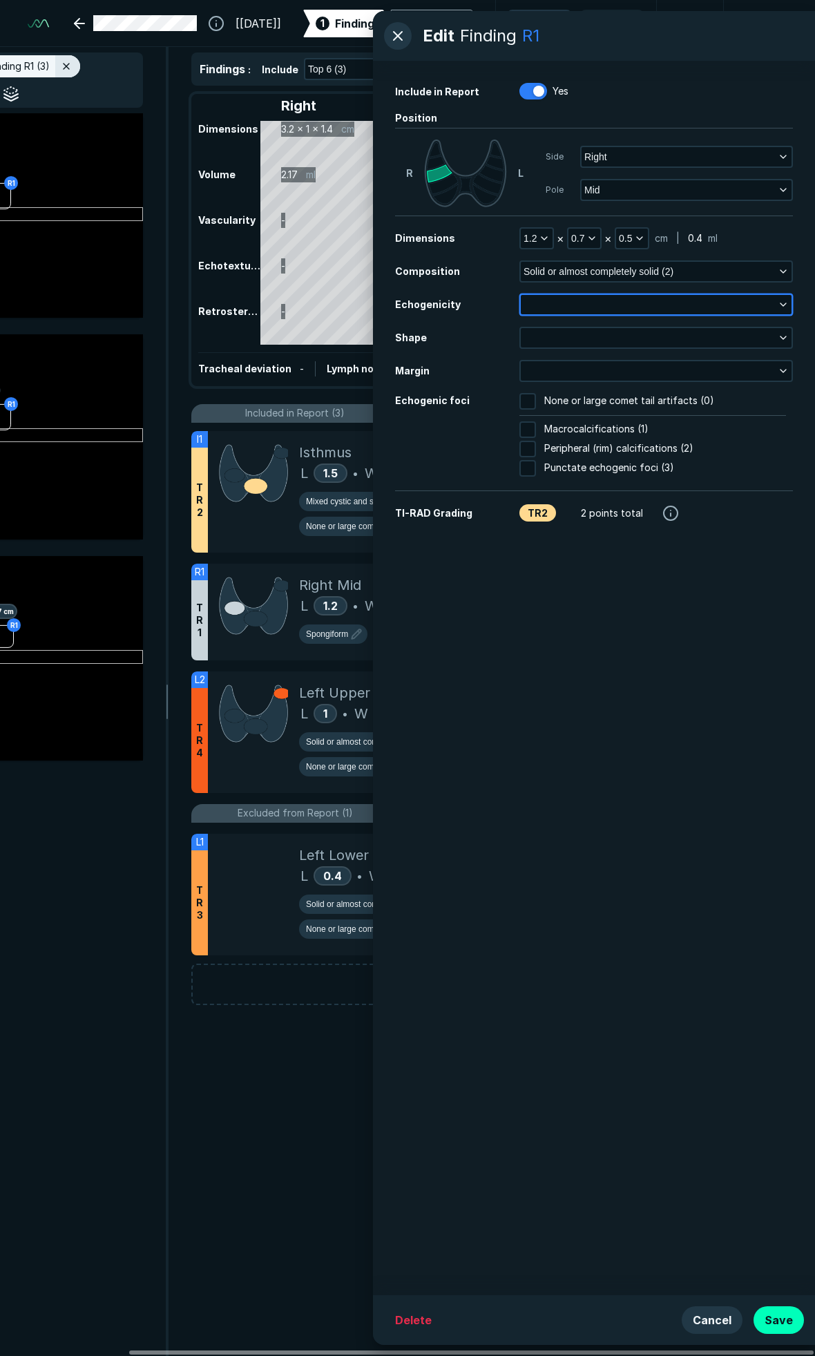
click at [572, 303] on button "button" at bounding box center [656, 304] width 271 height 19
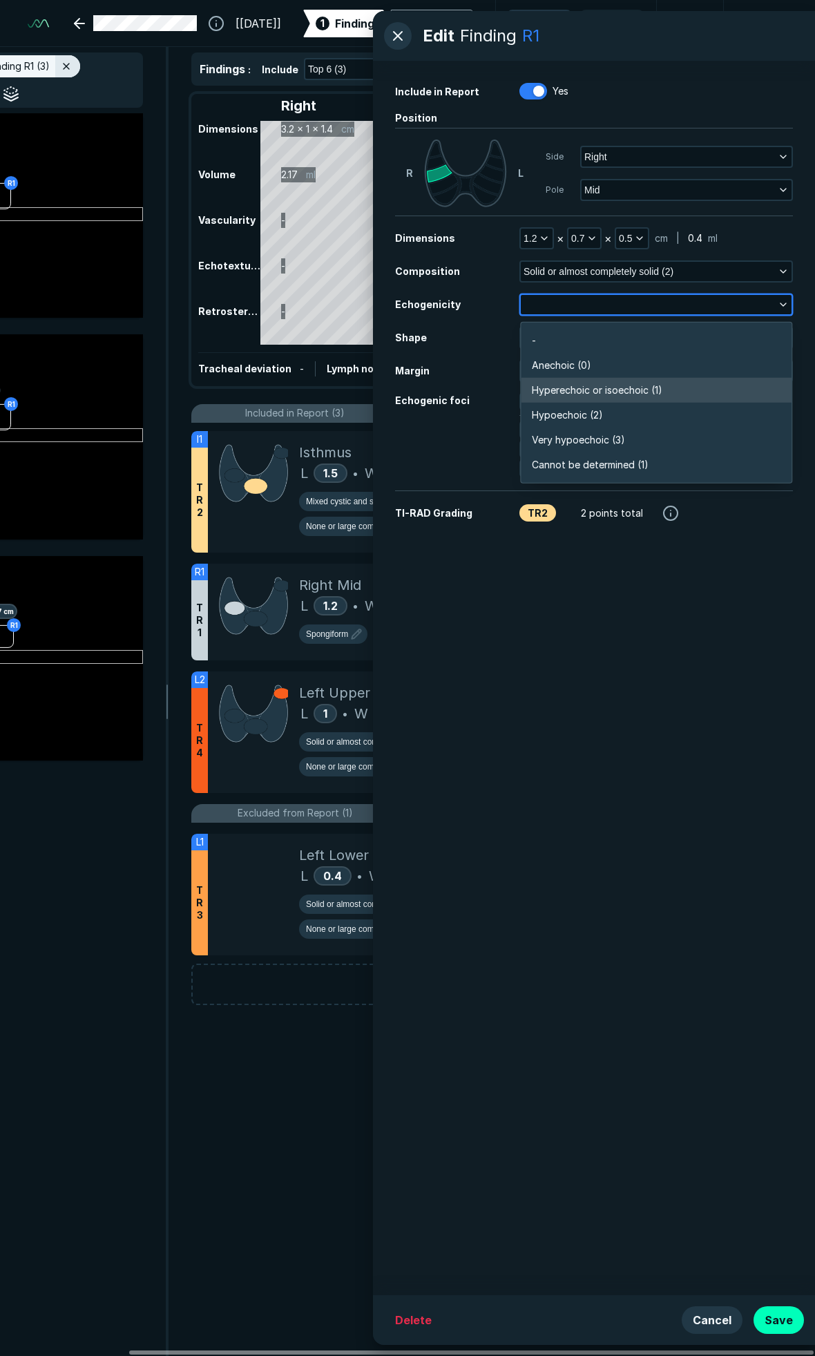
click at [560, 391] on span "Hyperechoic or isoechoic (1)" at bounding box center [597, 390] width 131 height 15
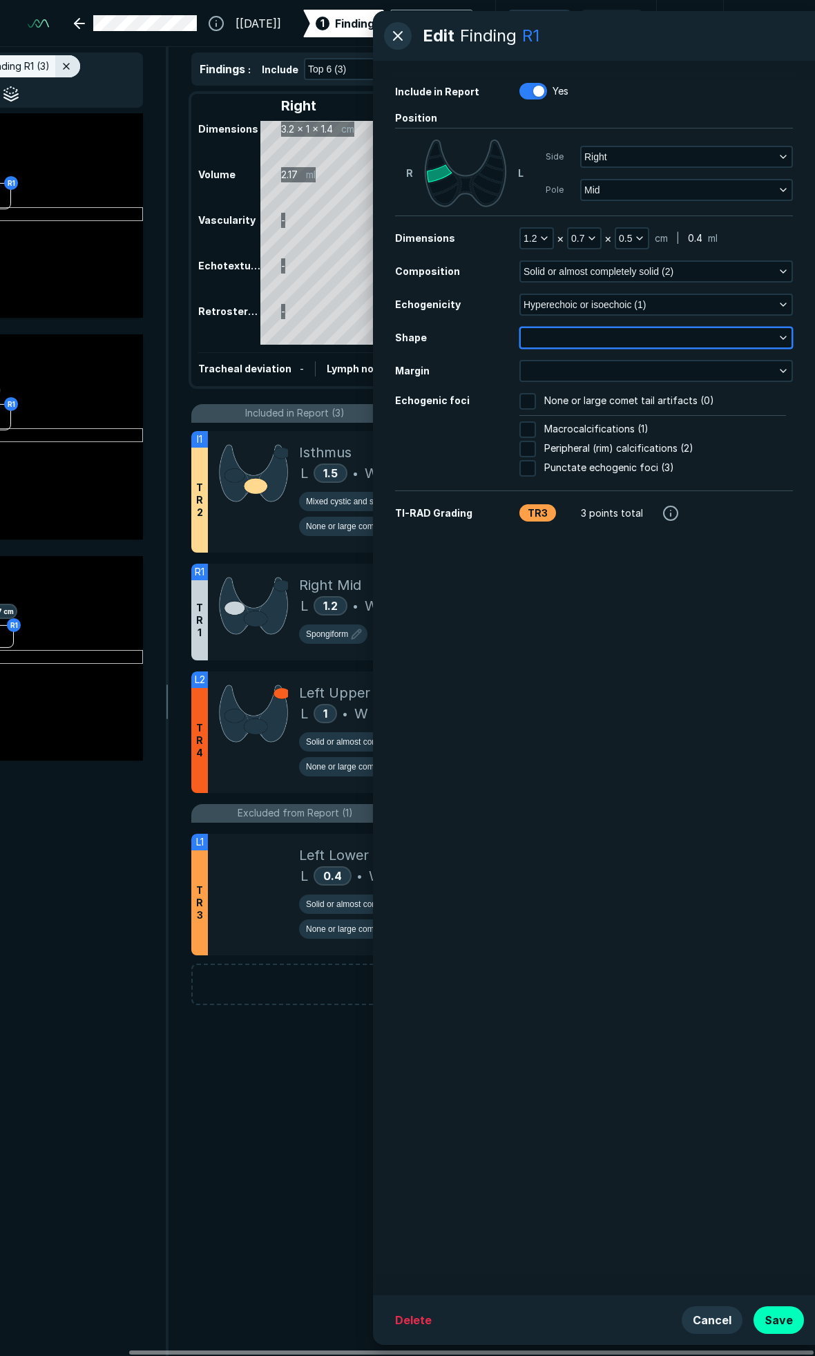
click at [568, 334] on button "button" at bounding box center [656, 337] width 271 height 19
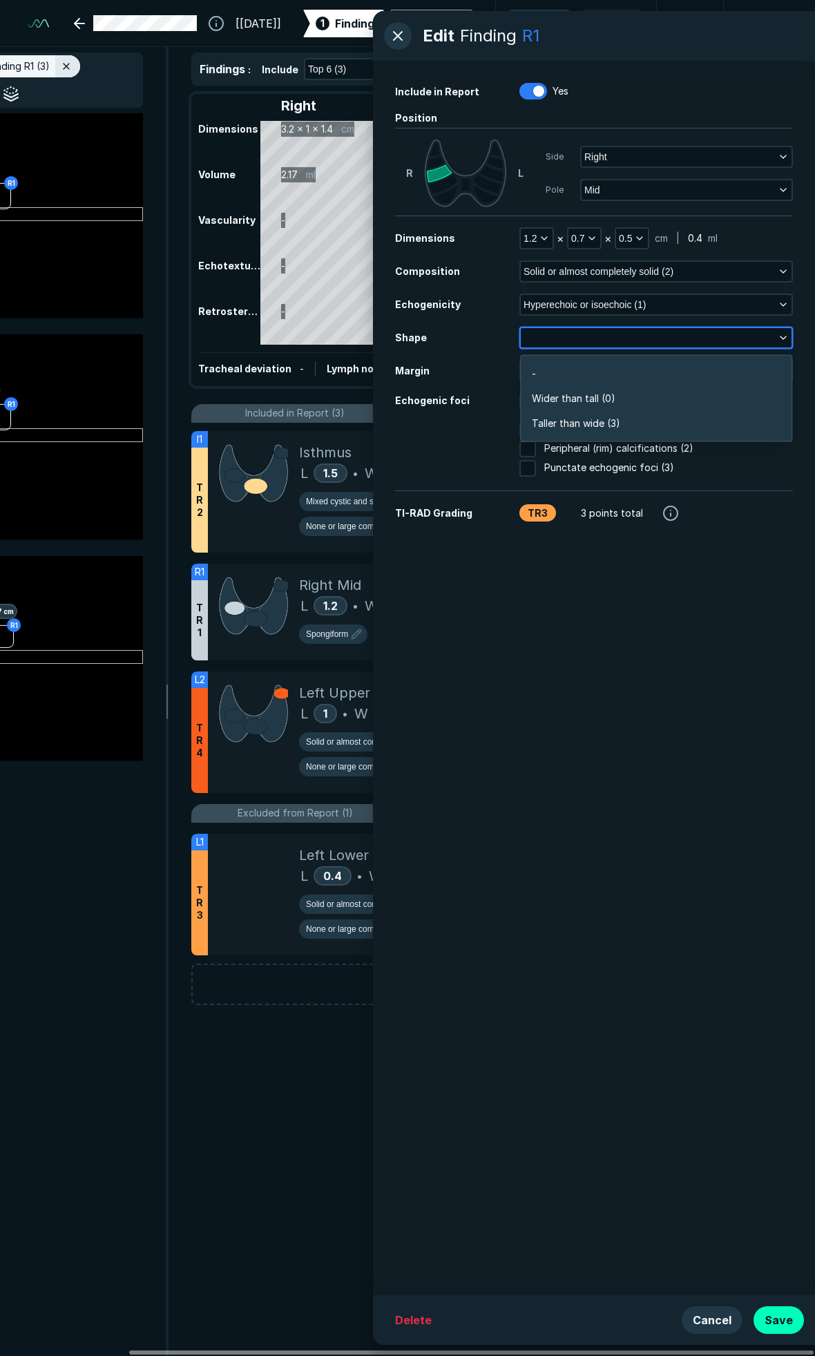
scroll to position [2081, 2992]
click at [565, 395] on span "Wider than tall (0)" at bounding box center [574, 398] width 84 height 15
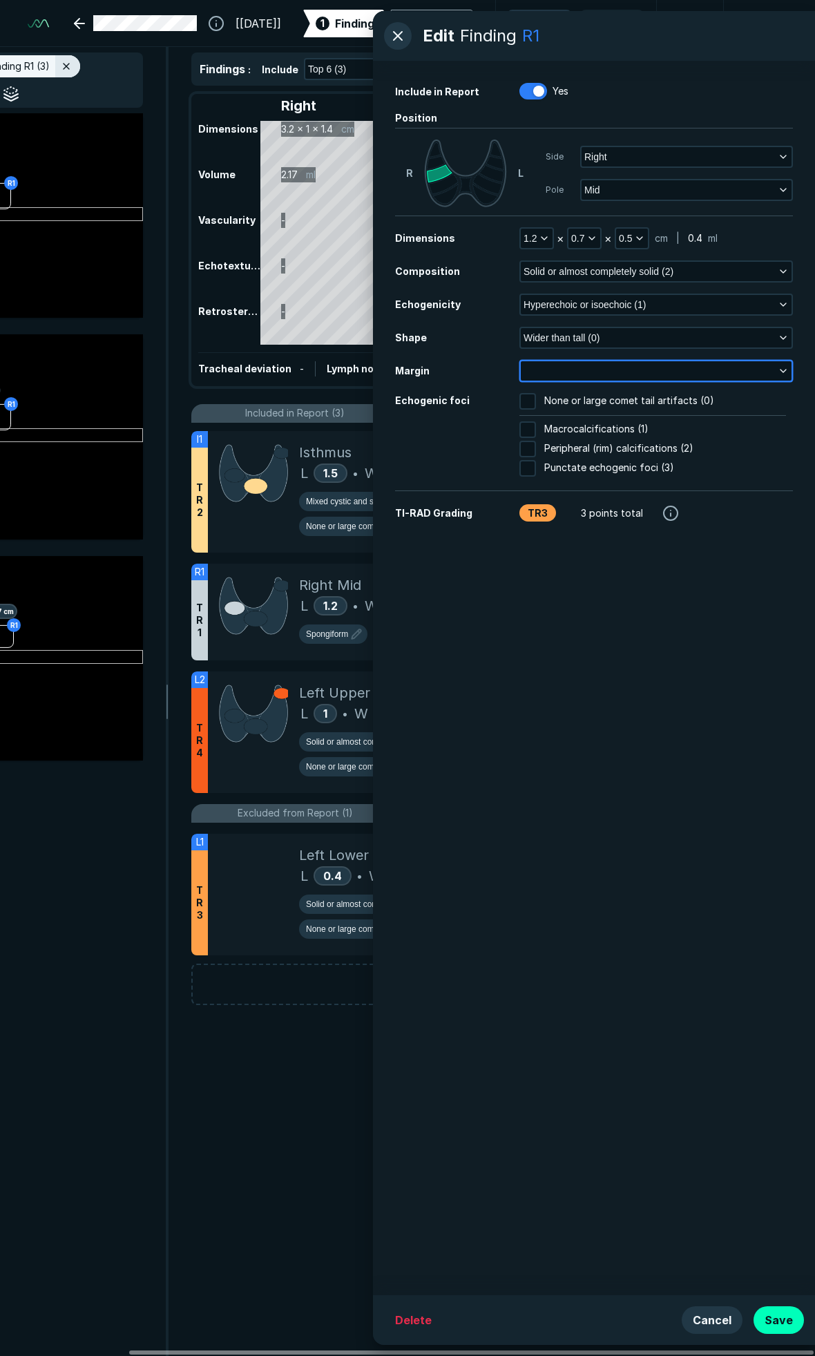
click at [575, 369] on button "button" at bounding box center [656, 370] width 271 height 19
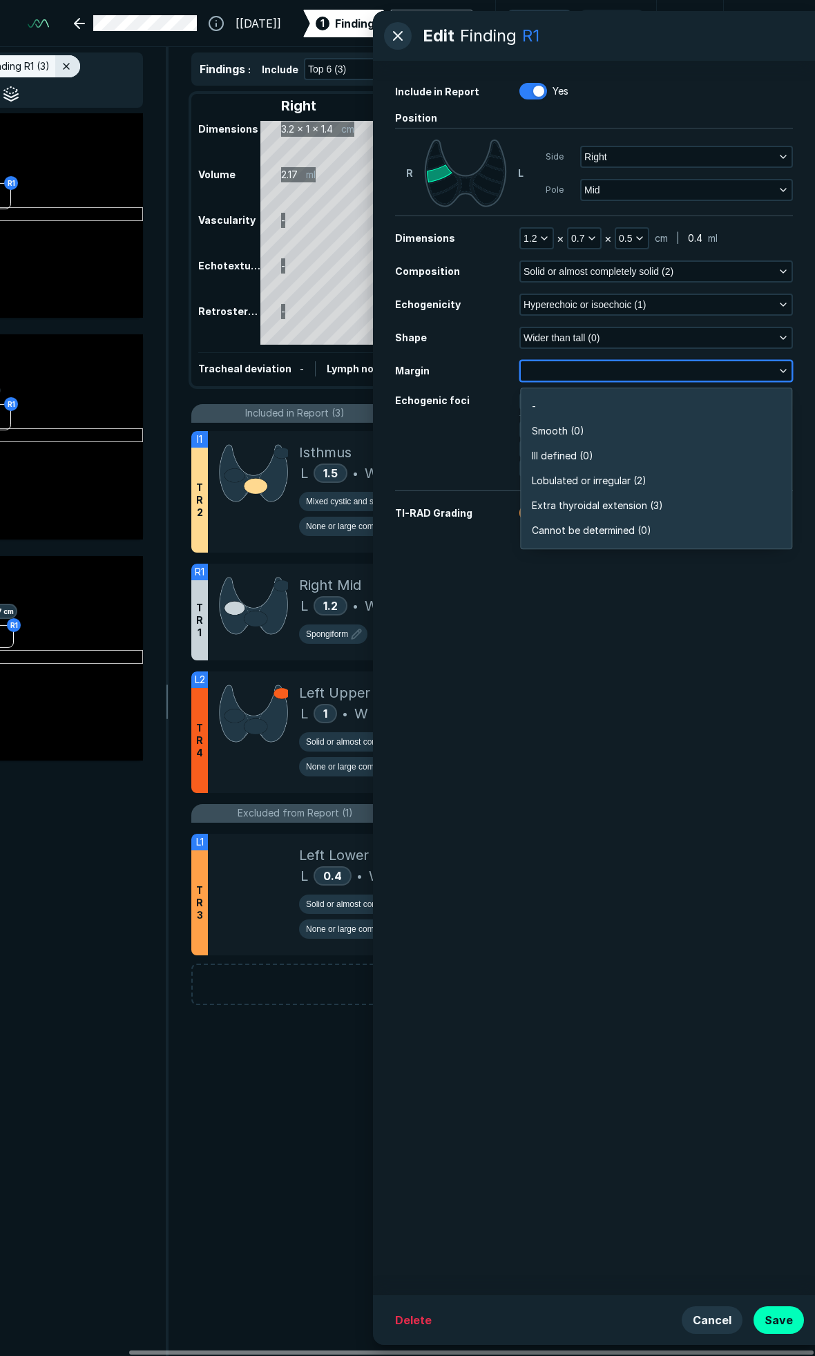
scroll to position [2416, 2992]
click at [572, 429] on span "Smooth (0)" at bounding box center [558, 431] width 53 height 15
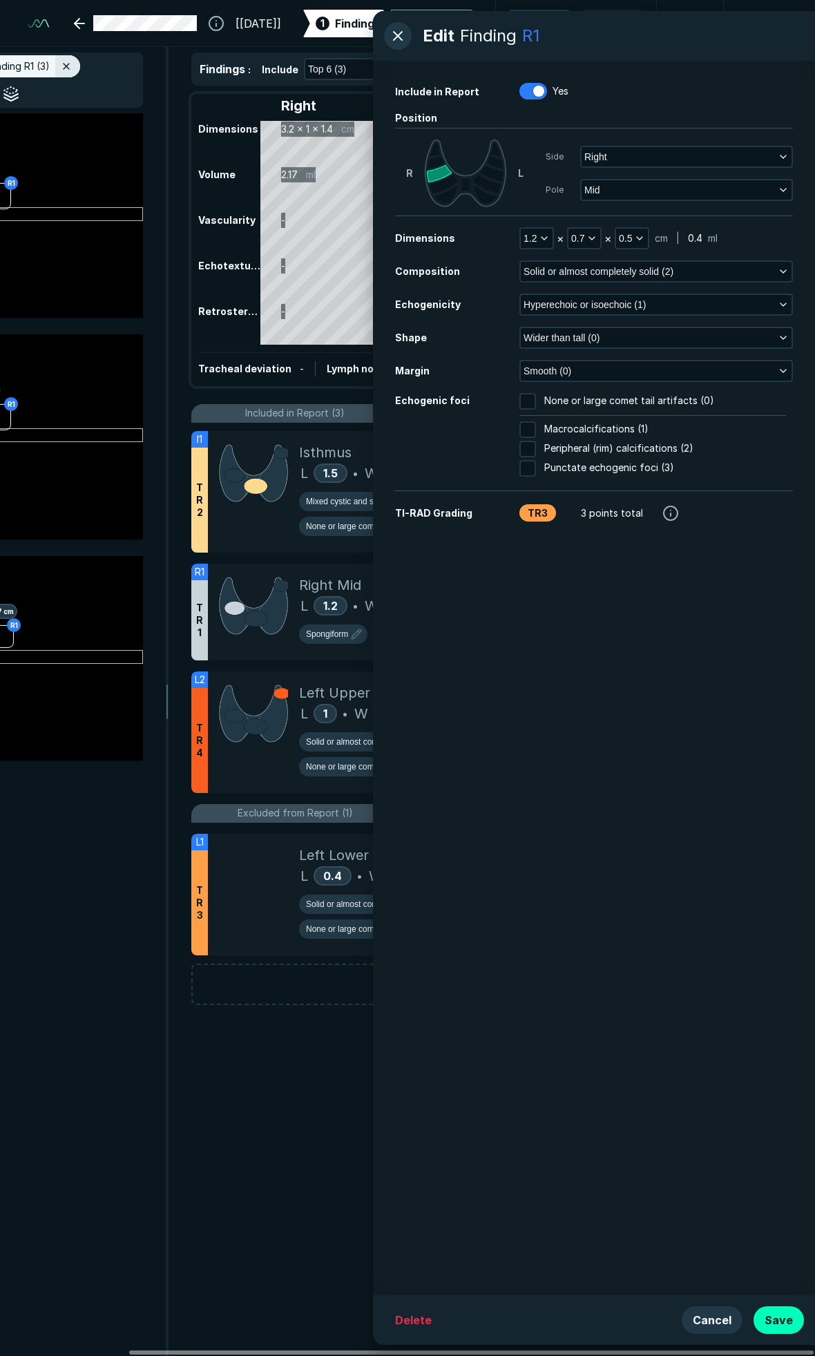
click at [582, 402] on span "None or large comet tail artifacts (0)" at bounding box center [629, 401] width 170 height 17
click at [536, 402] on input "None or large comet tail artifacts (0)" at bounding box center [528, 401] width 17 height 17
checkbox input "true"
click at [786, 1327] on button "Save" at bounding box center [779, 1321] width 50 height 28
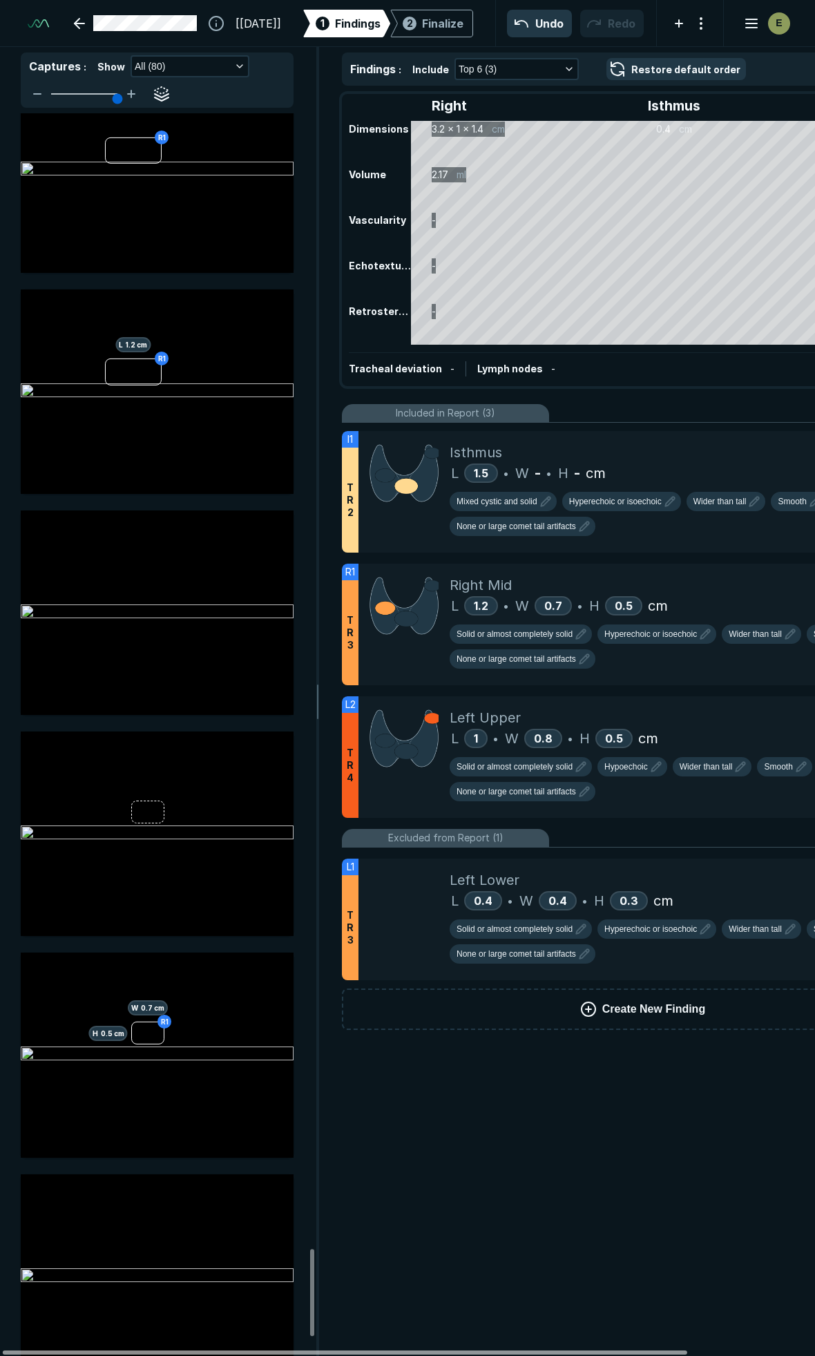
scroll to position [0, 0]
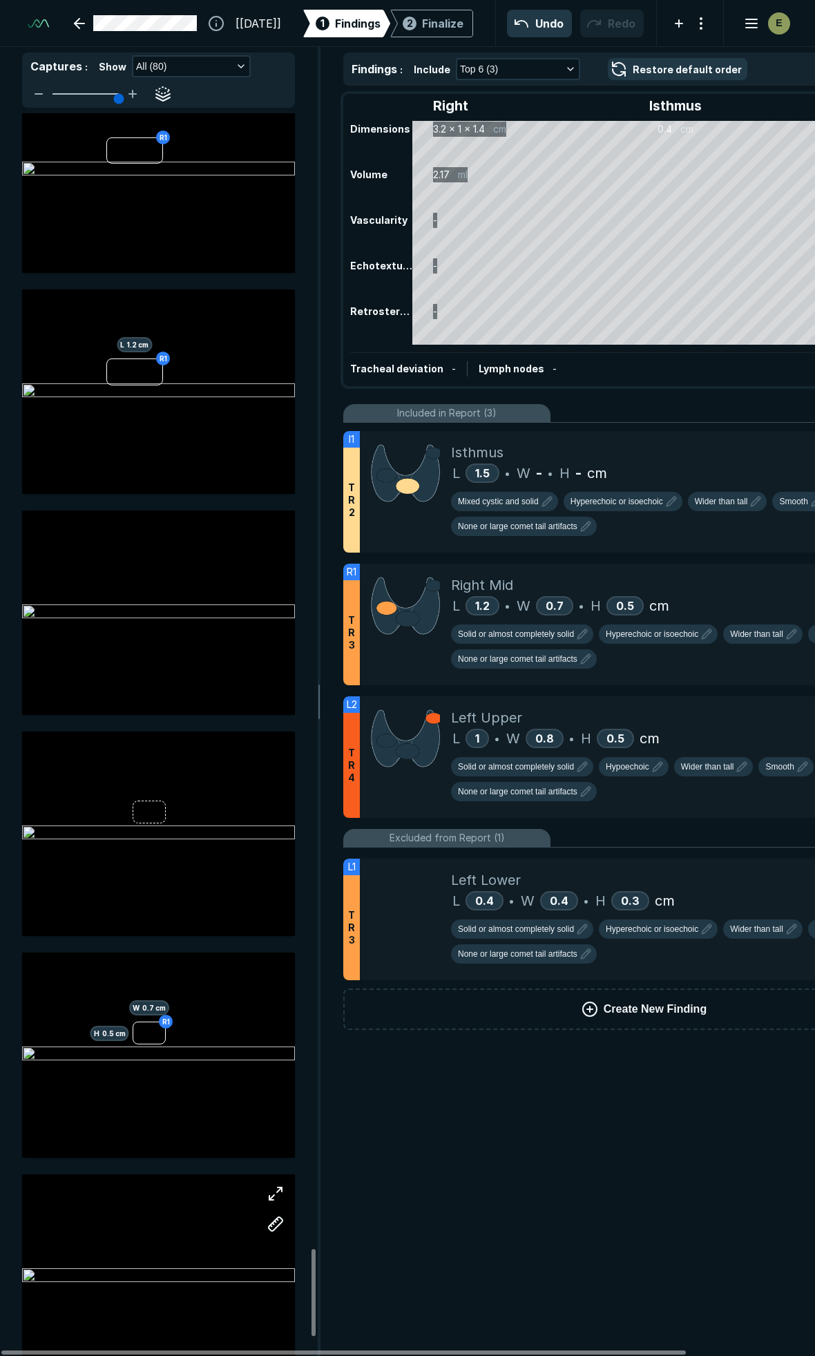
drag, startPoint x: 468, startPoint y: 1354, endPoint x: 189, endPoint y: 1275, distance: 289.4
click at [181, 1351] on div at bounding box center [343, 1353] width 685 height 4
click at [706, 575] on div "Right Mid" at bounding box center [692, 585] width 483 height 21
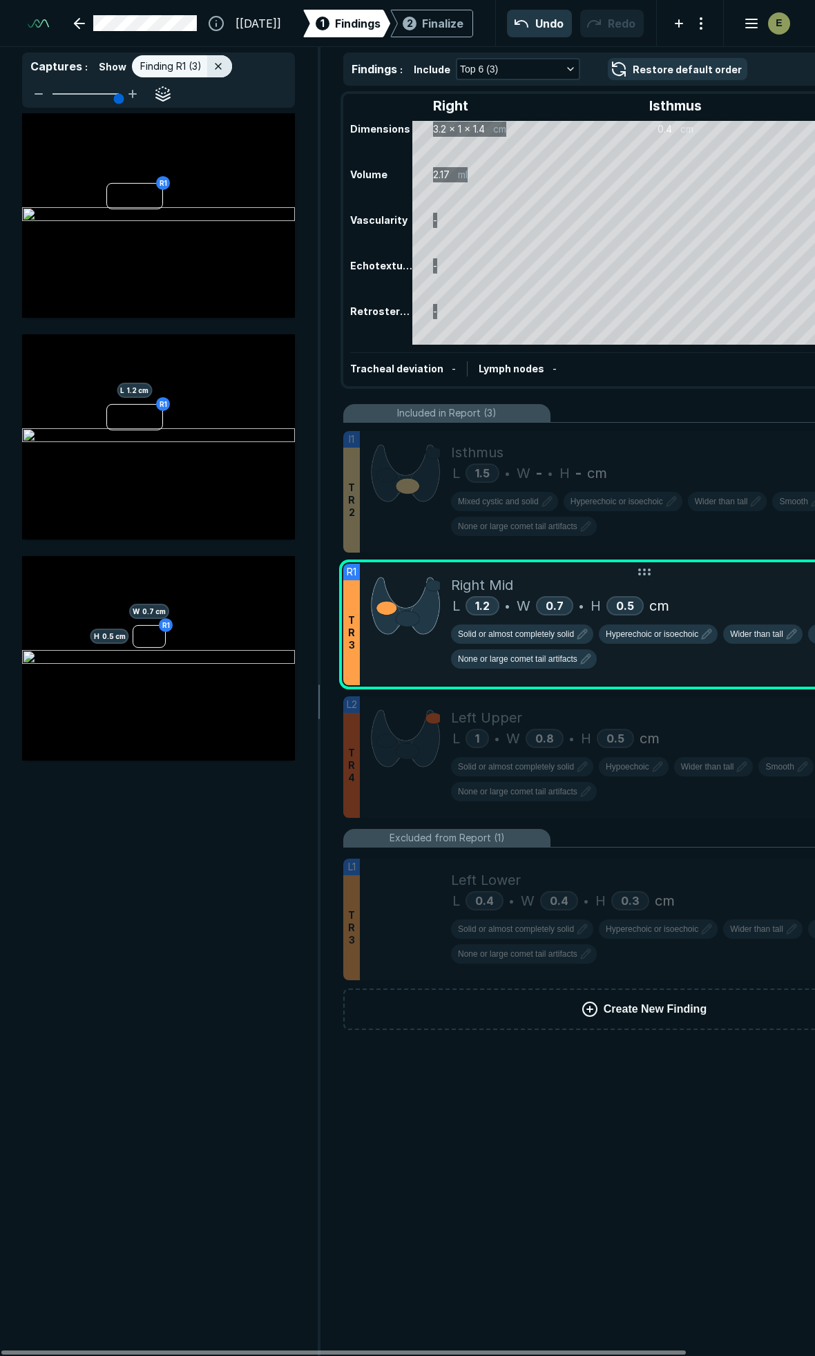
scroll to position [7218, 2981]
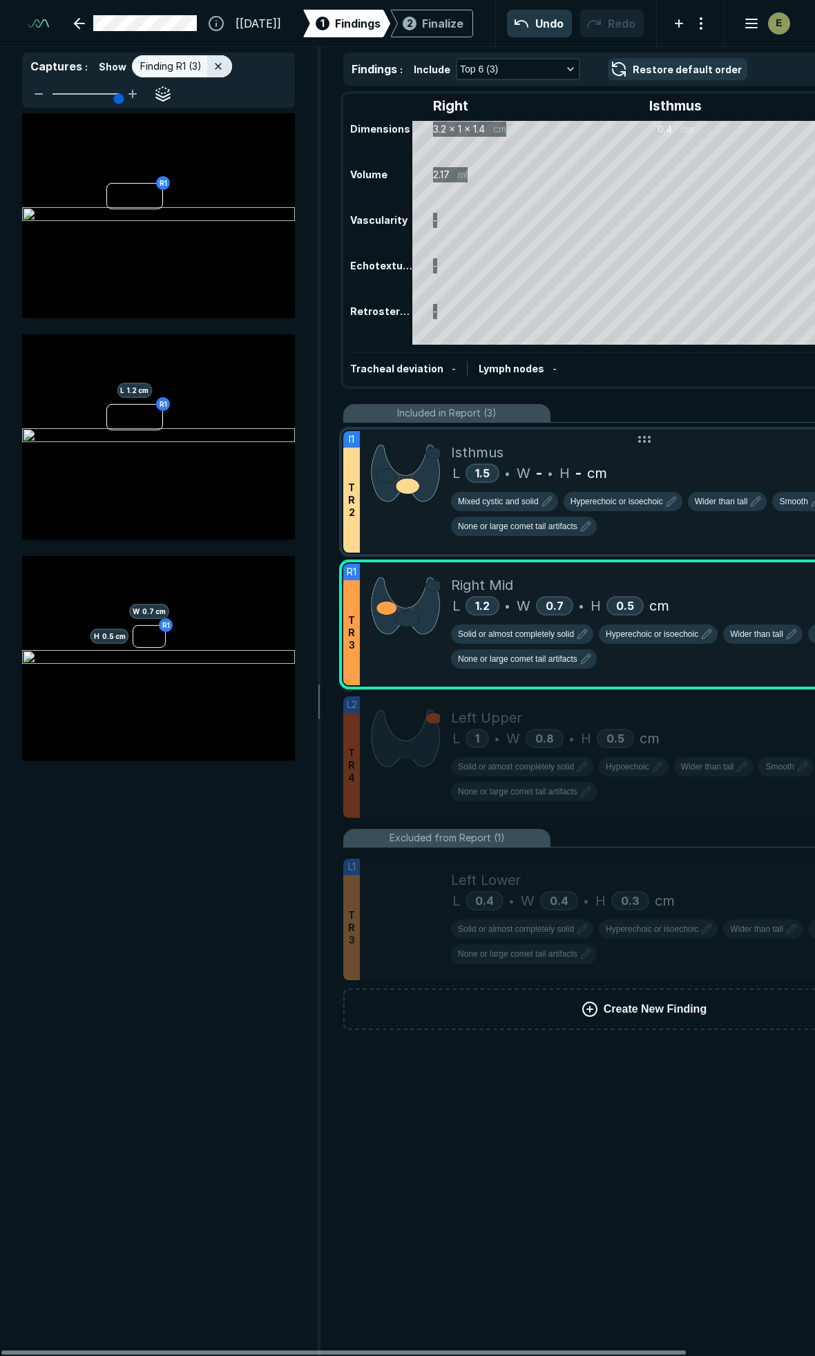
click at [665, 446] on div "Isthmus" at bounding box center [692, 452] width 483 height 21
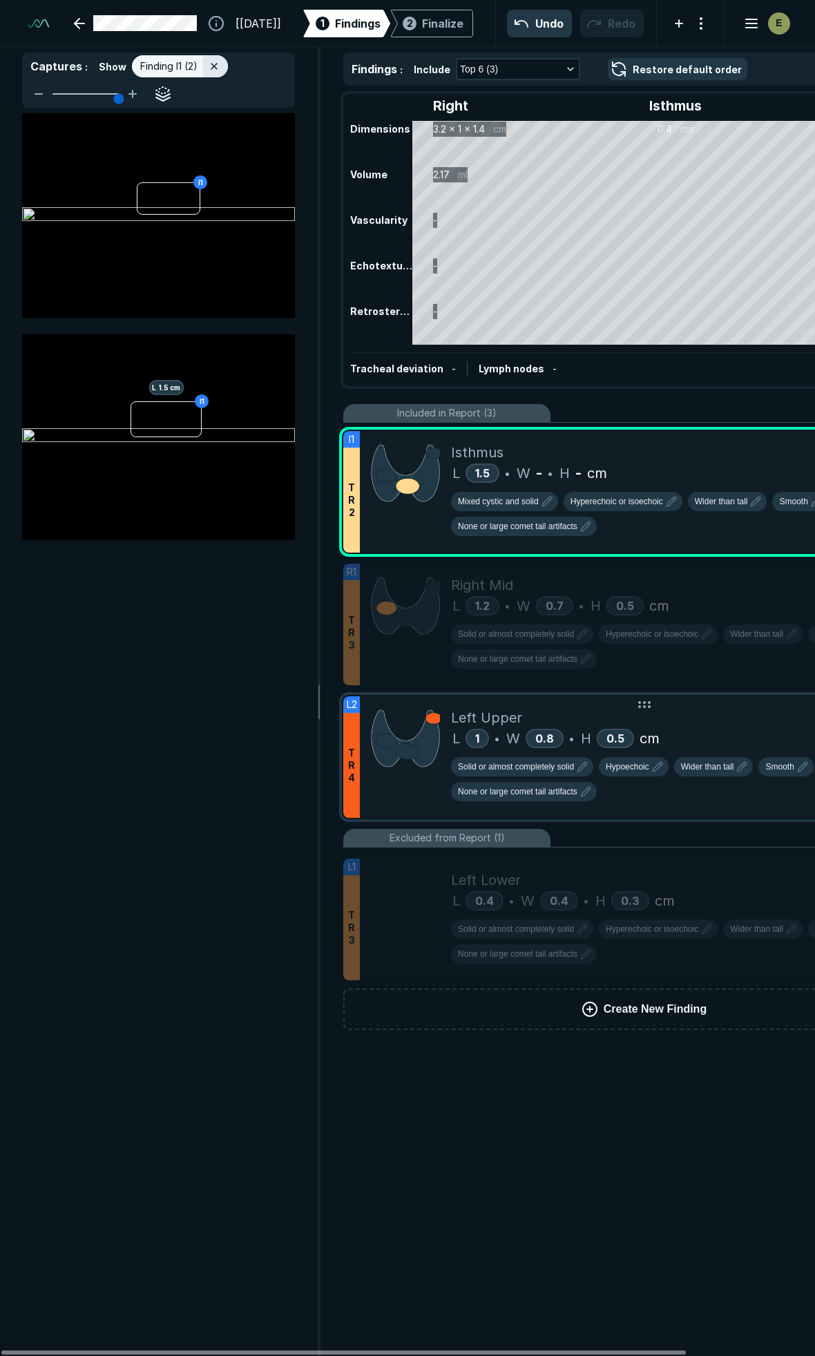
click at [730, 720] on div "Left Upper" at bounding box center [692, 717] width 483 height 21
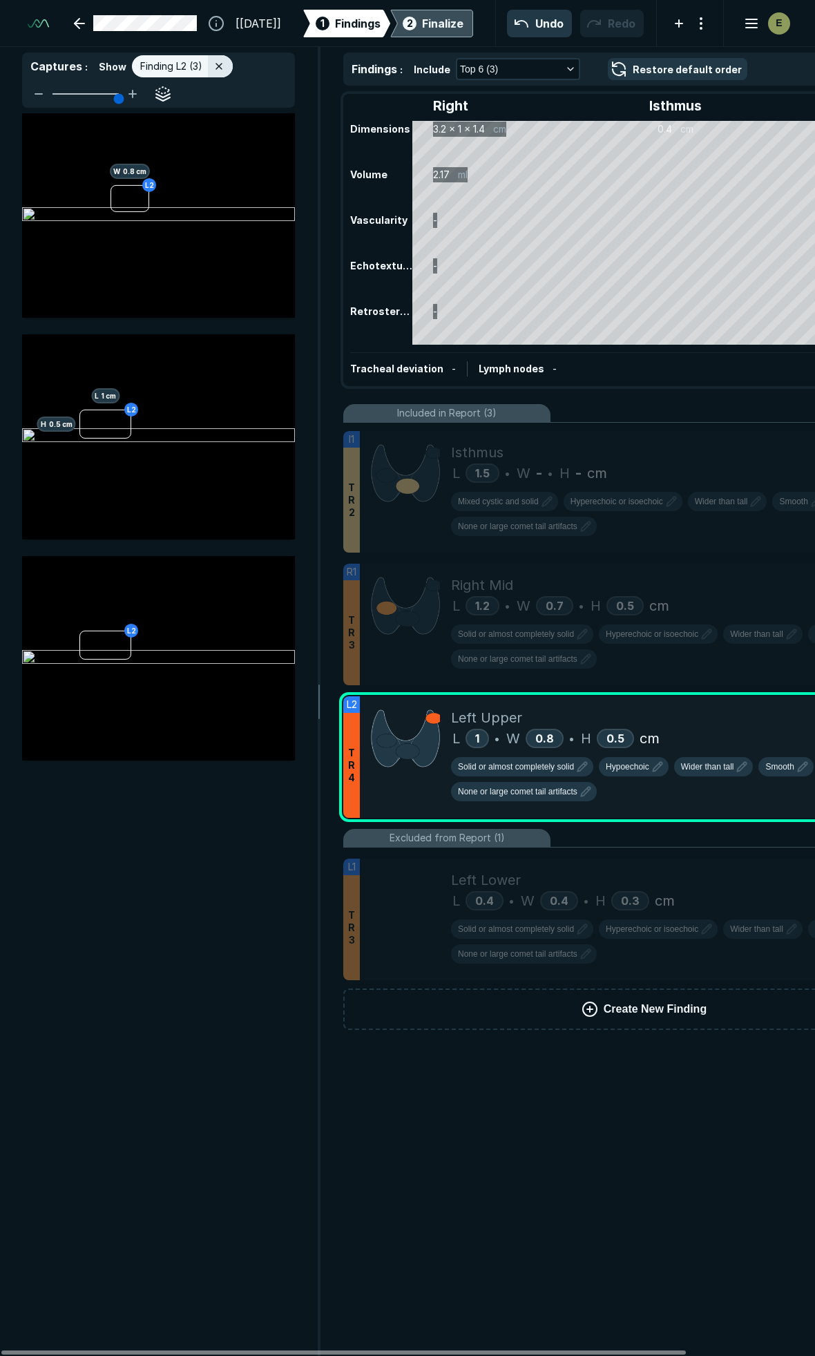
click at [429, 18] on div "Finalize" at bounding box center [442, 23] width 41 height 17
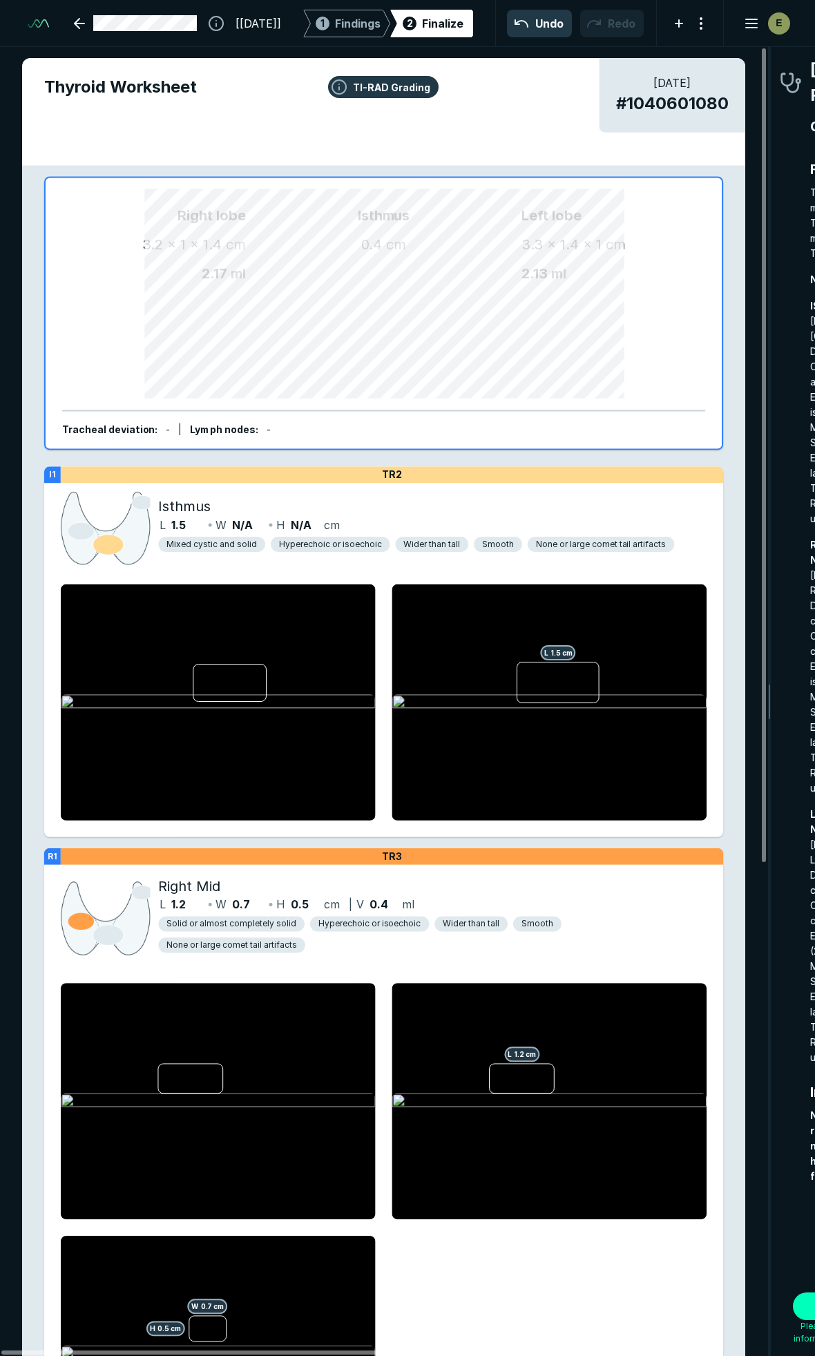
scroll to position [7589, 2496]
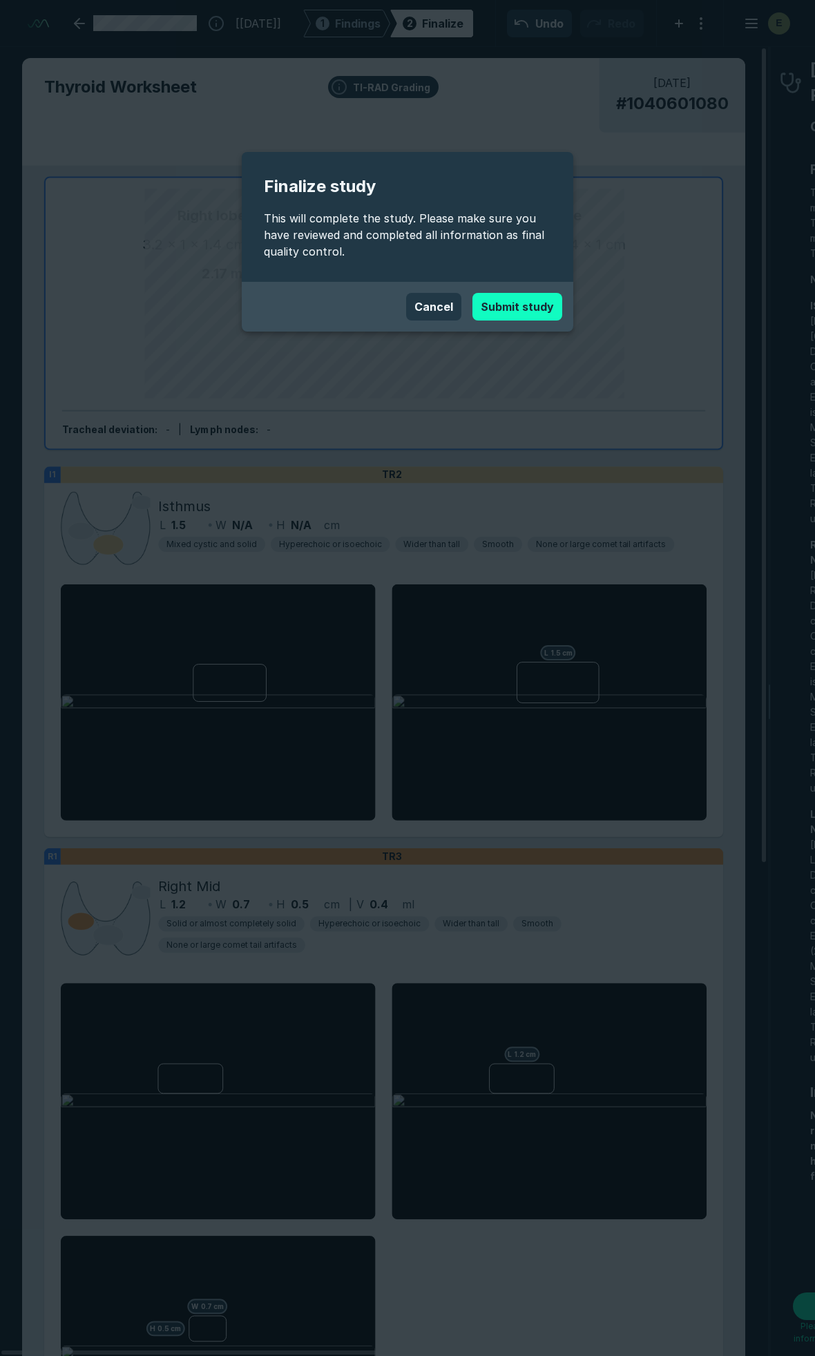
click at [527, 307] on button "Submit study" at bounding box center [518, 307] width 90 height 28
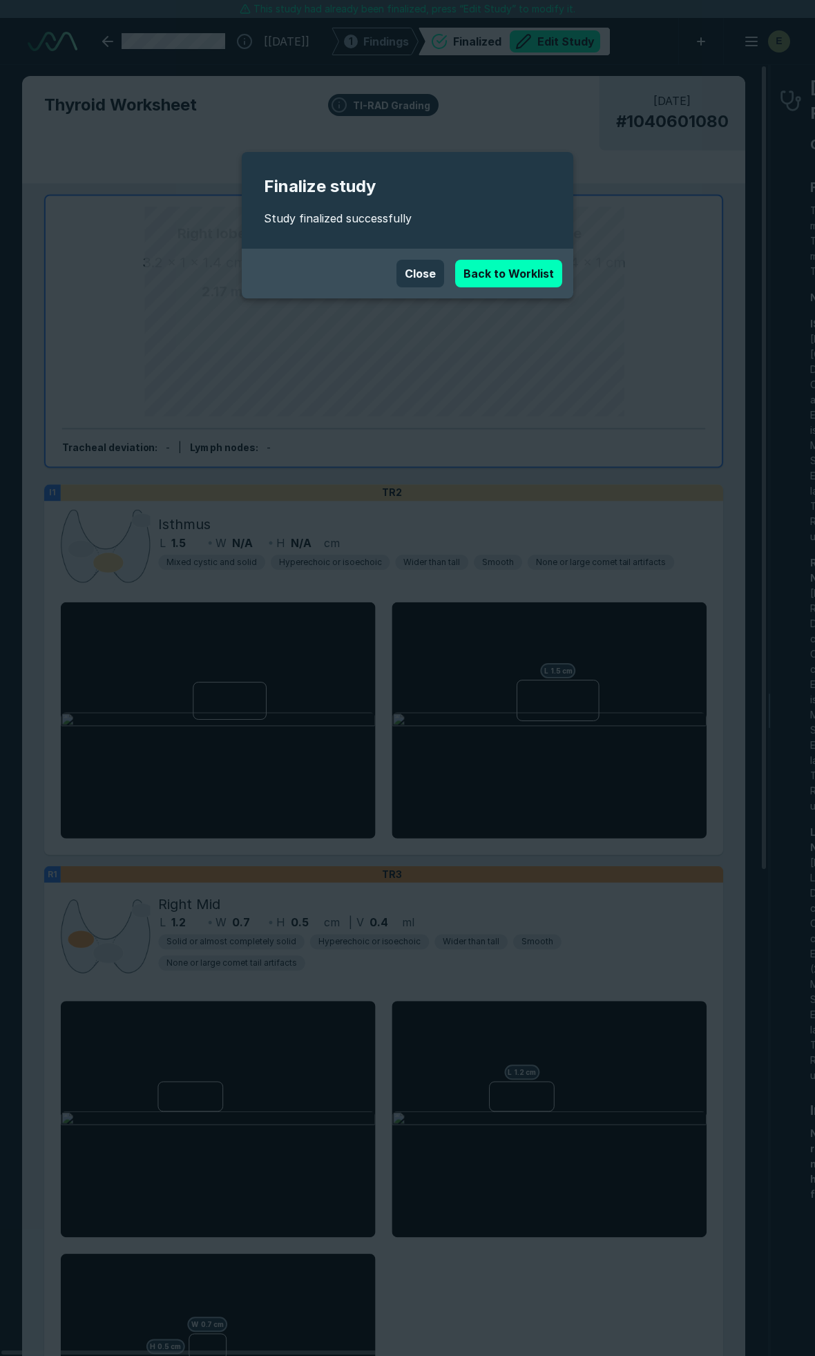
scroll to position [7557, 5444]
click at [480, 277] on link "Back to Worklist" at bounding box center [508, 274] width 107 height 28
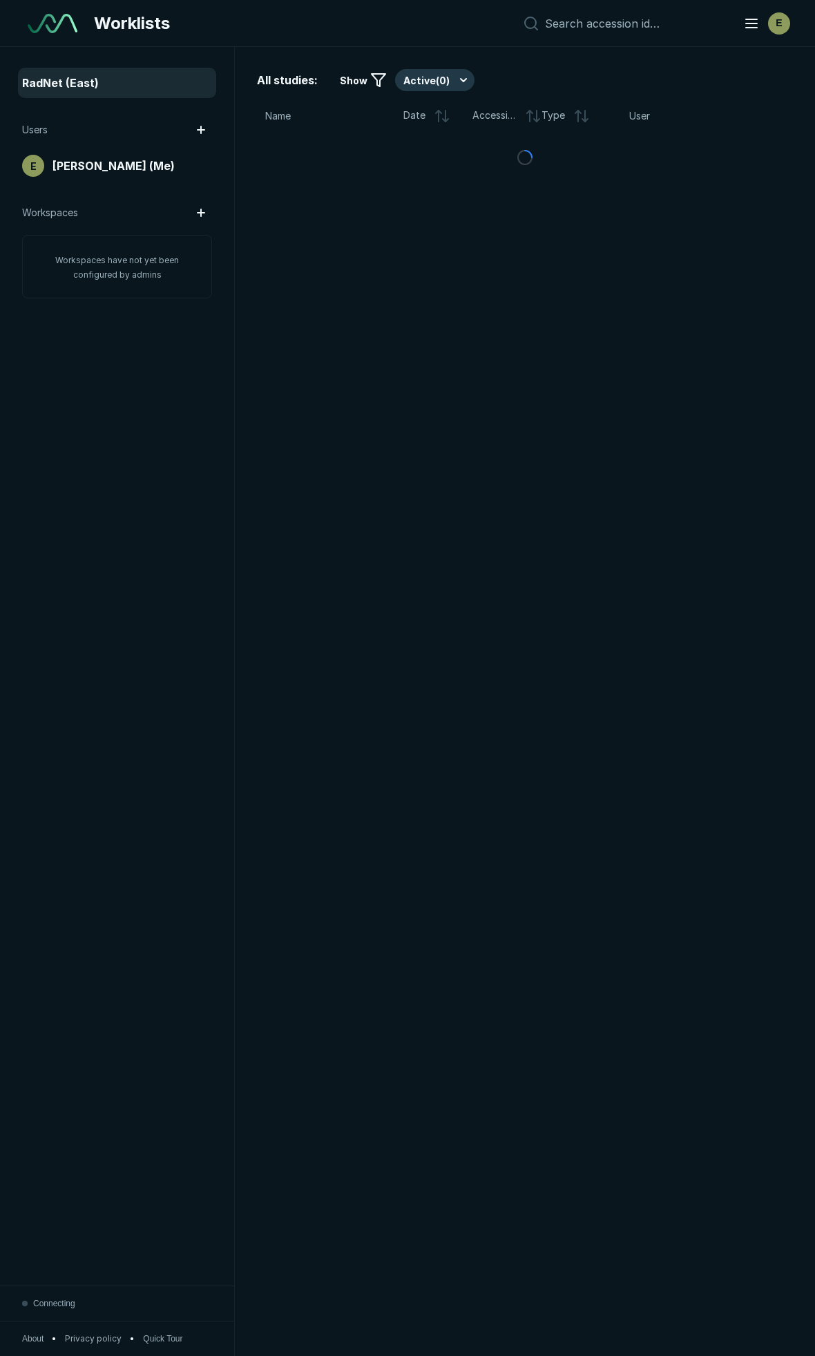
scroll to position [7417, 4166]
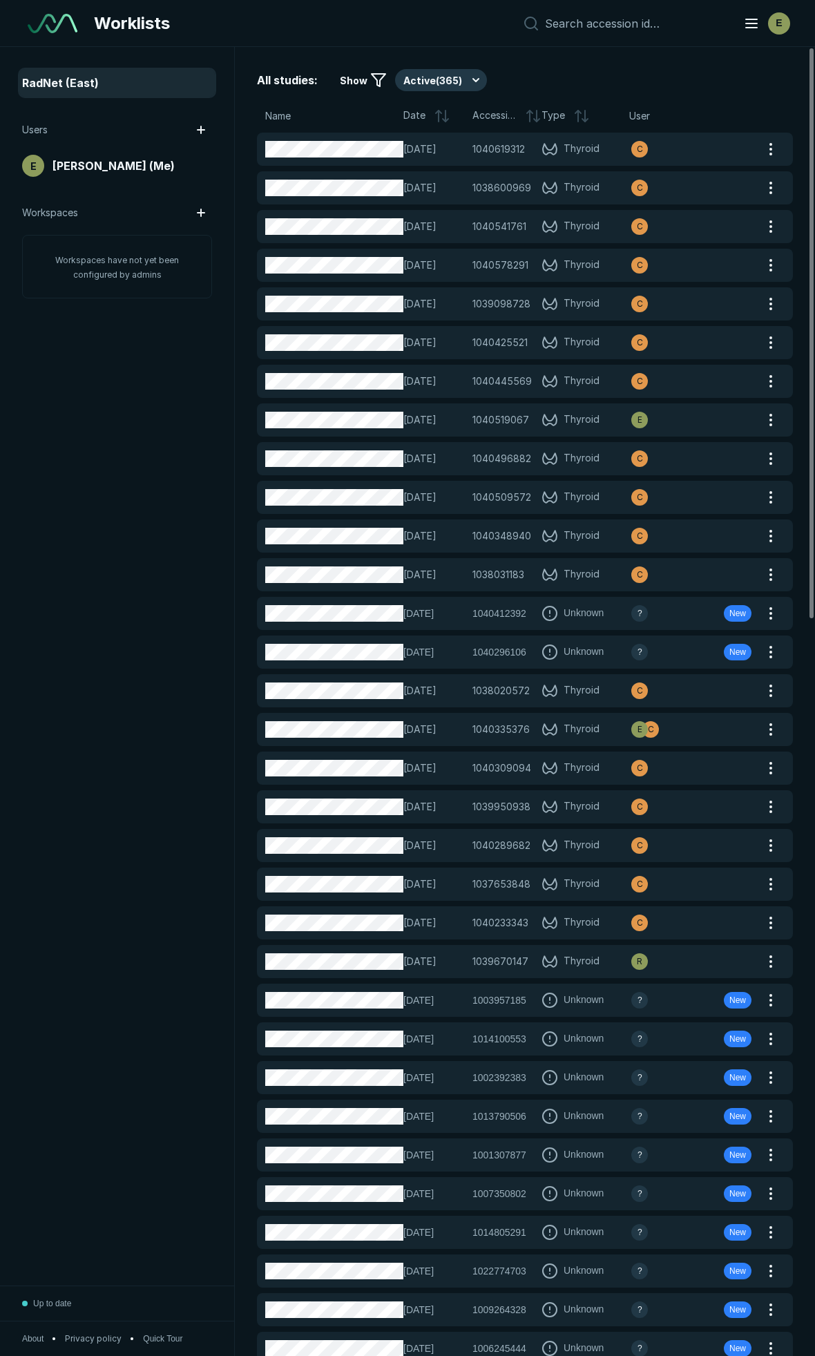
drag, startPoint x: 171, startPoint y: 505, endPoint x: 555, endPoint y: 319, distance: 427.4
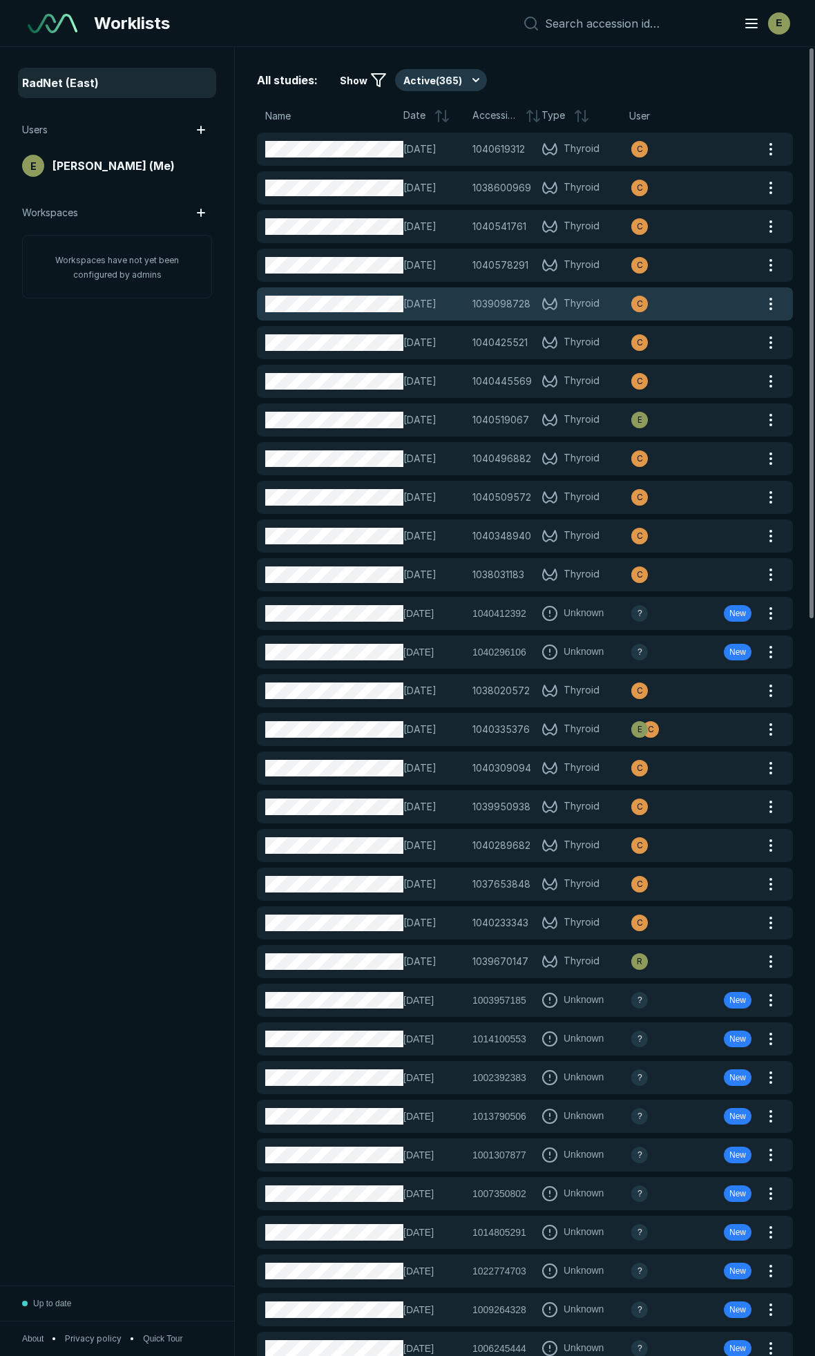
click at [171, 505] on div "RadNet (East) Users E [PERSON_NAME] (Me) Workspaces Workspaces have not yet bee…" at bounding box center [117, 666] width 234 height 1239
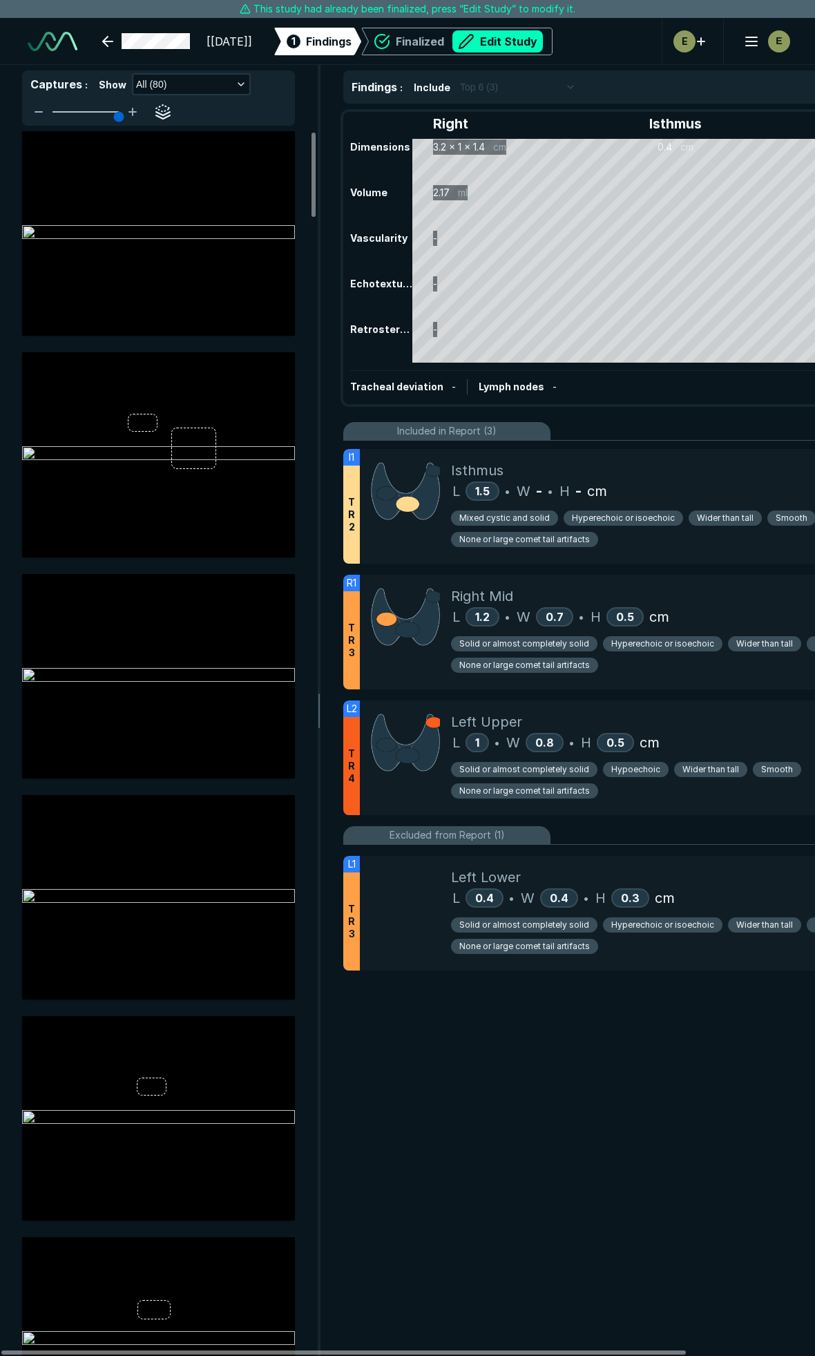
scroll to position [7557, 5444]
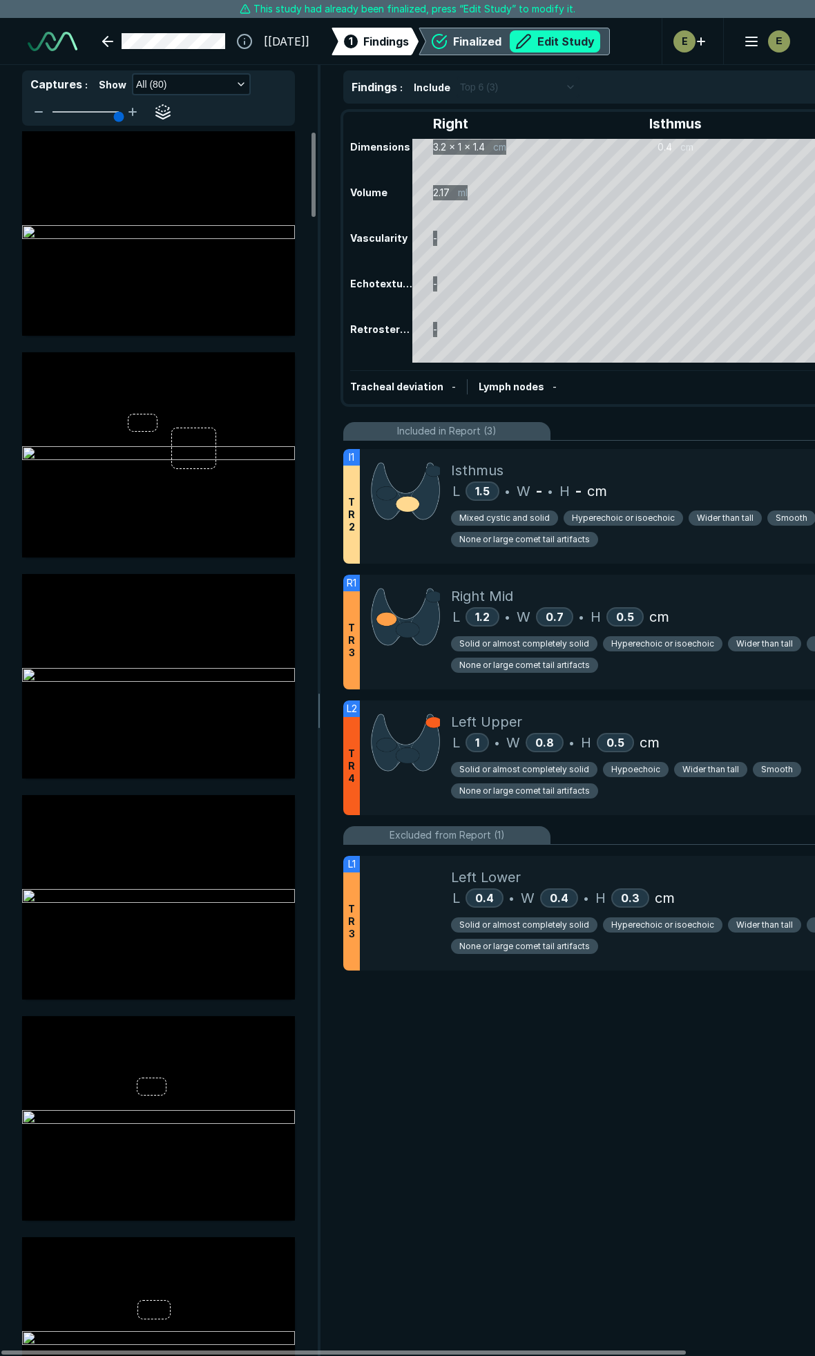
click at [600, 44] on button "Edit Study" at bounding box center [555, 41] width 91 height 22
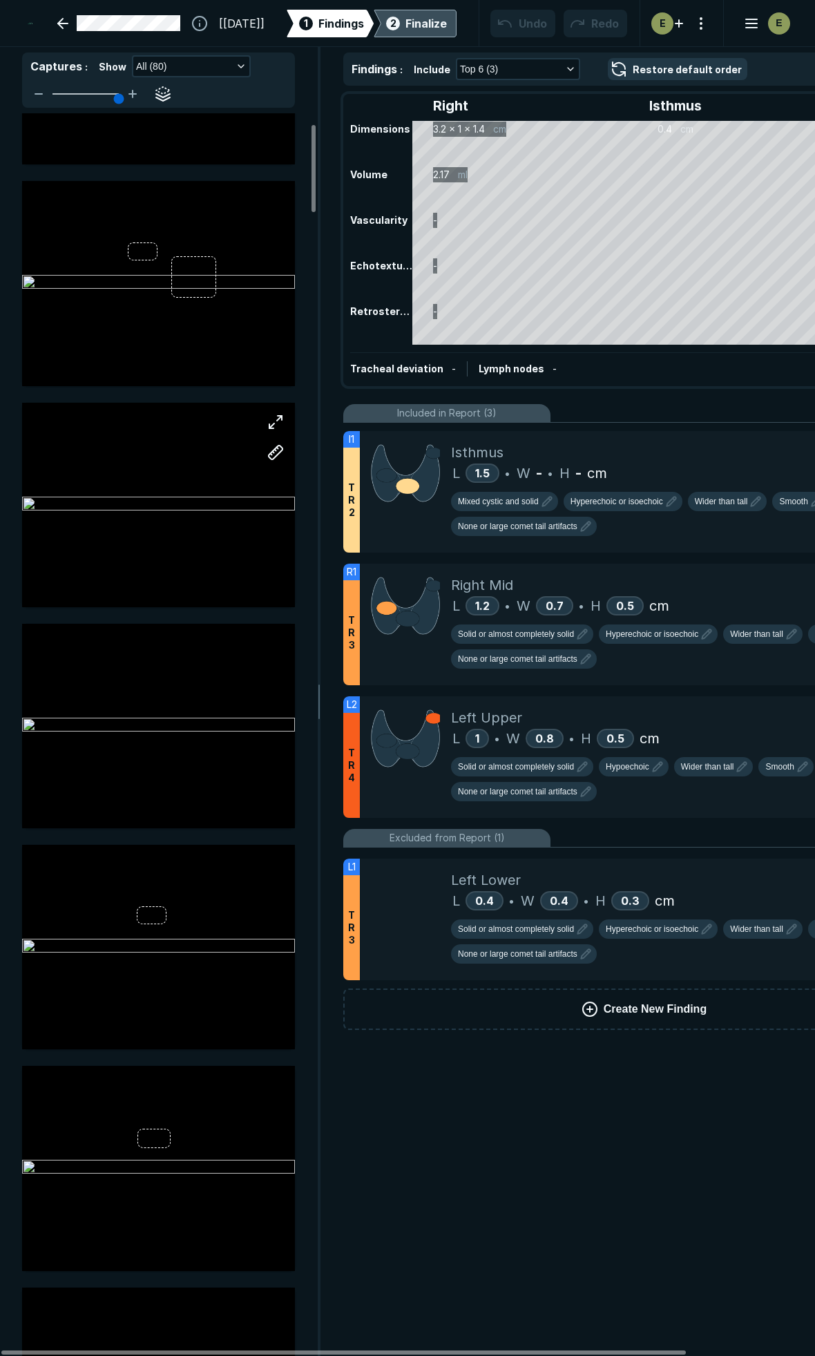
scroll to position [0, 0]
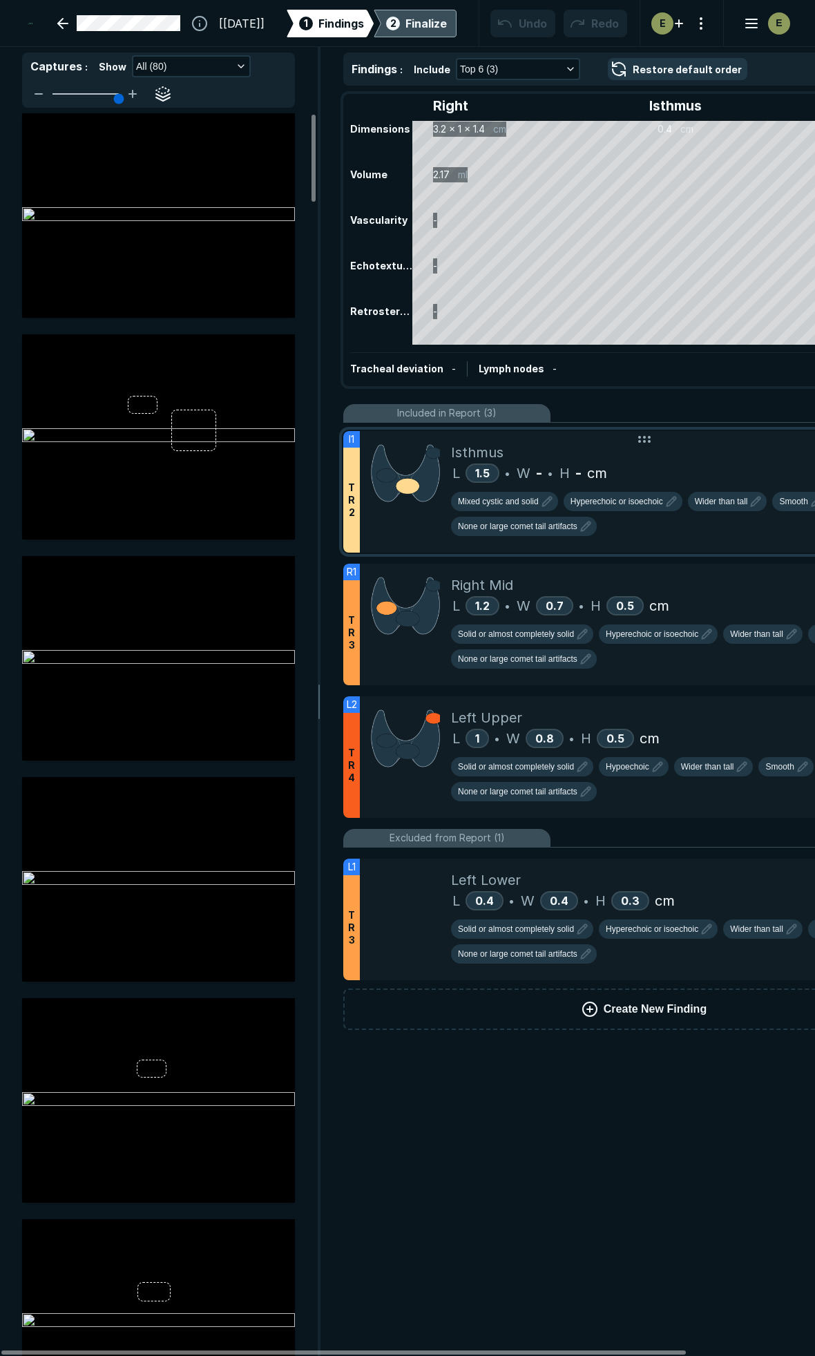
click at [717, 466] on div "L 1.5 • W - • H - cm" at bounding box center [692, 473] width 483 height 21
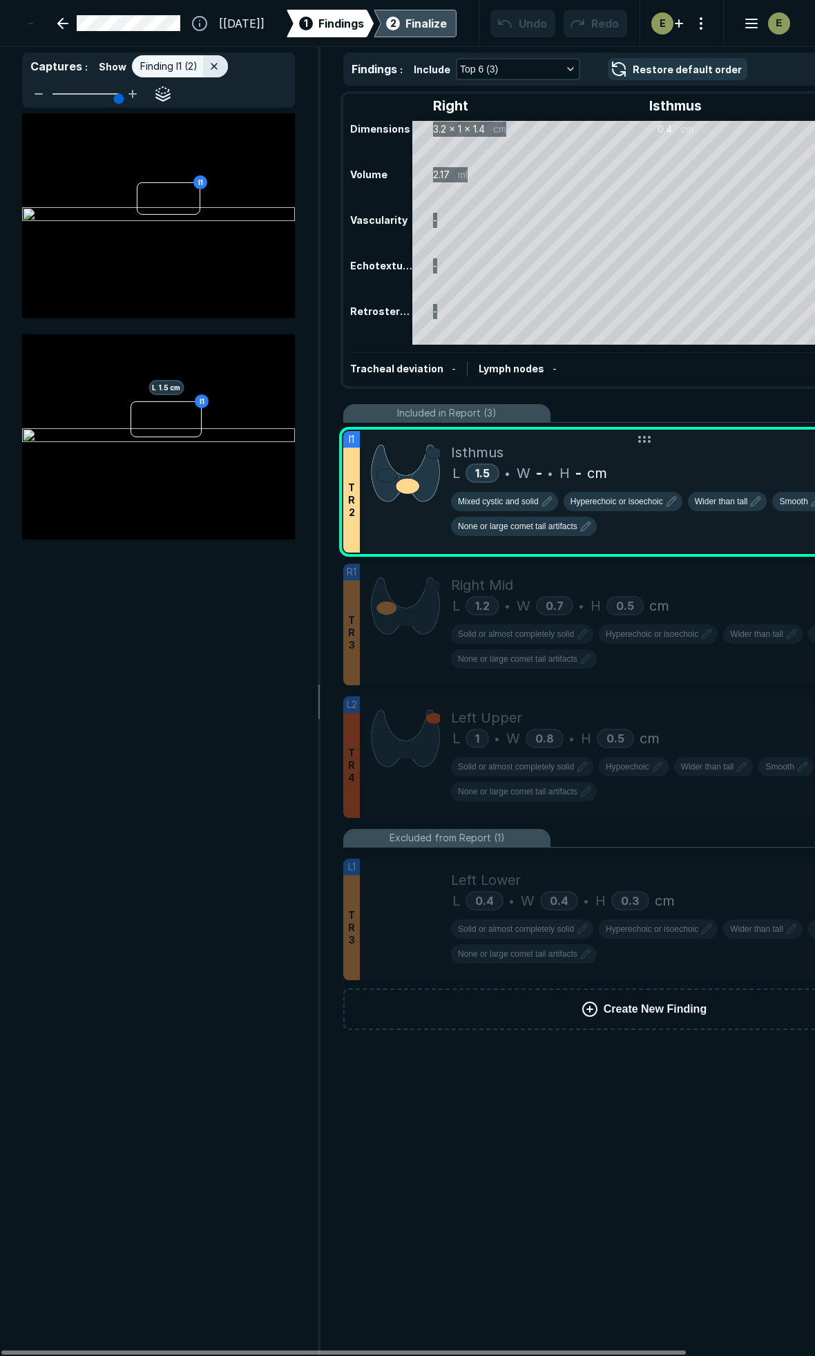
scroll to position [7218, 2981]
